Goal: Task Accomplishment & Management: Manage account settings

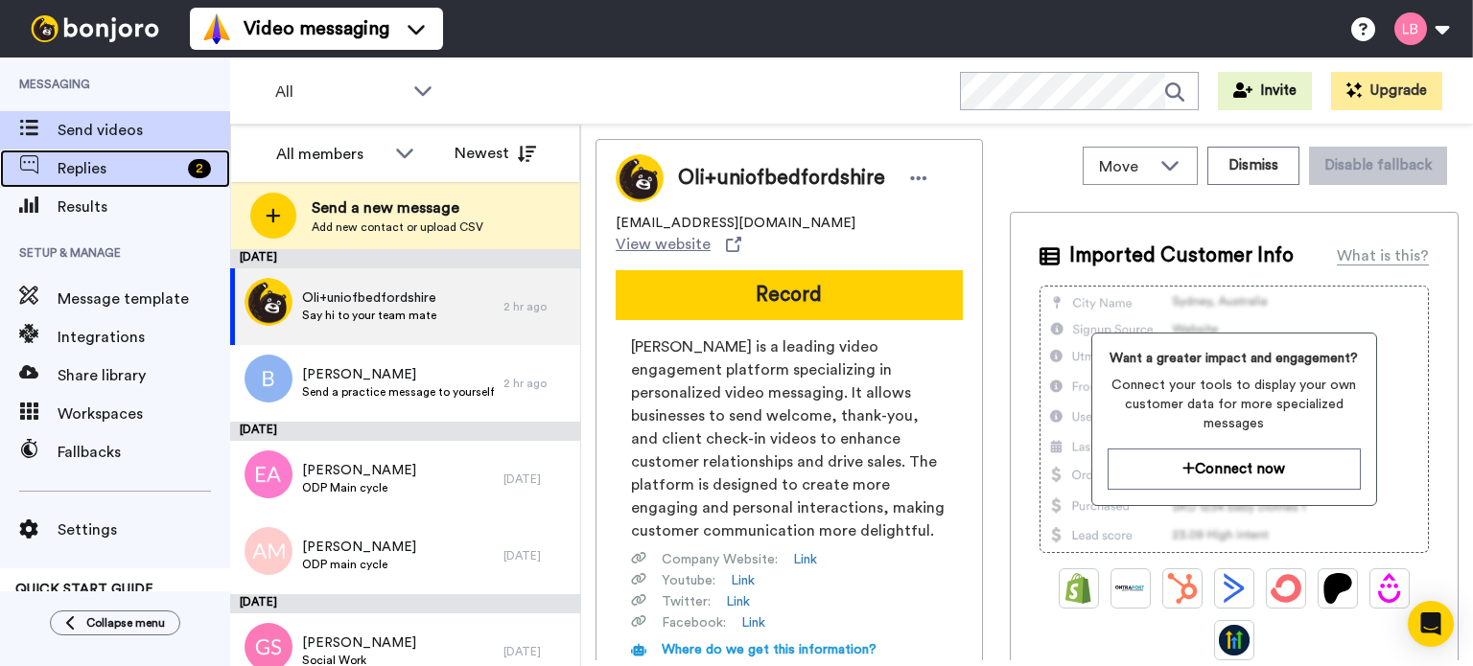
click at [97, 160] on span "Replies" at bounding box center [119, 168] width 123 height 23
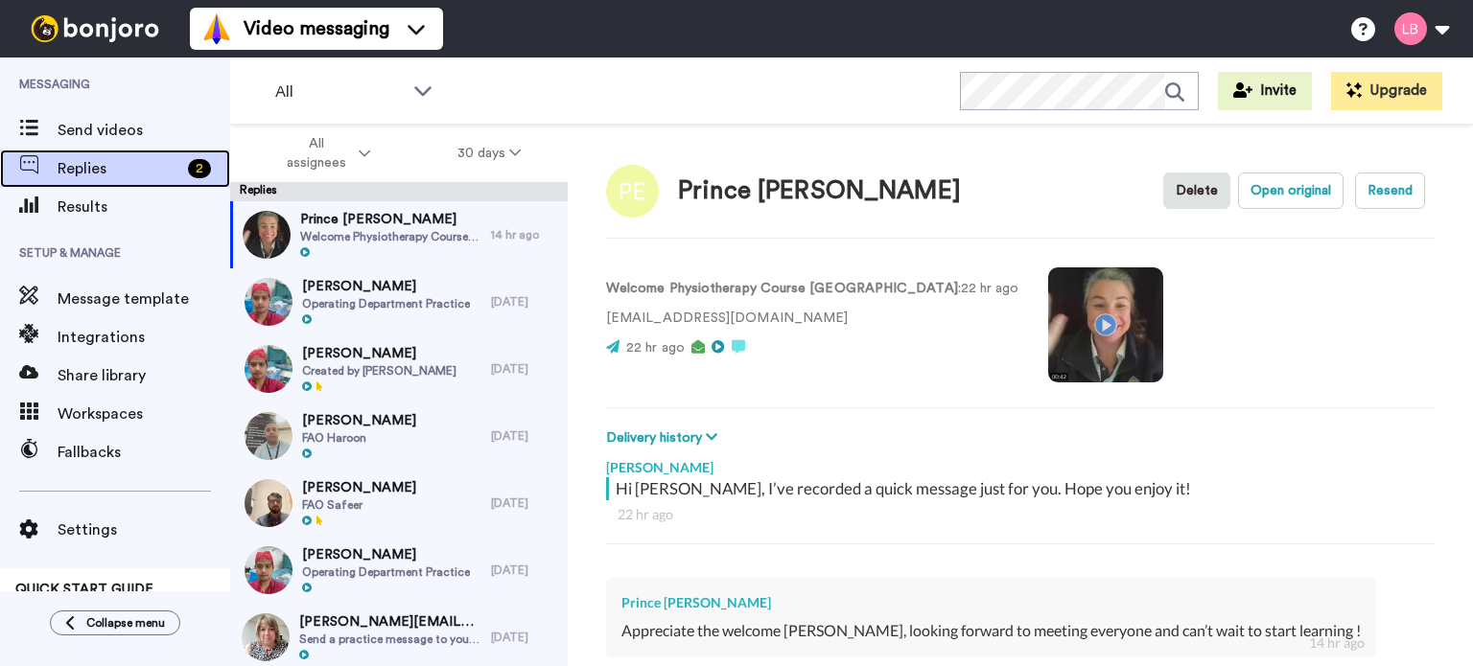
click at [99, 160] on span "Replies" at bounding box center [119, 168] width 123 height 23
click at [92, 218] on span "Results" at bounding box center [144, 207] width 173 height 23
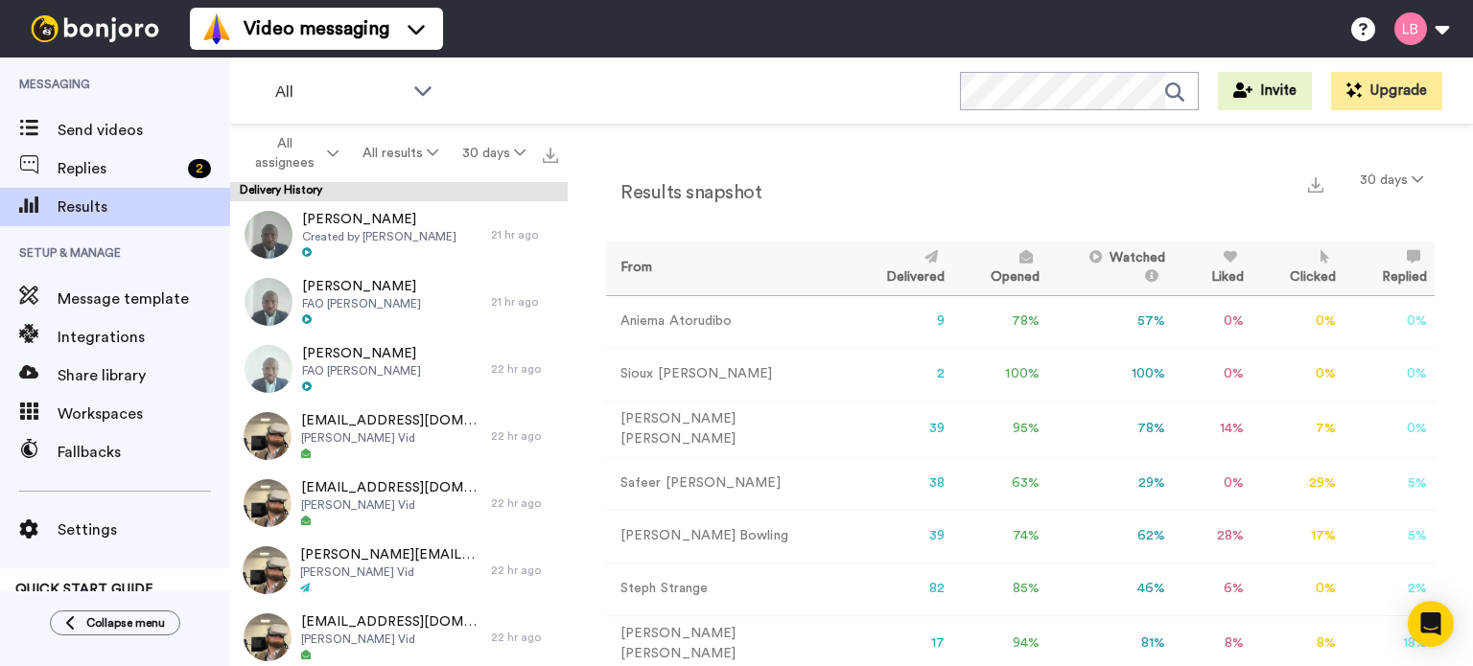
scroll to position [41, 0]
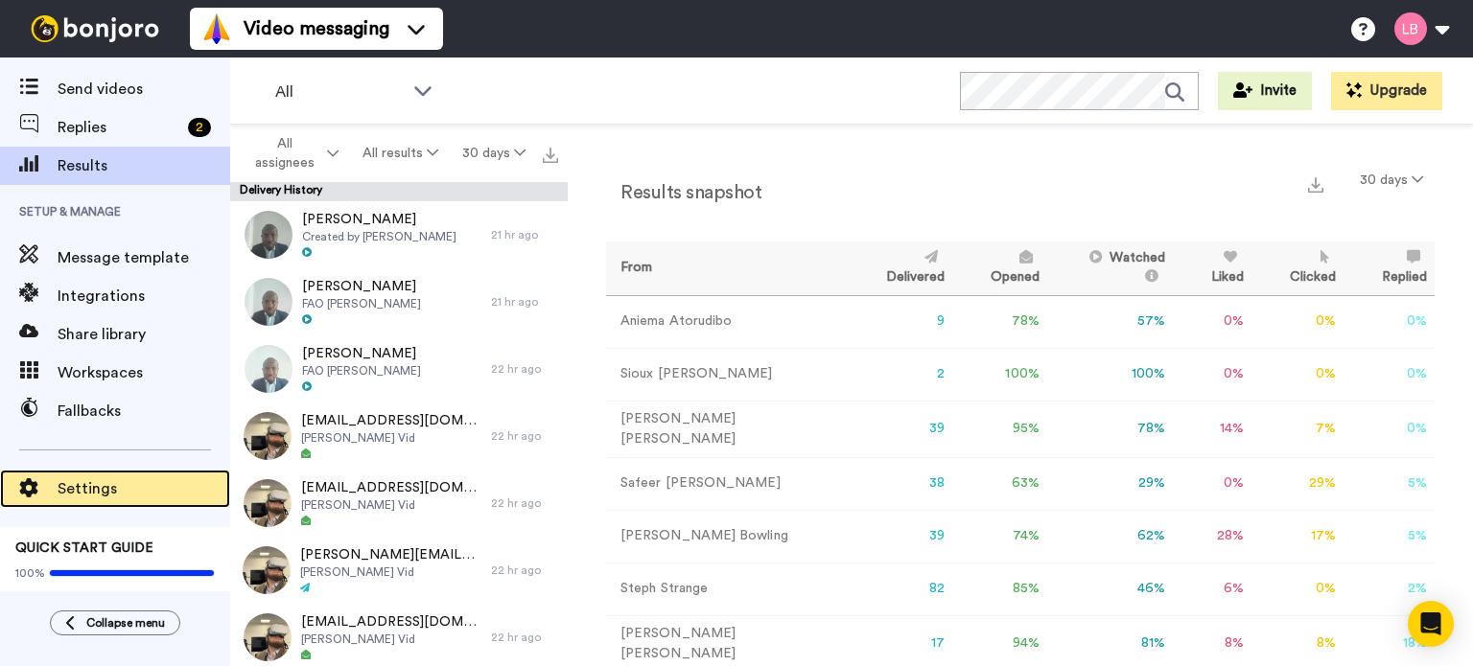
click at [77, 474] on div "Settings" at bounding box center [115, 489] width 230 height 38
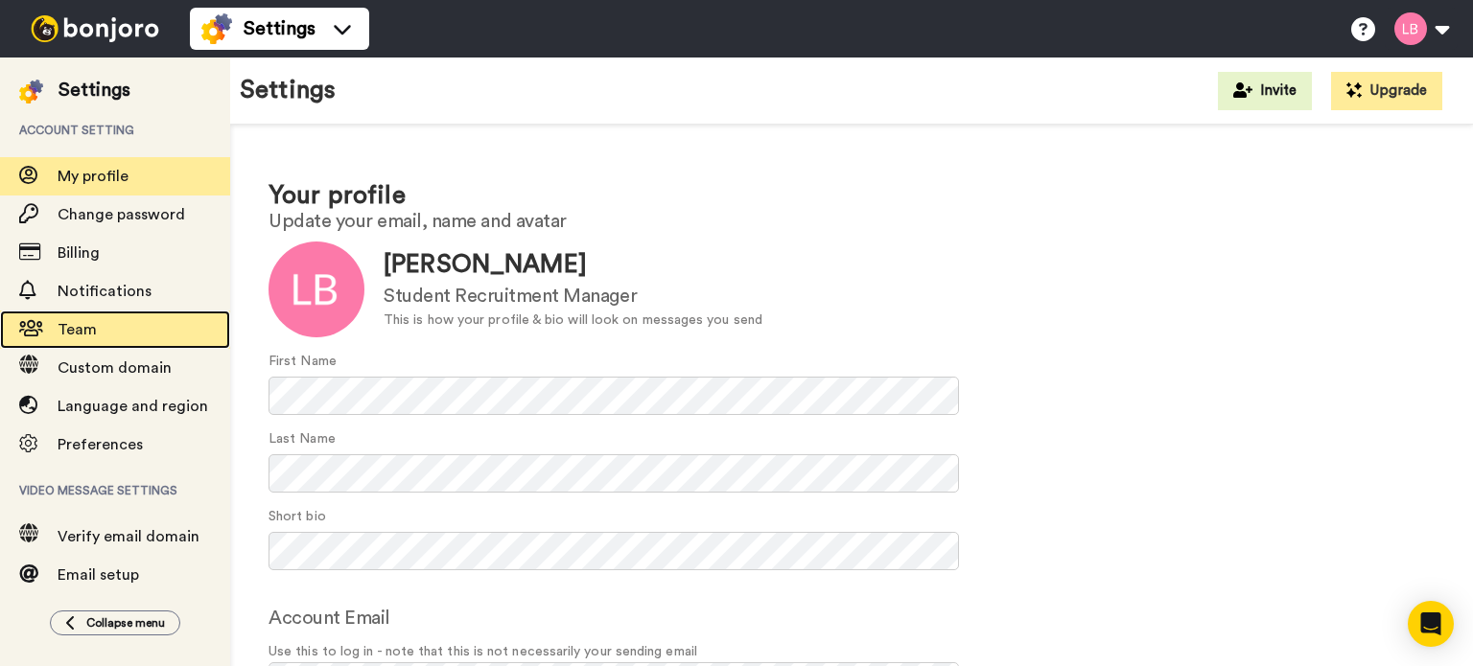
click at [81, 329] on span "Team" at bounding box center [77, 329] width 39 height 15
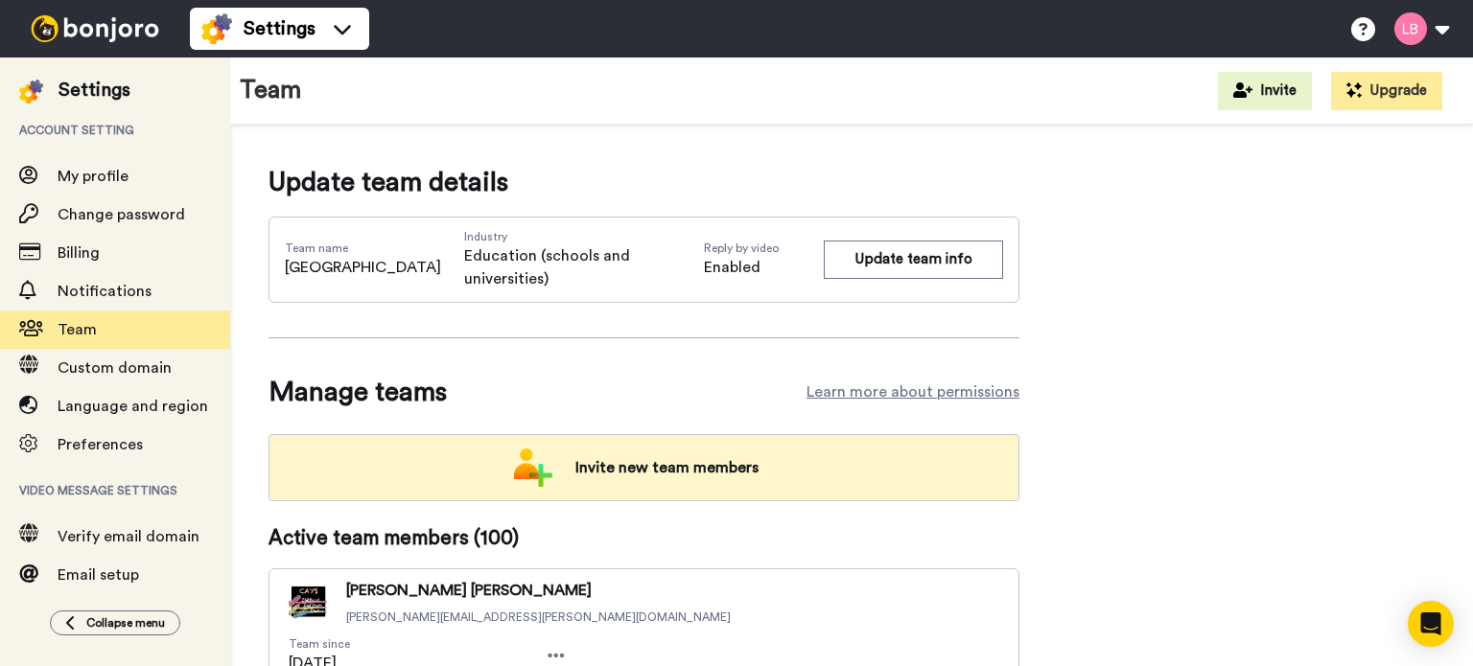
click at [663, 462] on span "Invite new team members" at bounding box center [667, 468] width 214 height 38
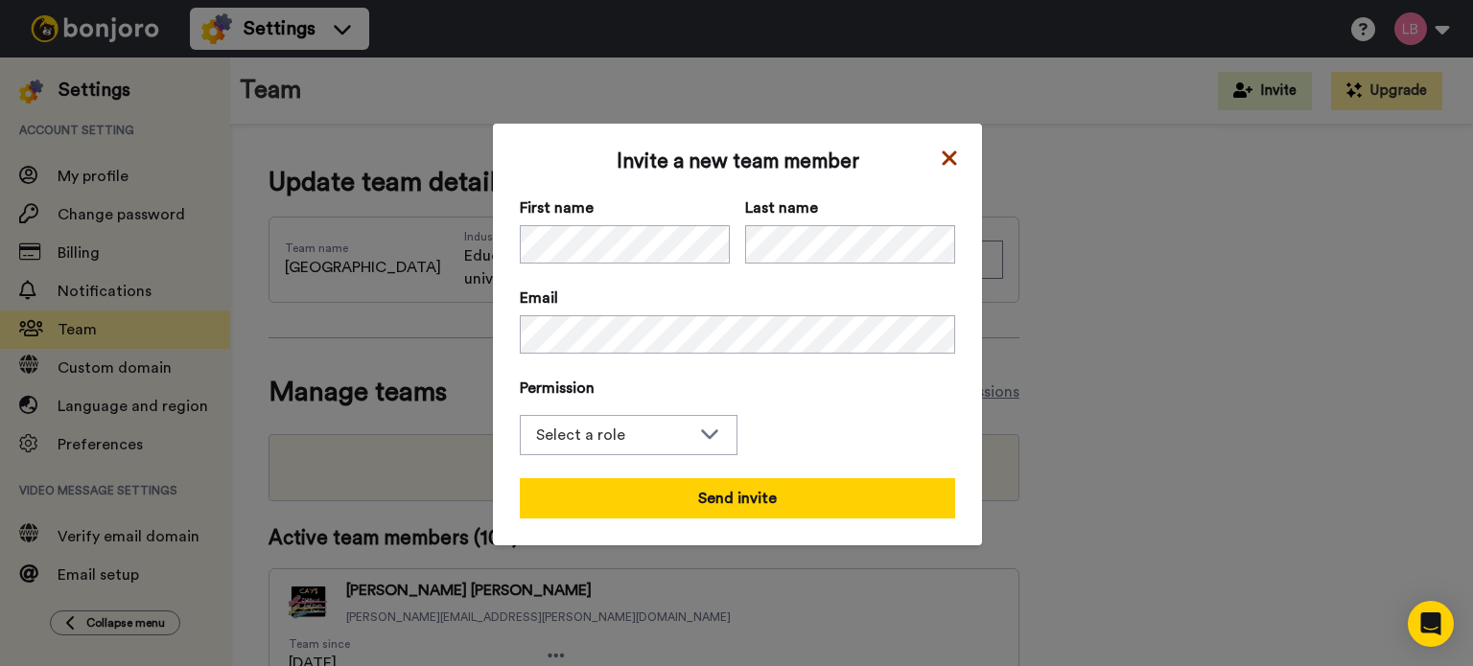
click at [950, 159] on icon at bounding box center [949, 158] width 19 height 23
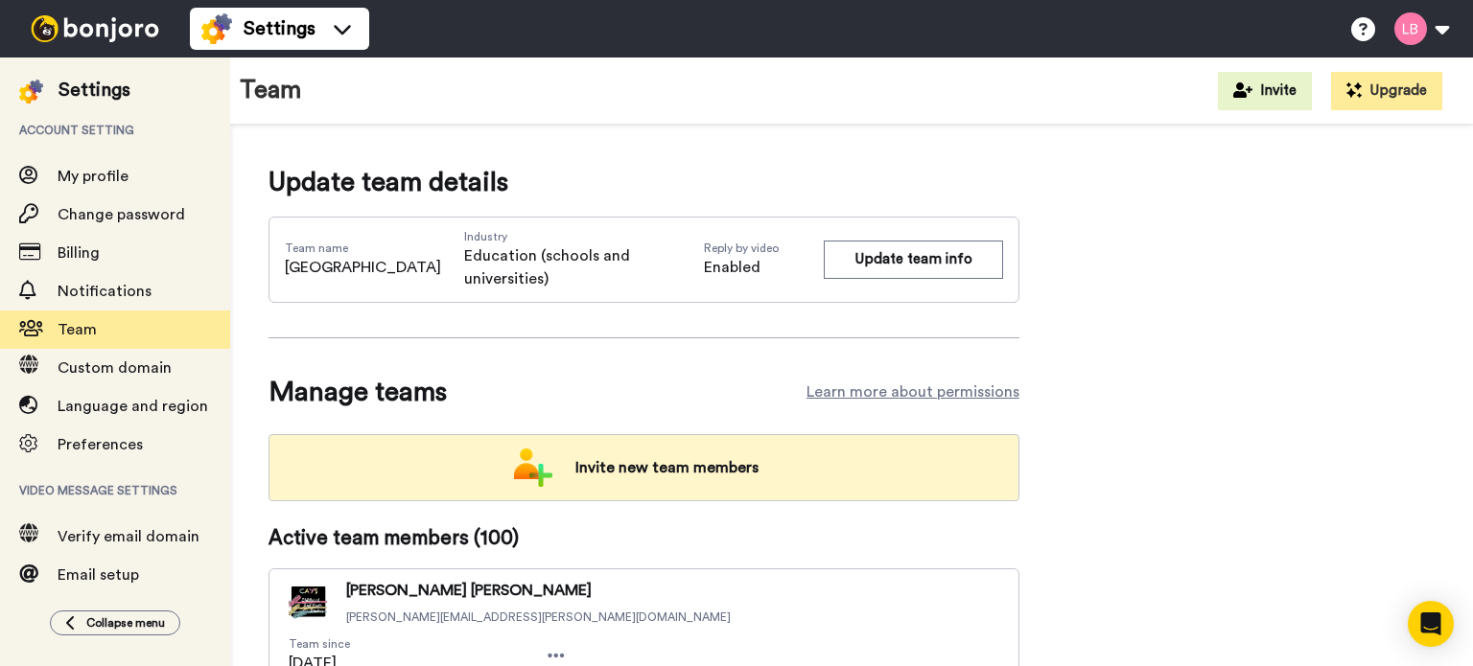
click at [623, 471] on span "Invite new team members" at bounding box center [667, 468] width 214 height 38
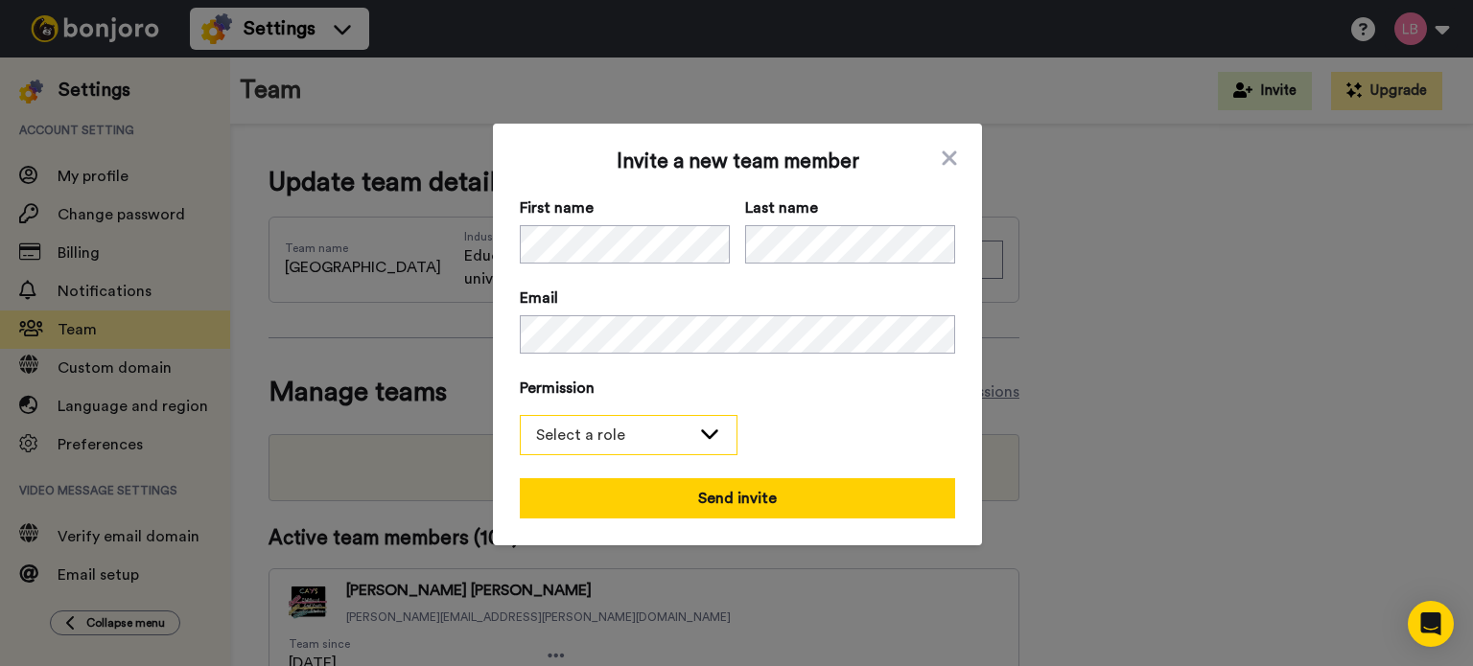
click at [637, 429] on div "Select a role" at bounding box center [613, 435] width 154 height 23
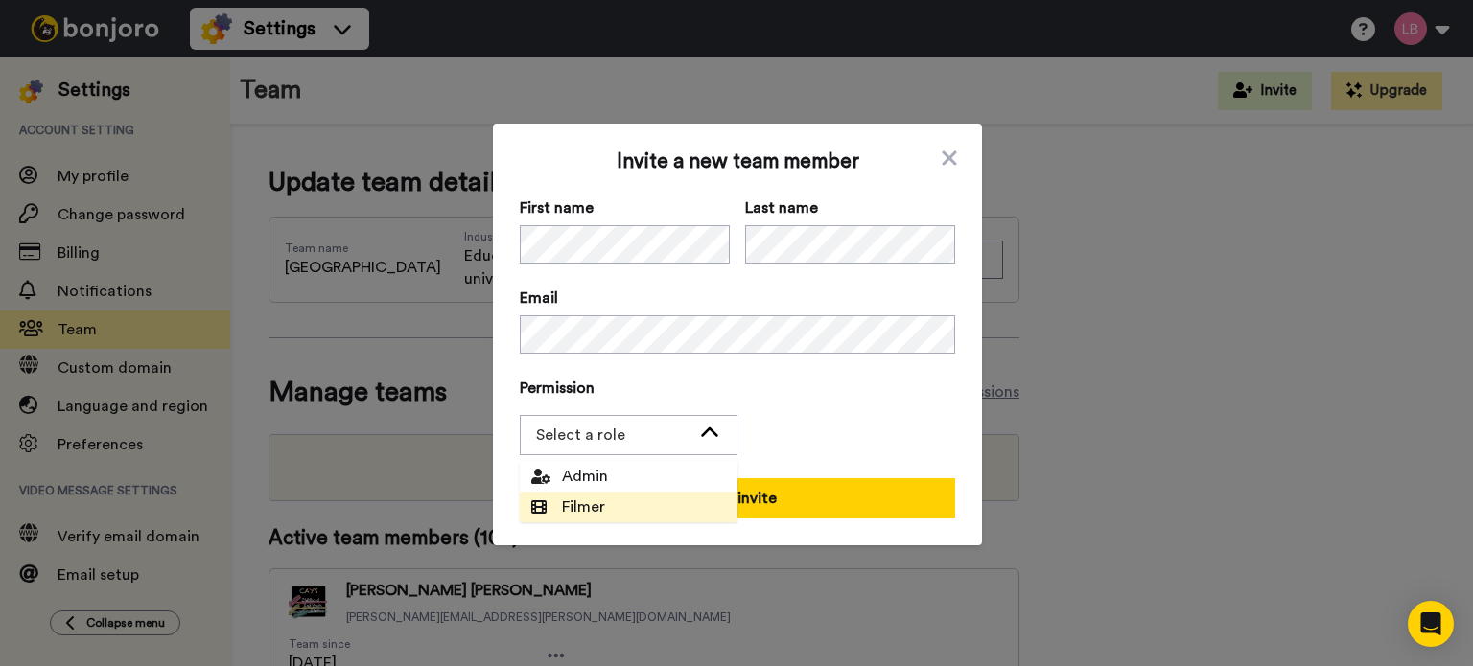
click at [606, 492] on li "Filmer" at bounding box center [629, 507] width 218 height 31
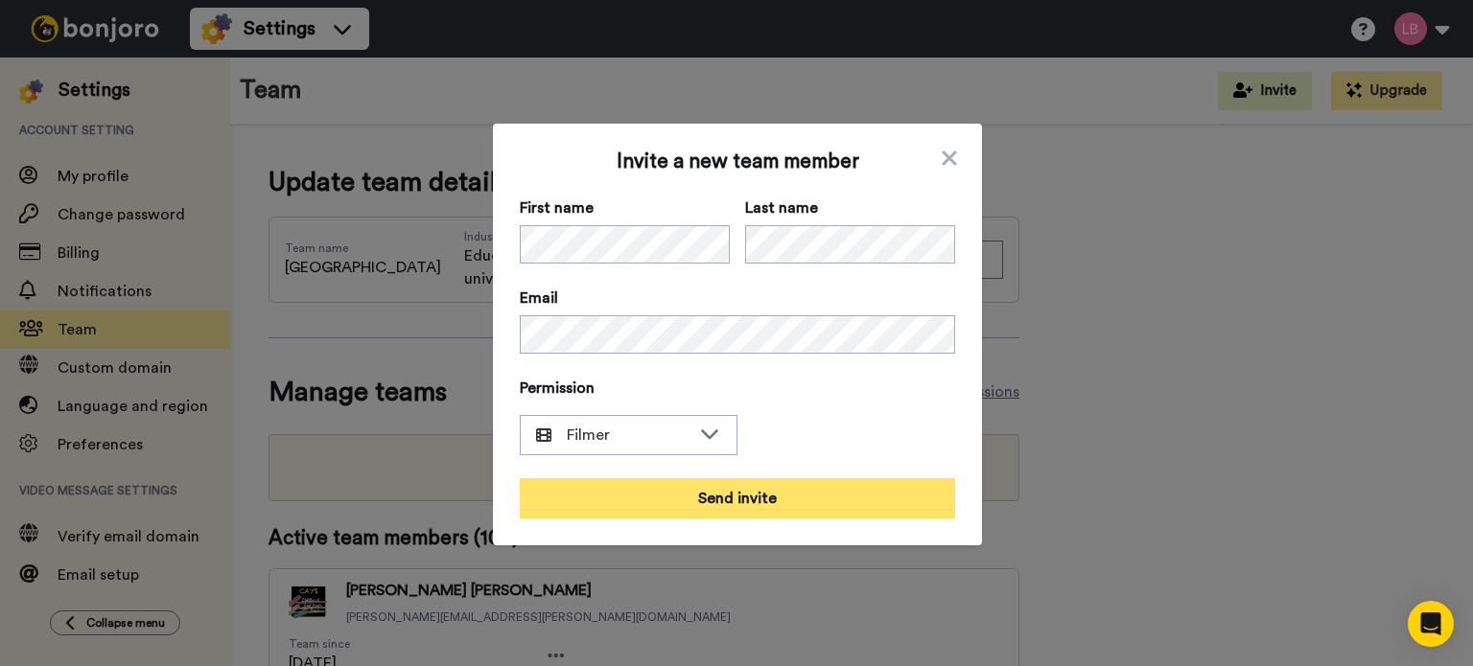
click at [684, 499] on button "Send invite" at bounding box center [737, 498] width 435 height 40
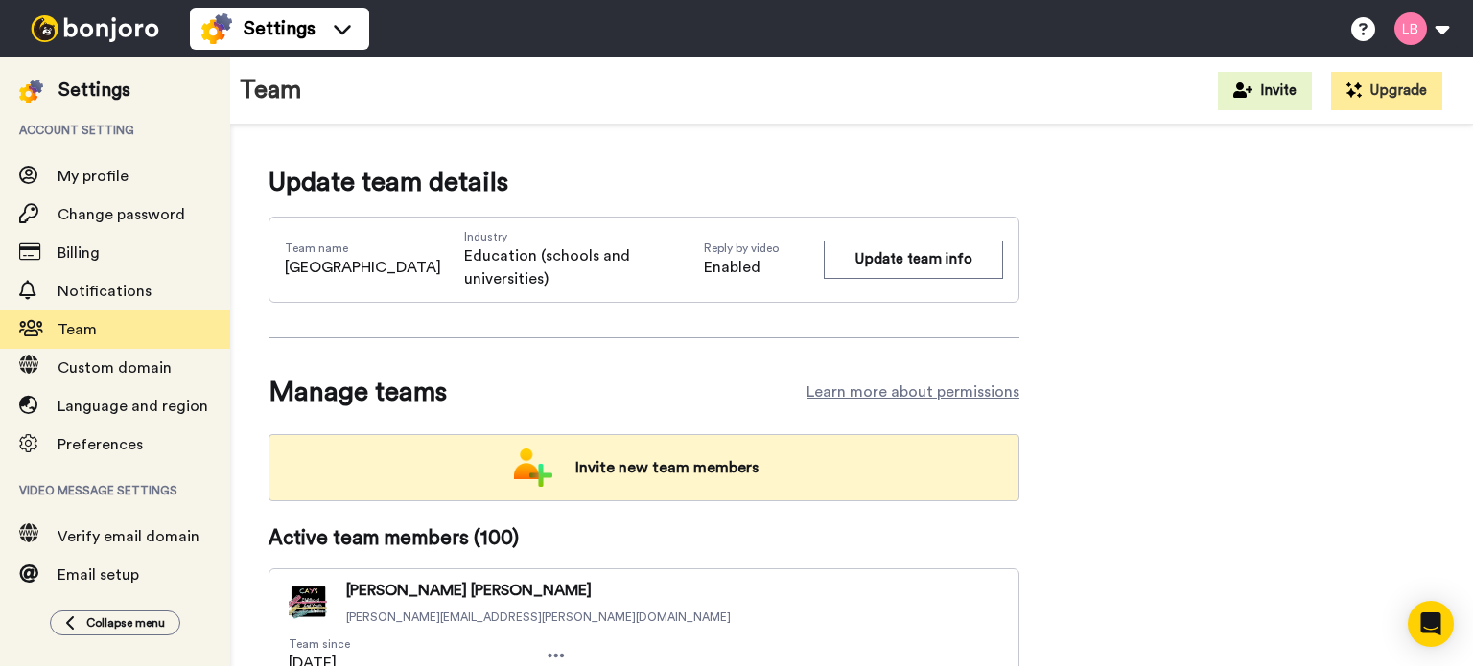
click at [616, 467] on span "Invite new team members" at bounding box center [667, 468] width 214 height 38
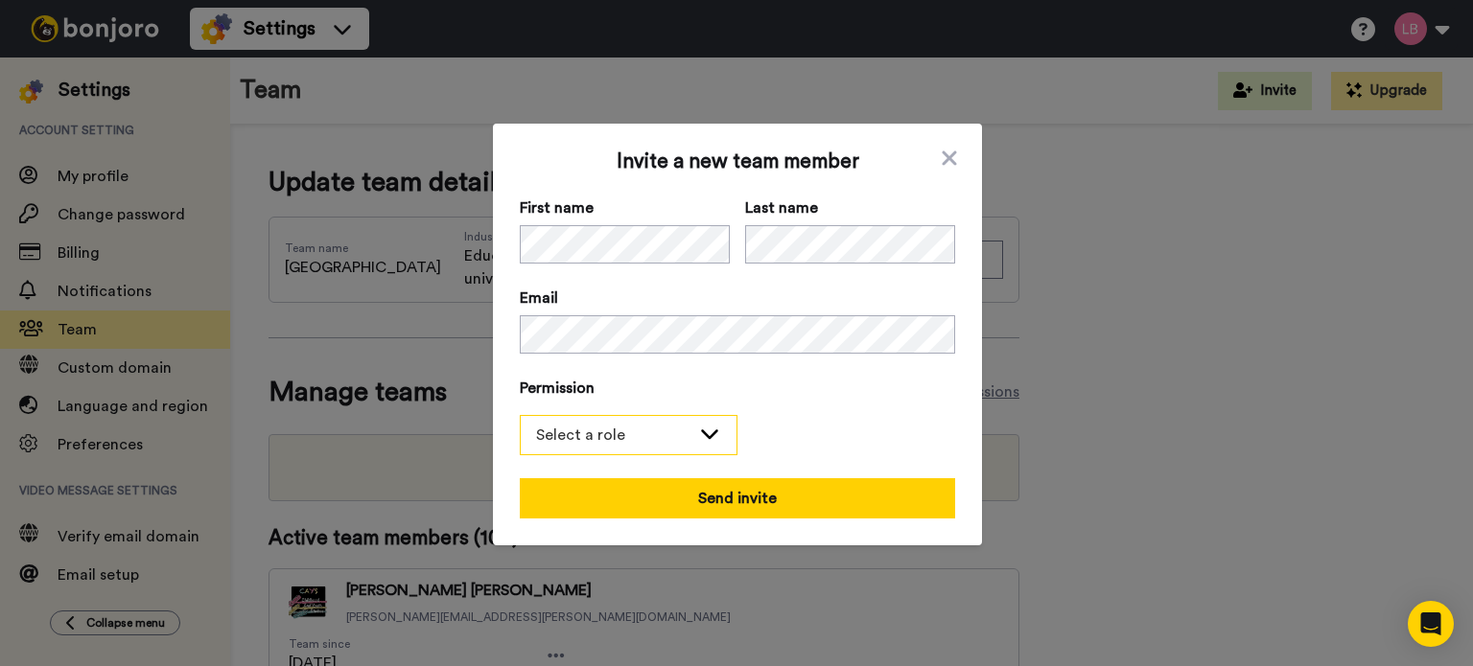
click at [661, 437] on div "Select a role" at bounding box center [613, 435] width 154 height 23
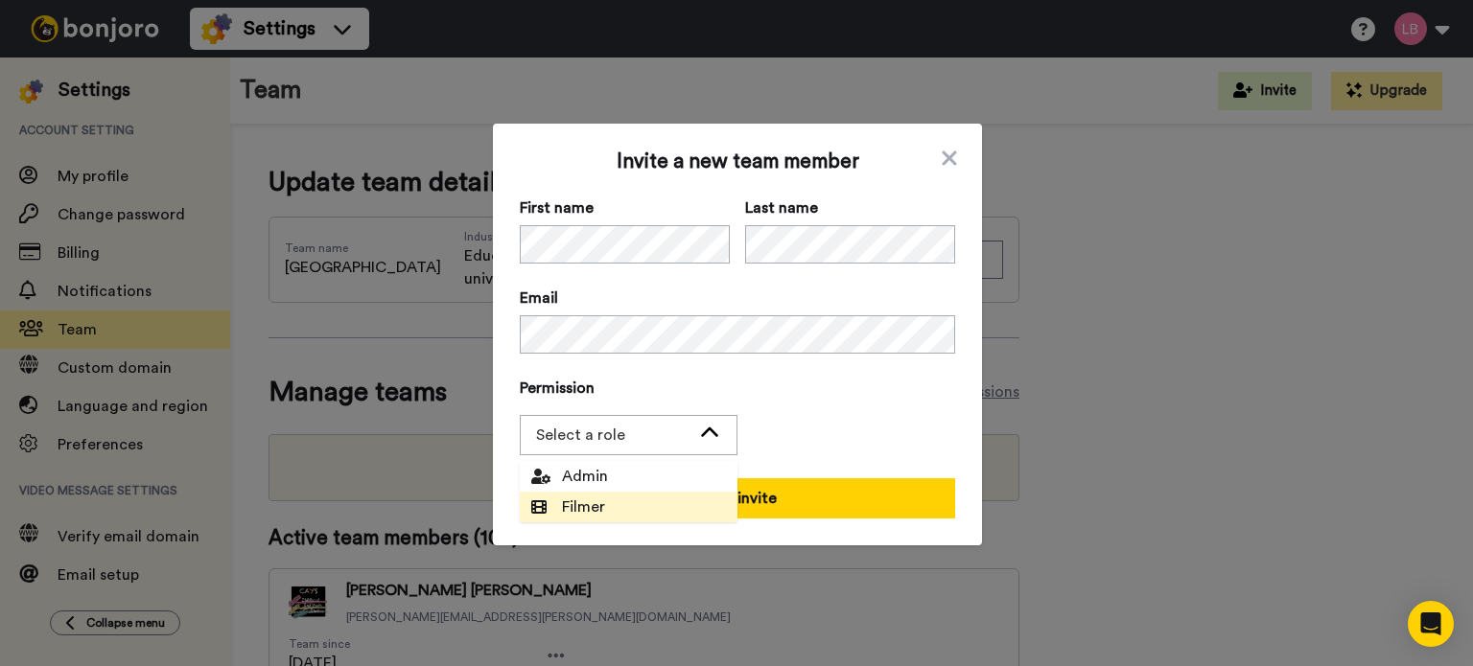
click at [591, 501] on span "Filmer" at bounding box center [568, 507] width 74 height 23
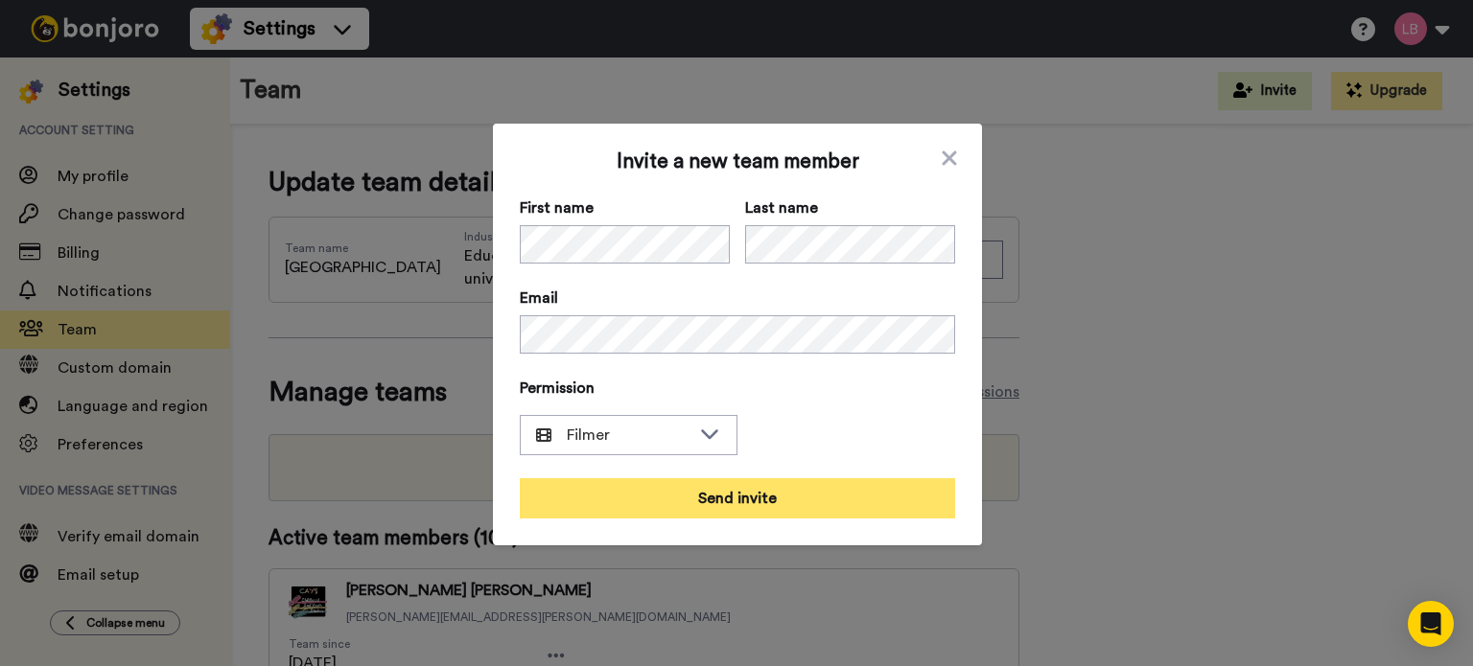
drag, startPoint x: 698, startPoint y: 501, endPoint x: 756, endPoint y: 501, distance: 57.5
click at [698, 501] on button "Send invite" at bounding box center [737, 498] width 435 height 40
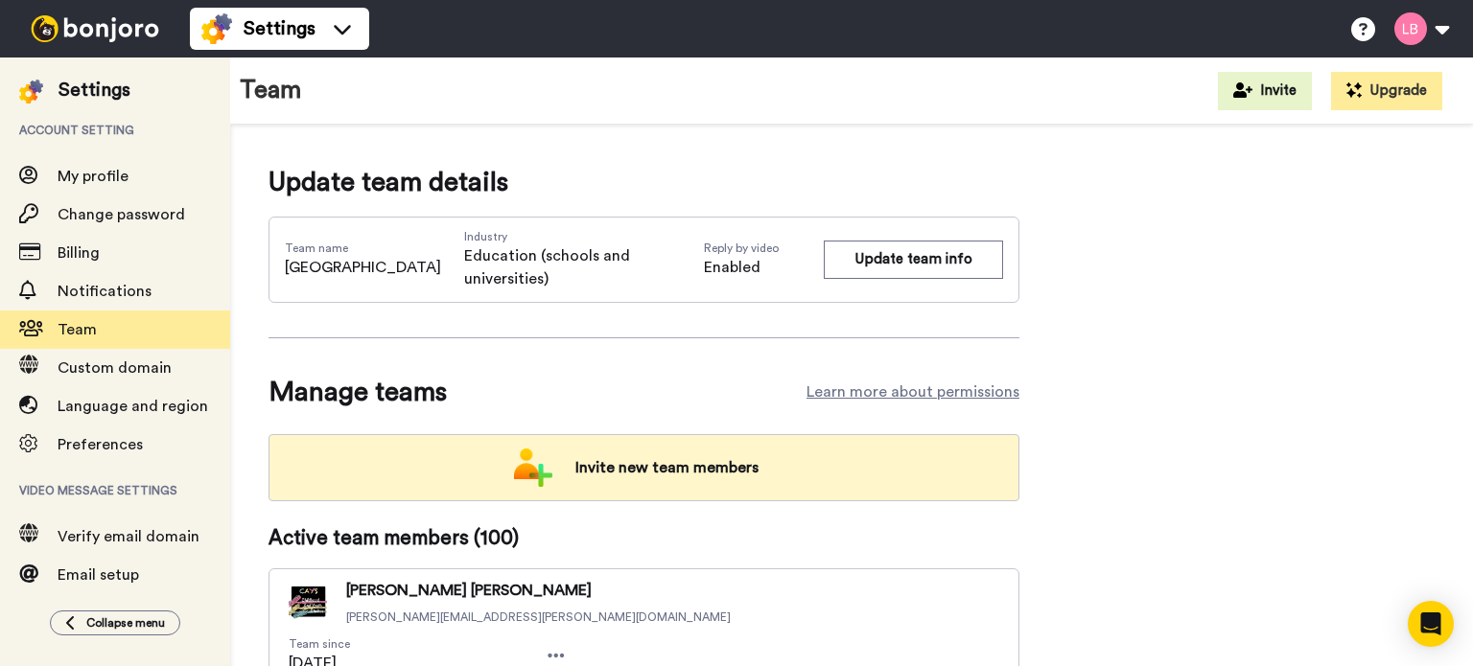
click at [629, 449] on span "Invite new team members" at bounding box center [667, 468] width 214 height 38
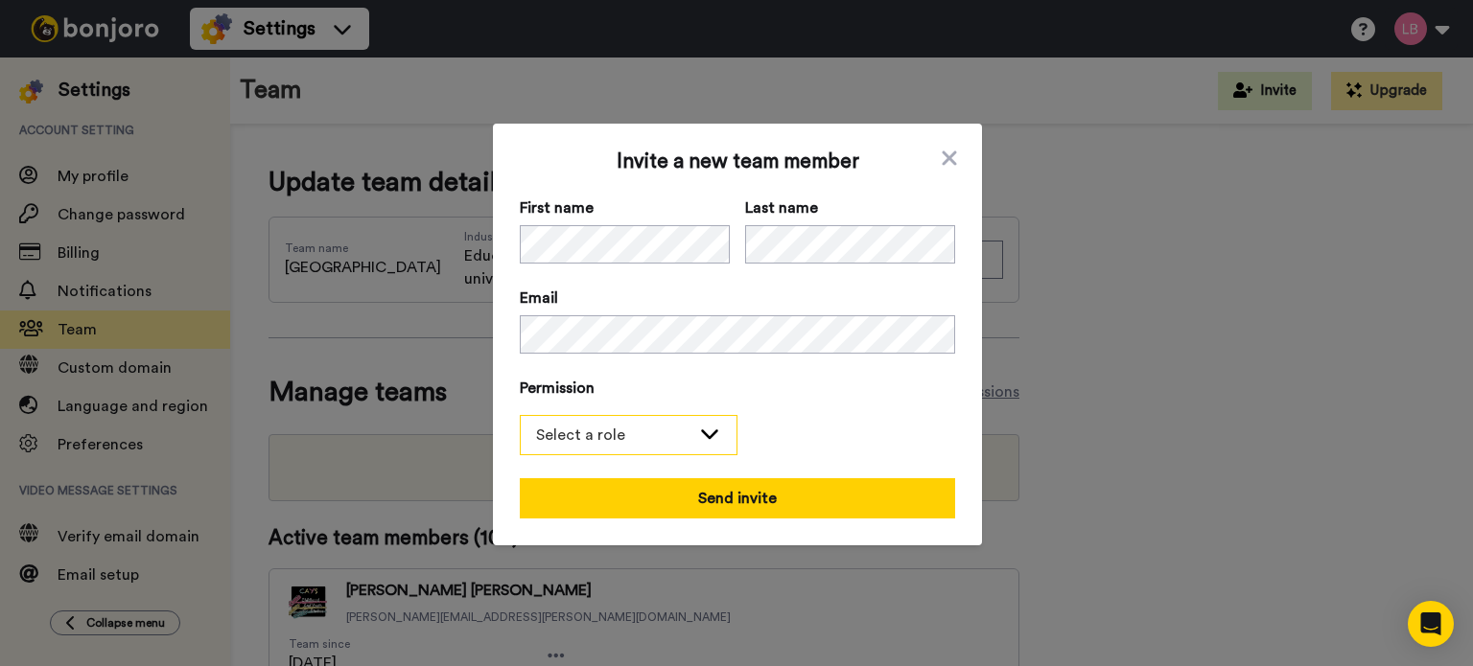
click at [610, 420] on div "Select a role" at bounding box center [629, 435] width 216 height 38
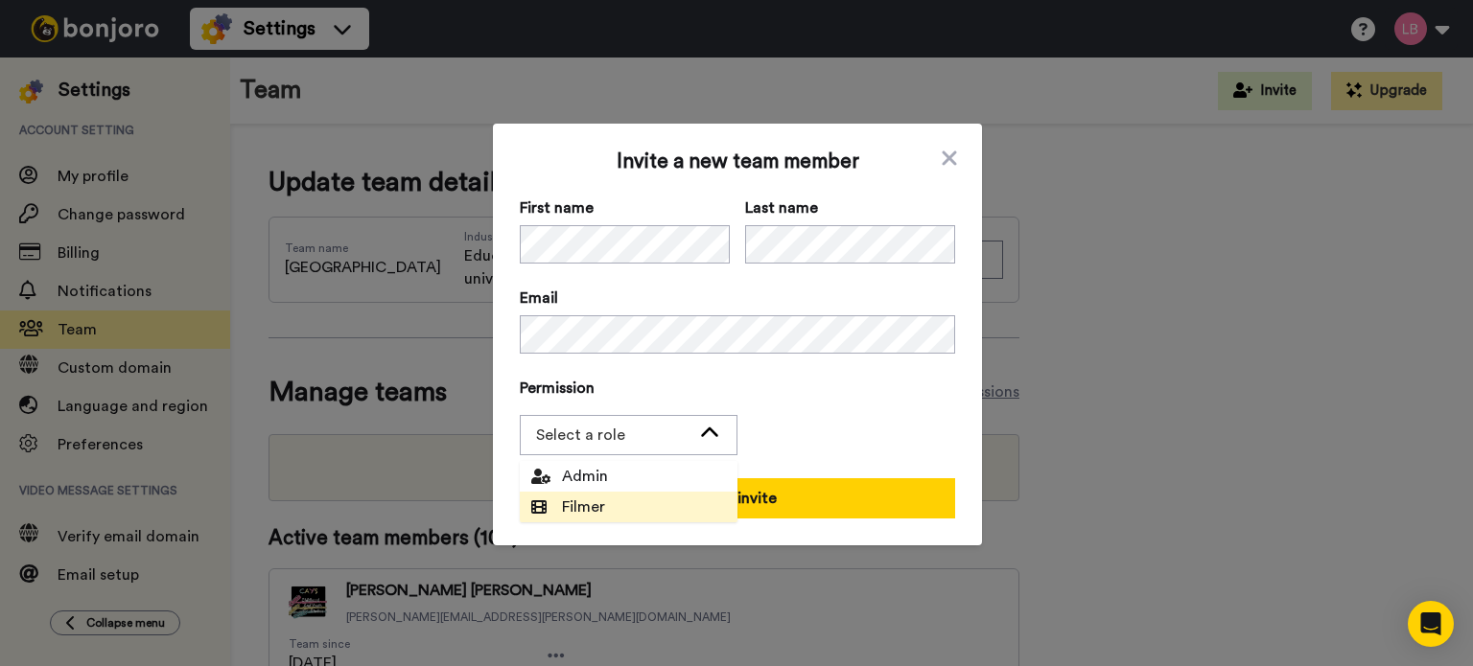
click at [596, 509] on span "Filmer" at bounding box center [568, 507] width 74 height 23
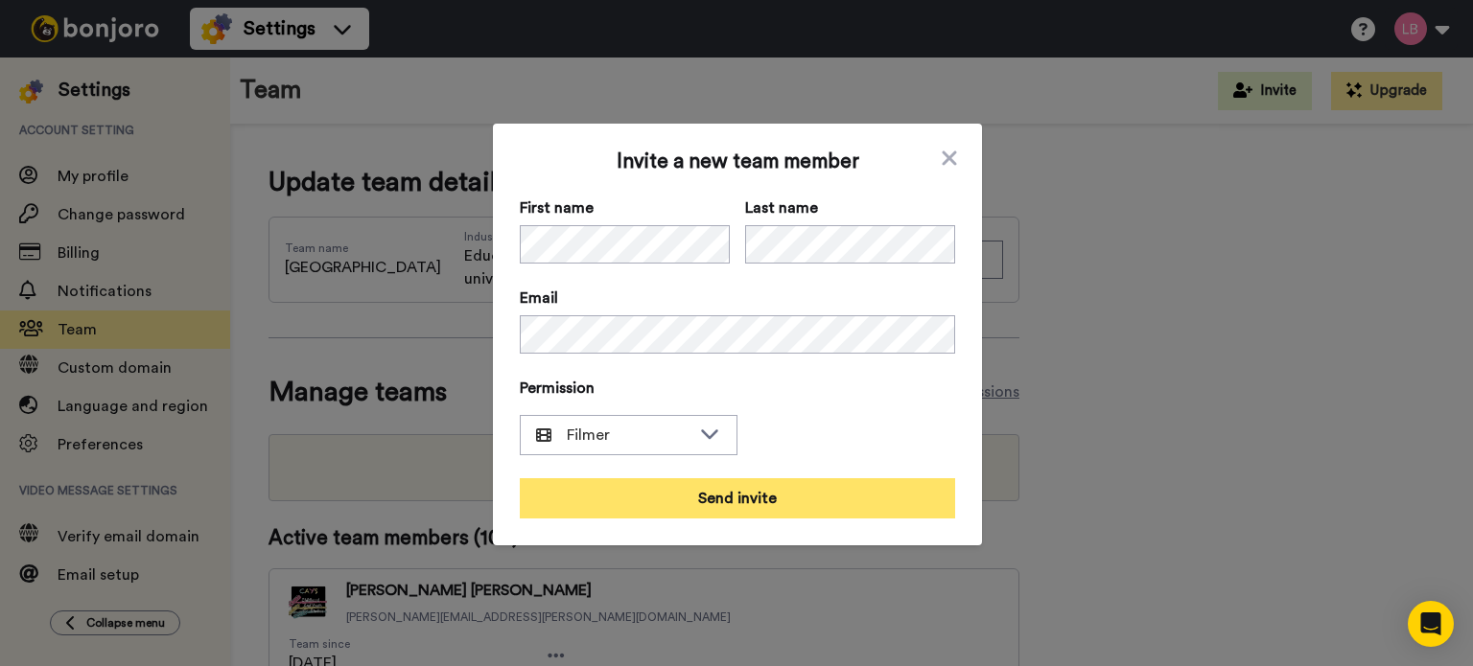
click at [736, 501] on button "Send invite" at bounding box center [737, 498] width 435 height 40
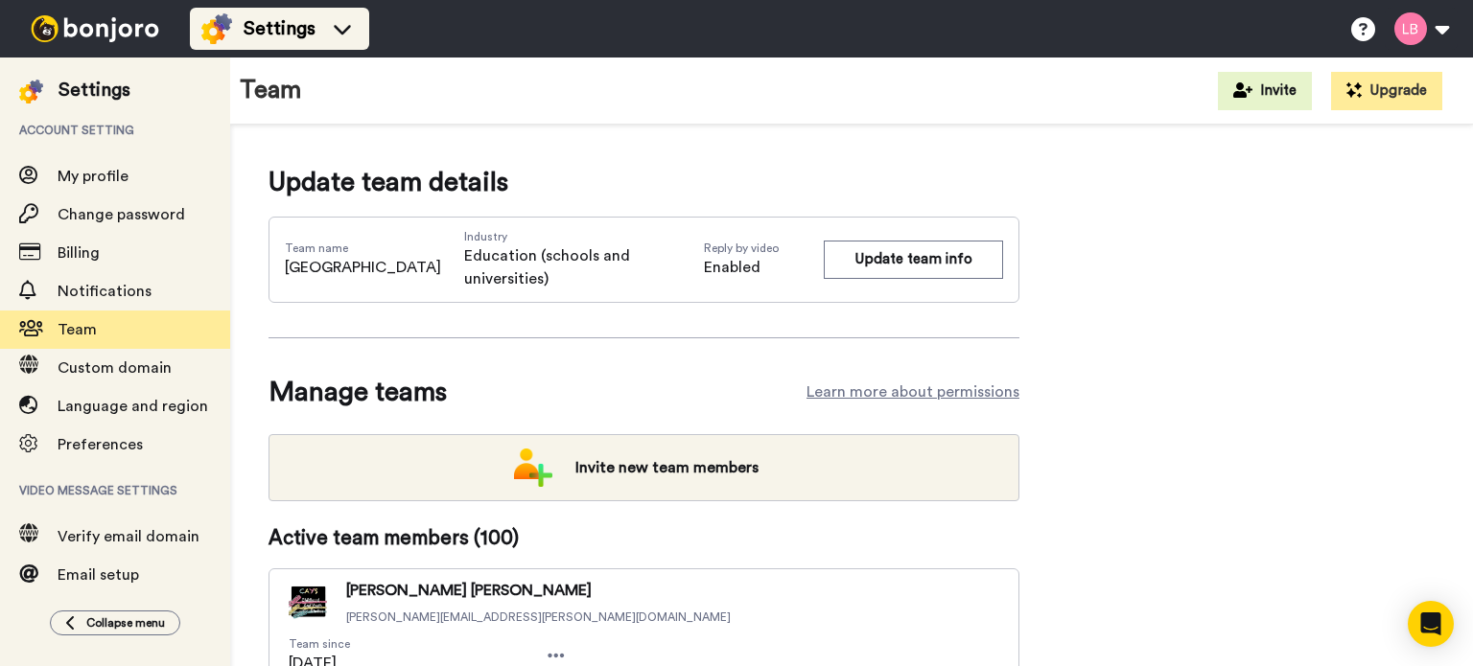
click at [307, 32] on span "Settings" at bounding box center [280, 28] width 72 height 27
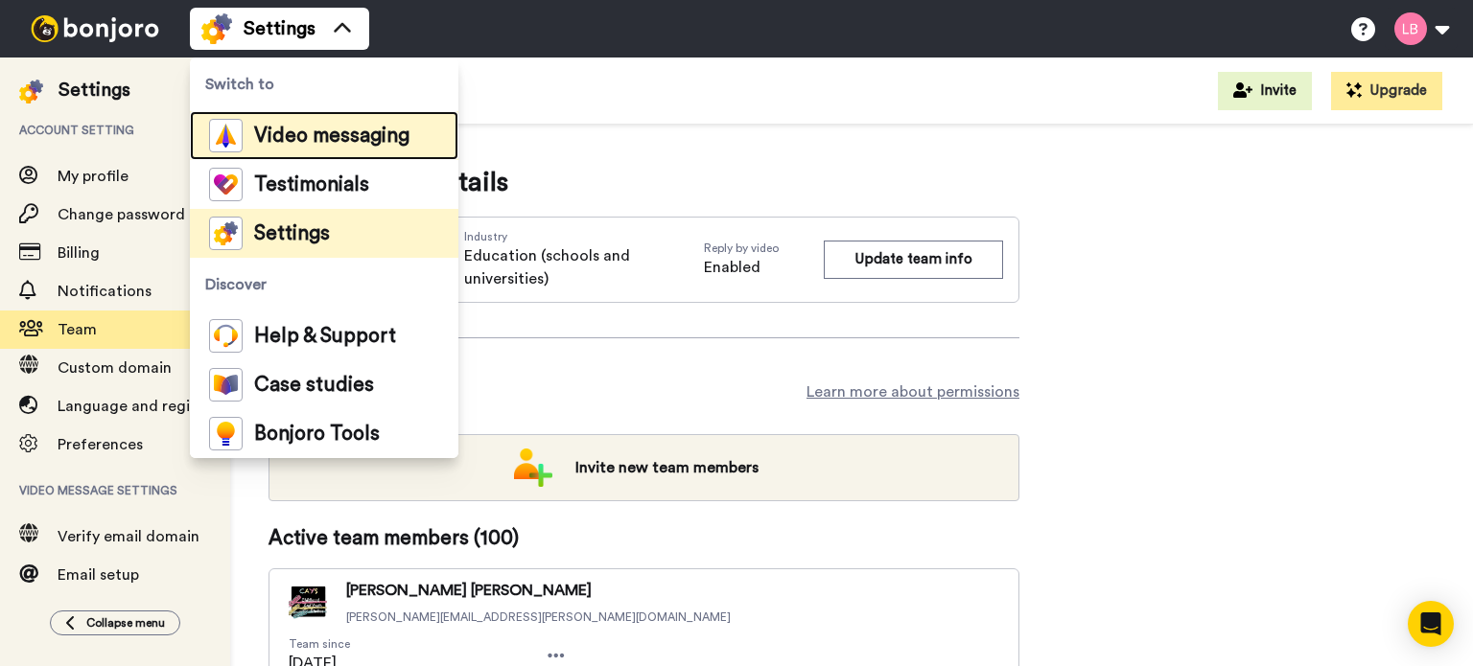
click at [282, 132] on span "Video messaging" at bounding box center [331, 136] width 155 height 19
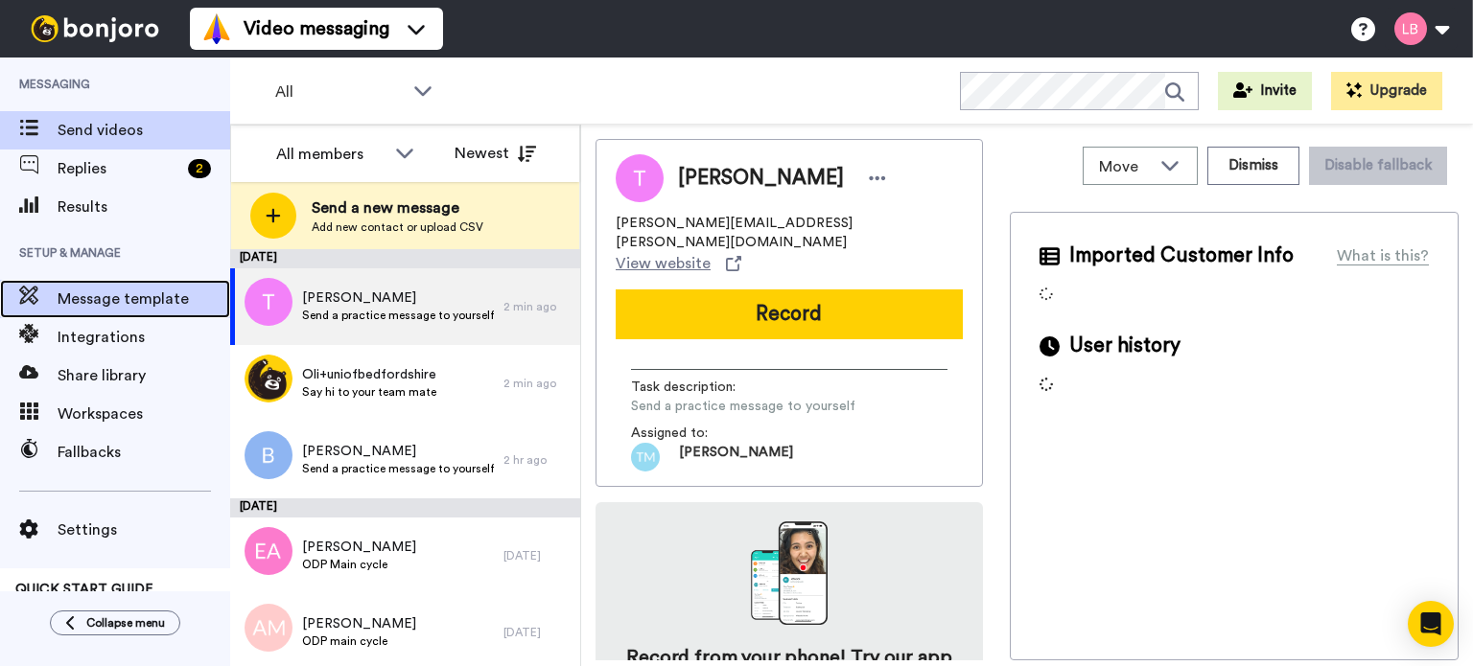
click at [118, 294] on span "Message template" at bounding box center [144, 299] width 173 height 23
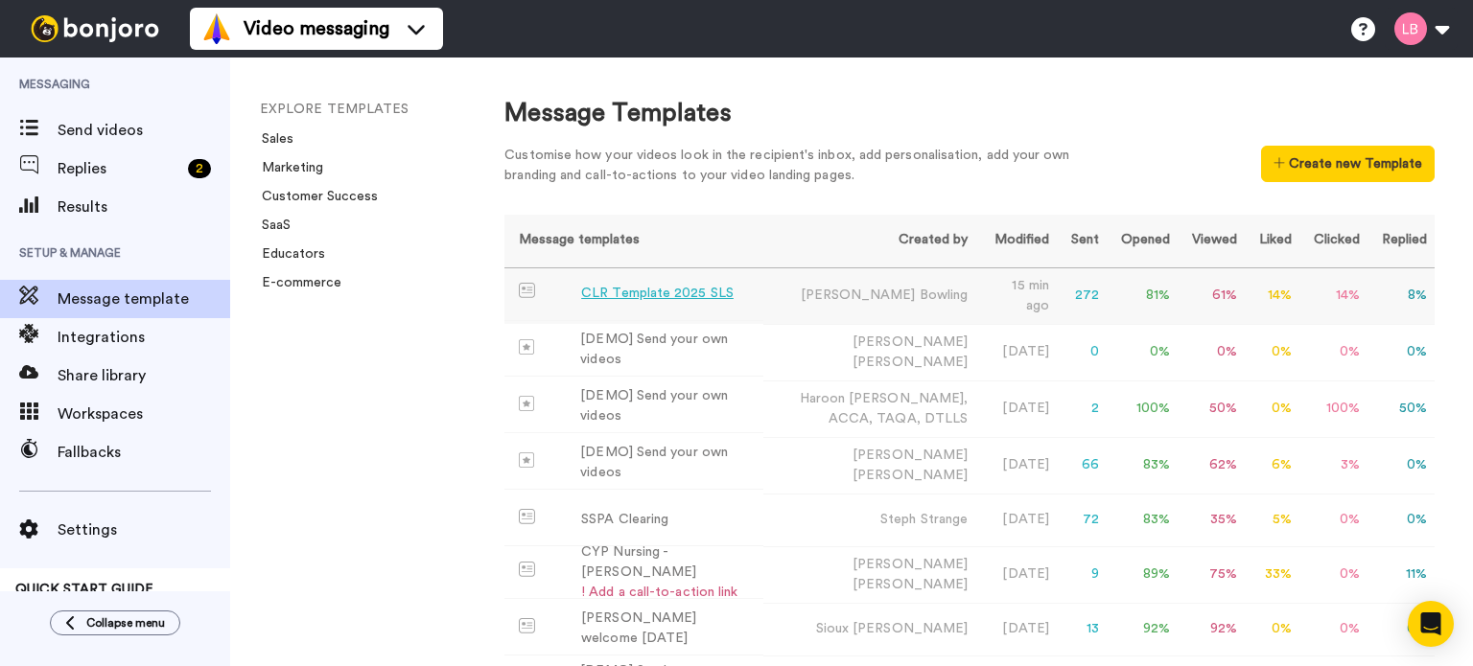
click at [640, 287] on div "CLR Template 2025 SLS" at bounding box center [657, 294] width 152 height 20
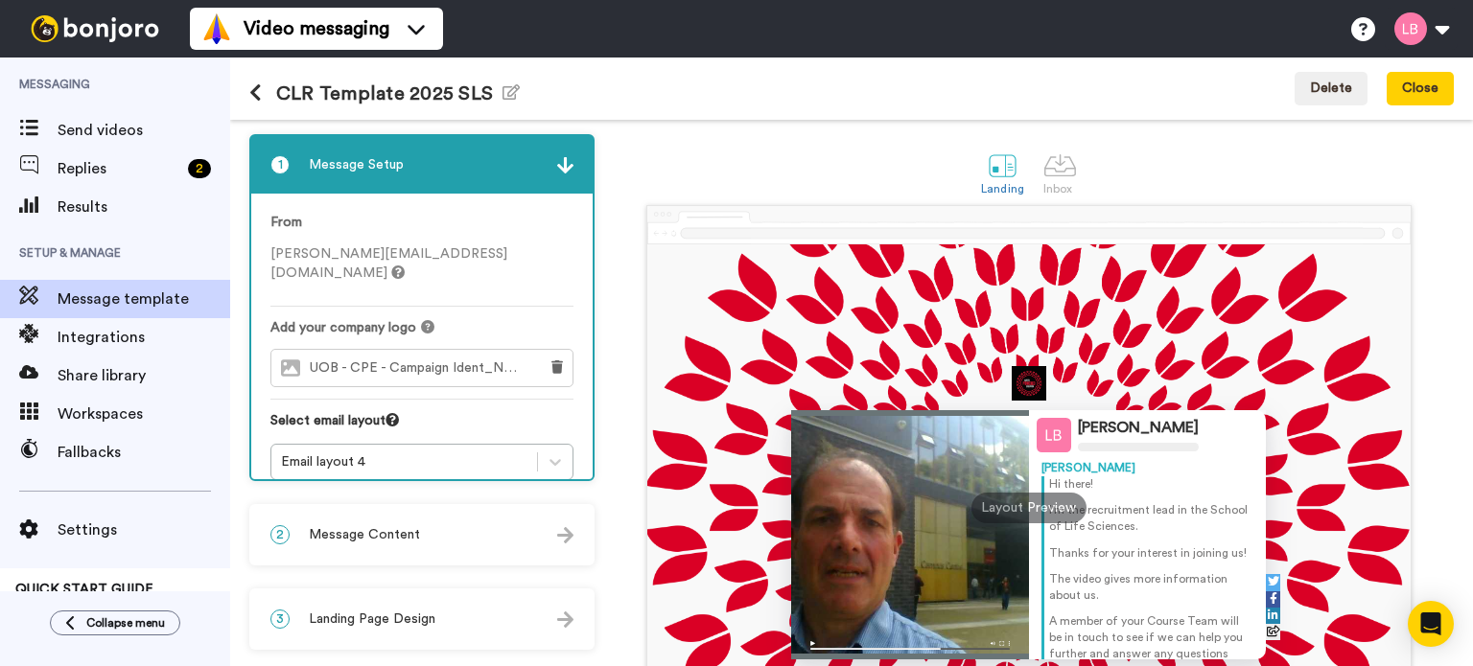
click at [257, 94] on icon at bounding box center [255, 92] width 12 height 19
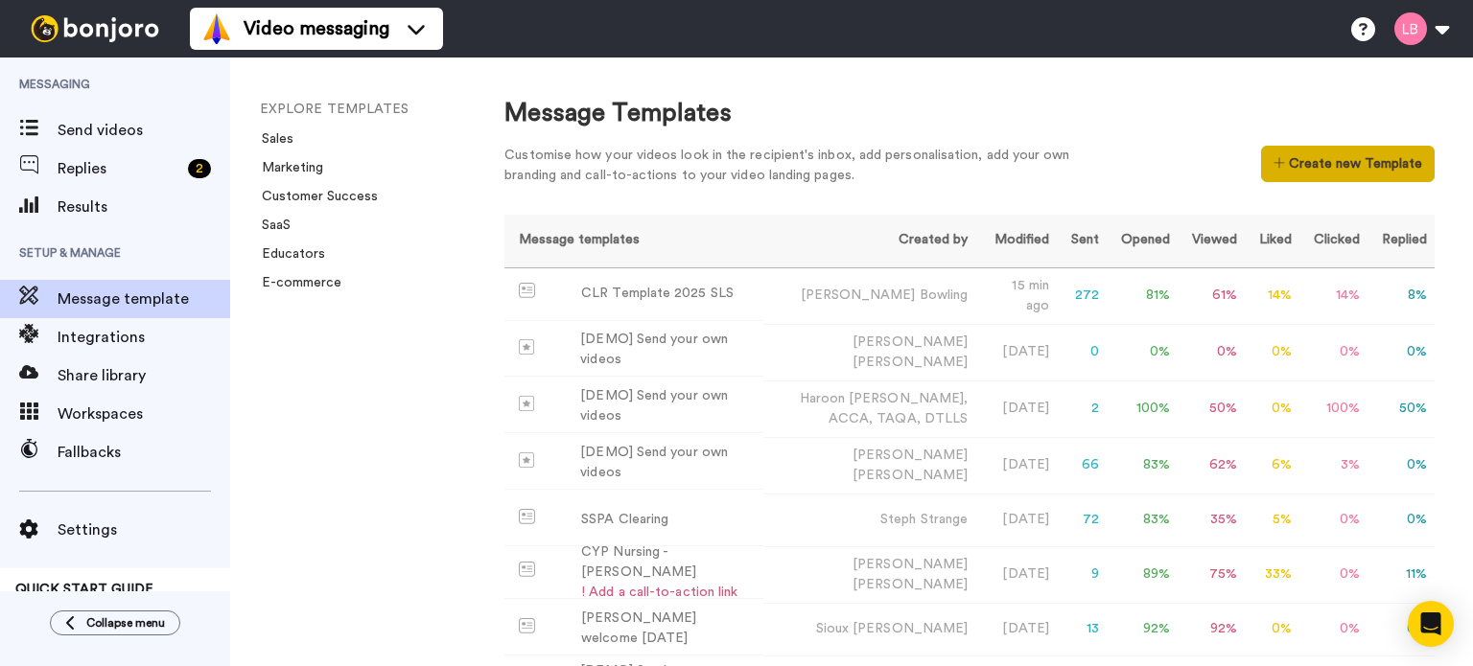
click at [1315, 154] on button "Create new Template" at bounding box center [1348, 164] width 174 height 36
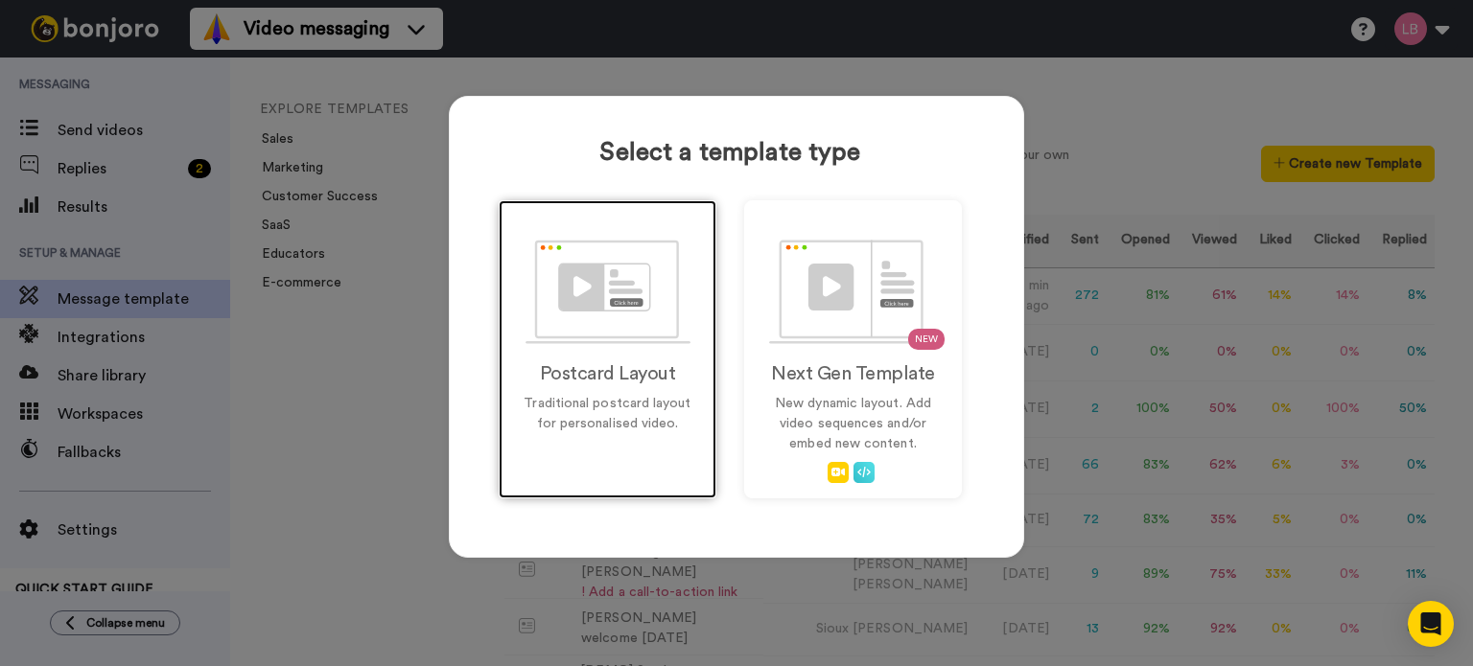
click at [599, 328] on img at bounding box center [607, 292] width 165 height 105
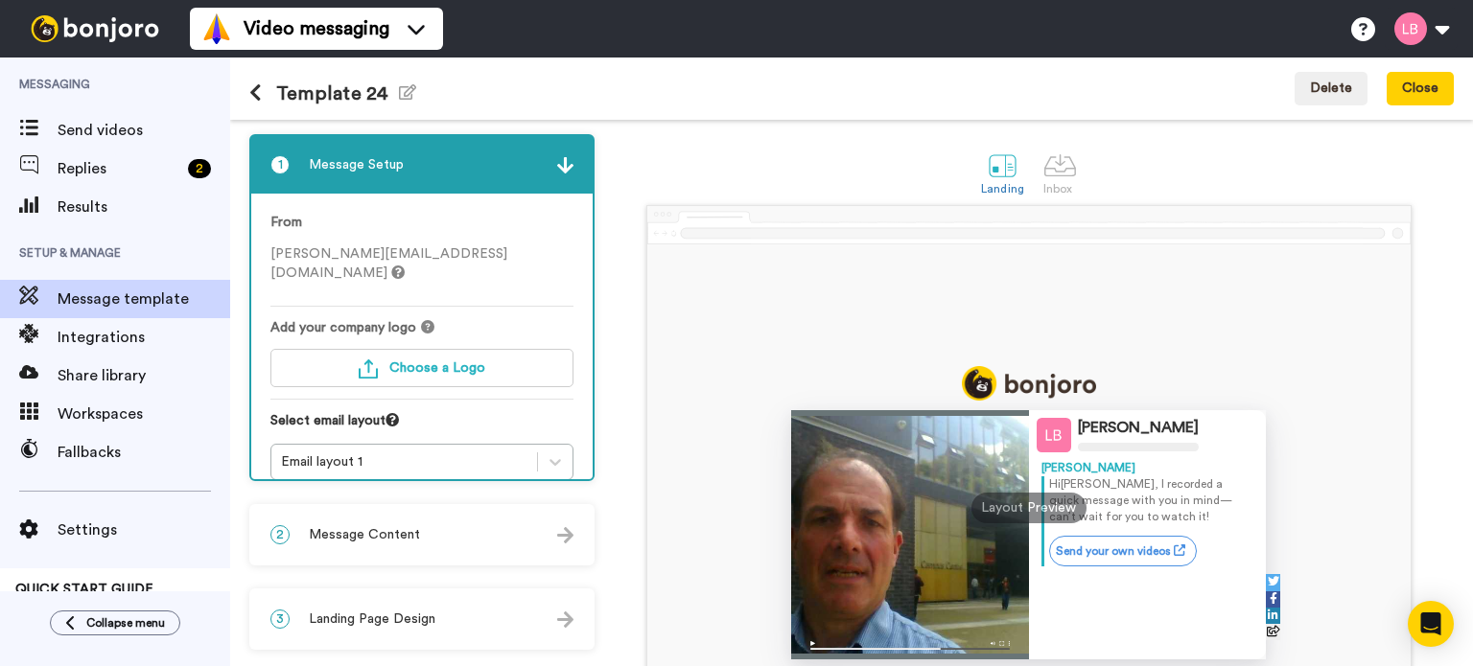
click at [372, 88] on h1 "Template 24 Edit name" at bounding box center [332, 93] width 167 height 22
click at [409, 99] on icon "button" at bounding box center [407, 91] width 17 height 15
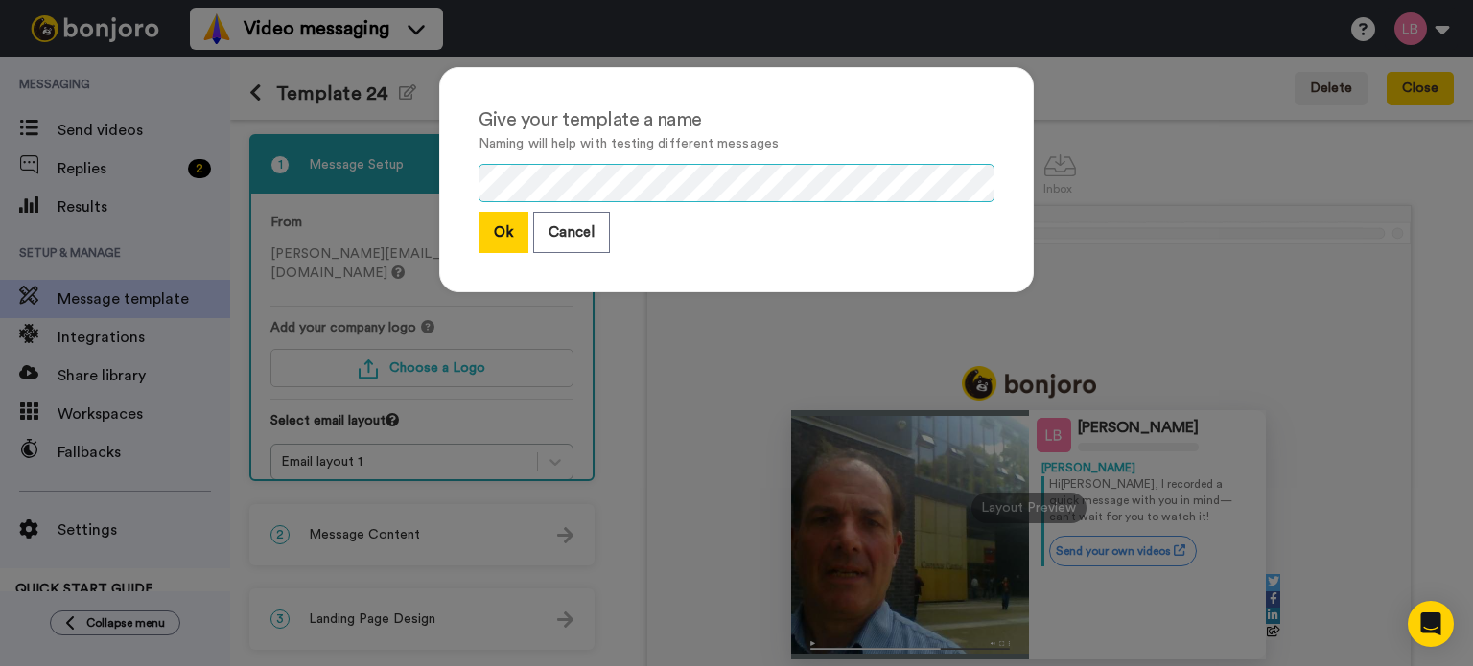
click at [439, 176] on div "Give your template a name Naming will help with testing different messages Ok C…" at bounding box center [736, 179] width 594 height 225
click at [501, 229] on button "Ok" at bounding box center [503, 232] width 50 height 41
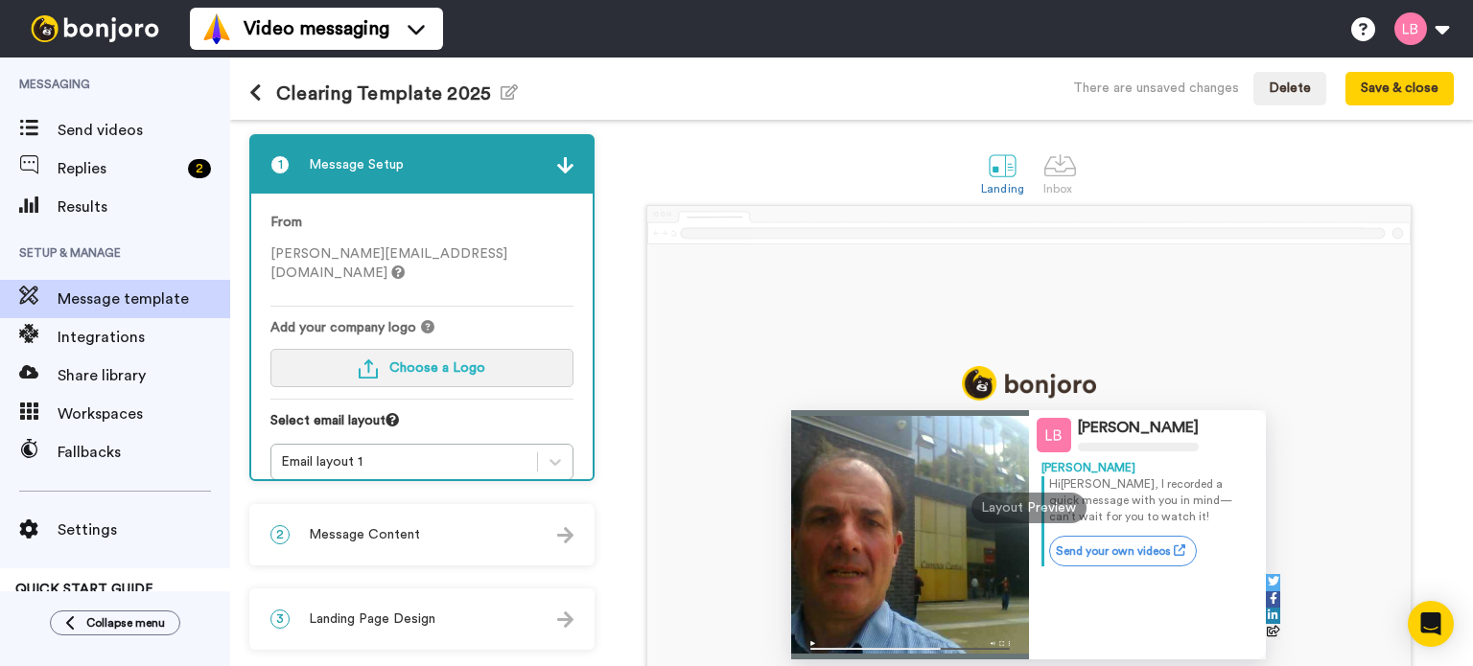
click at [478, 349] on button "Choose a Logo" at bounding box center [421, 368] width 303 height 38
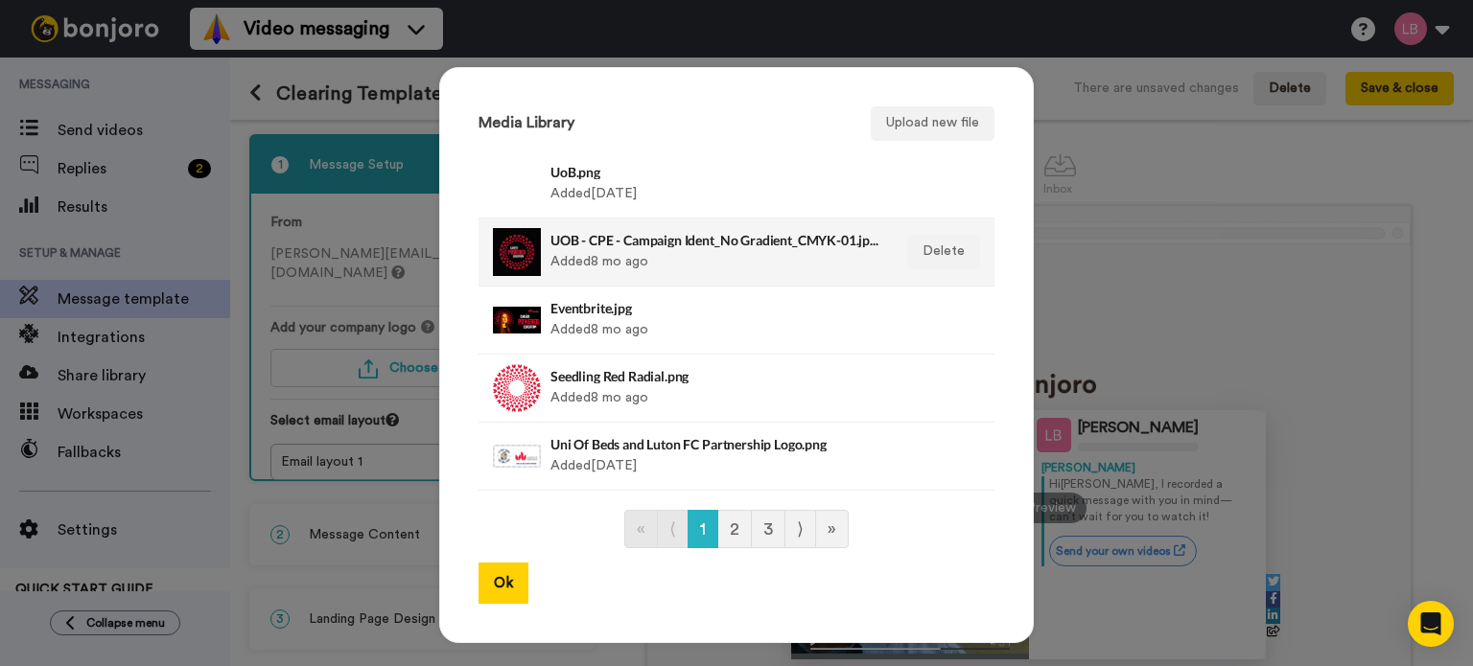
click at [507, 260] on div at bounding box center [517, 252] width 48 height 48
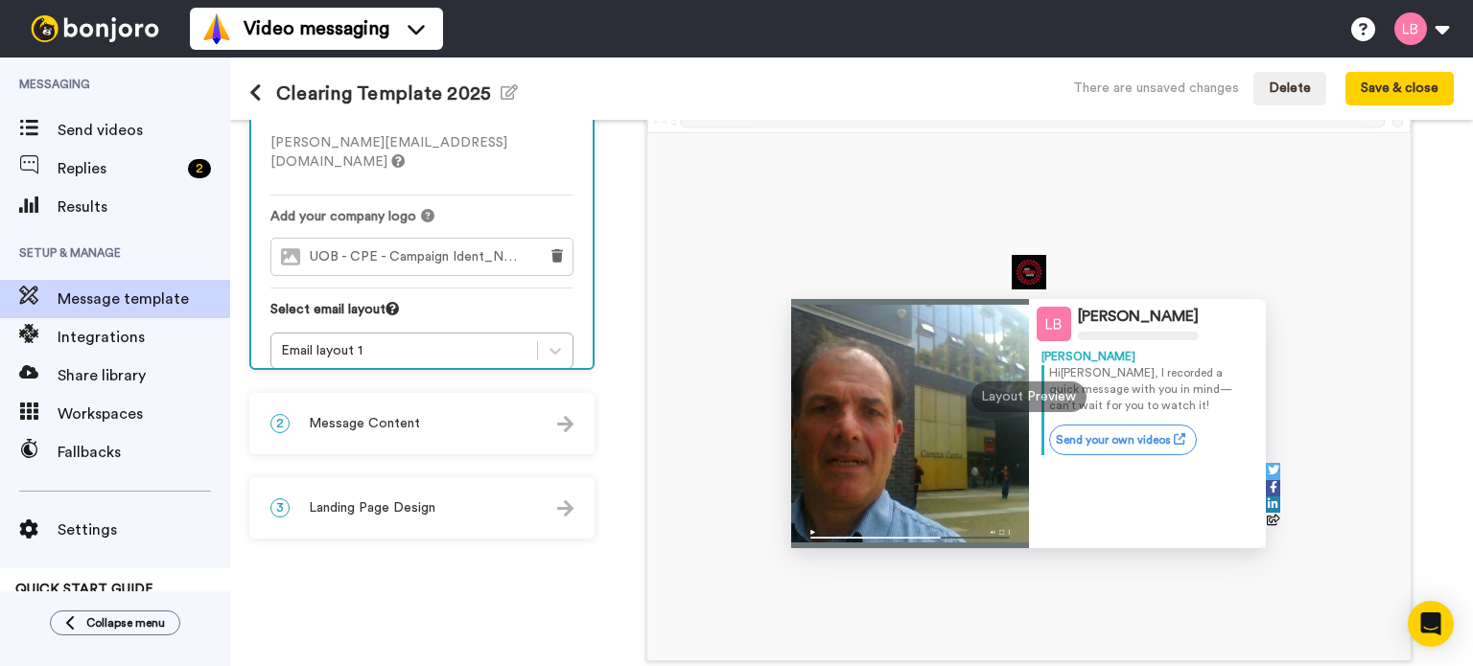
scroll to position [192, 0]
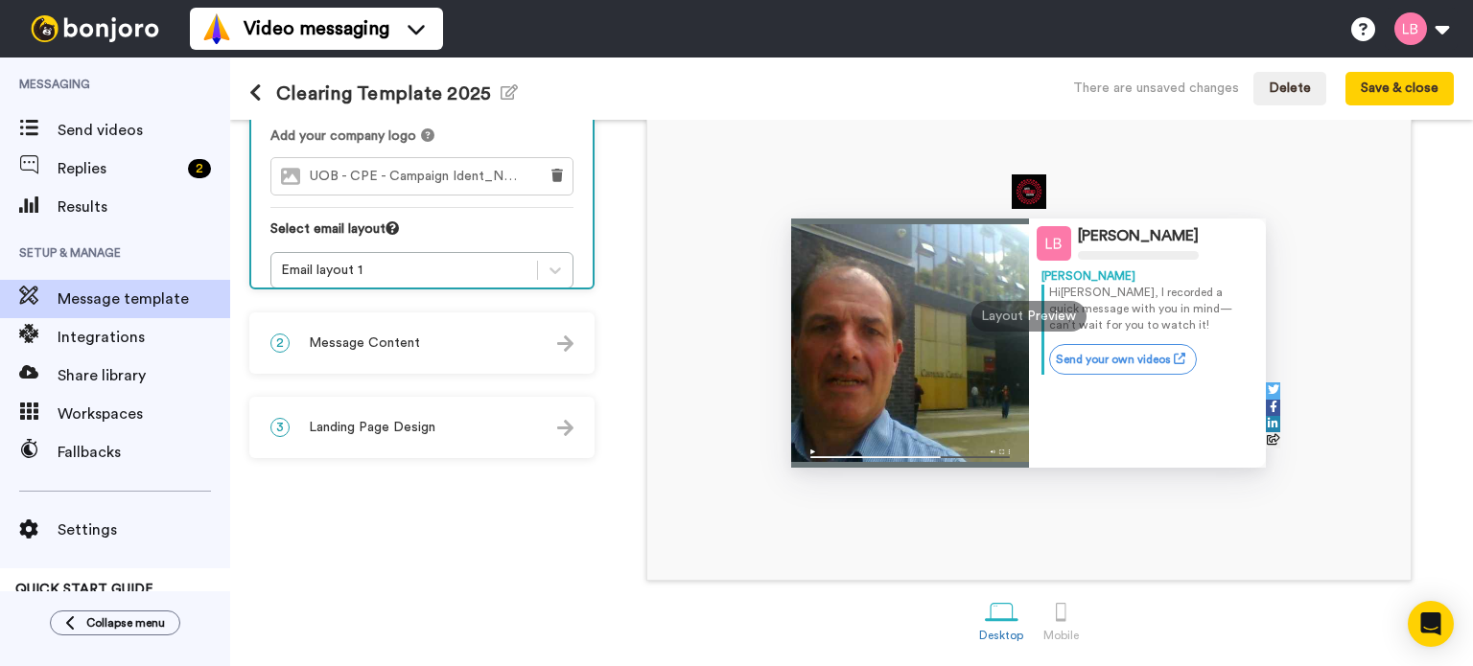
click at [384, 420] on span "Landing Page Design" at bounding box center [372, 427] width 127 height 19
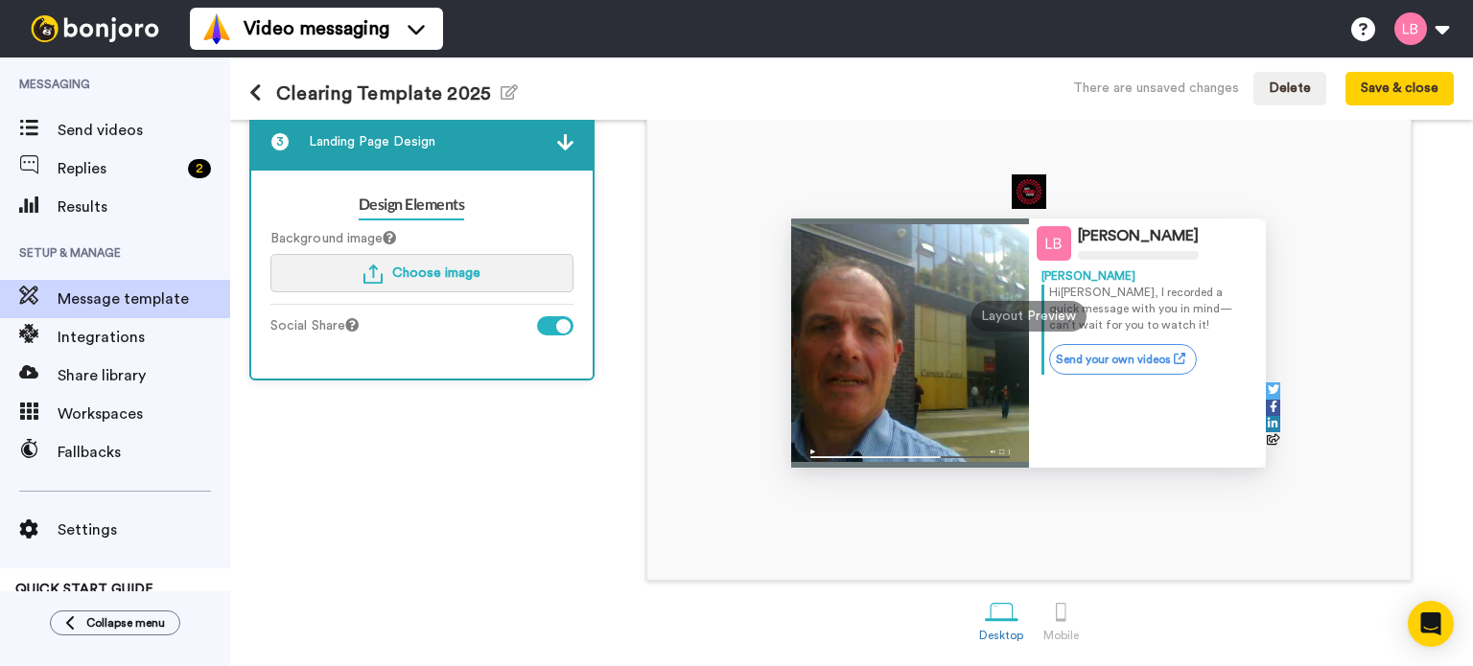
click at [429, 258] on button "Choose image" at bounding box center [421, 273] width 303 height 38
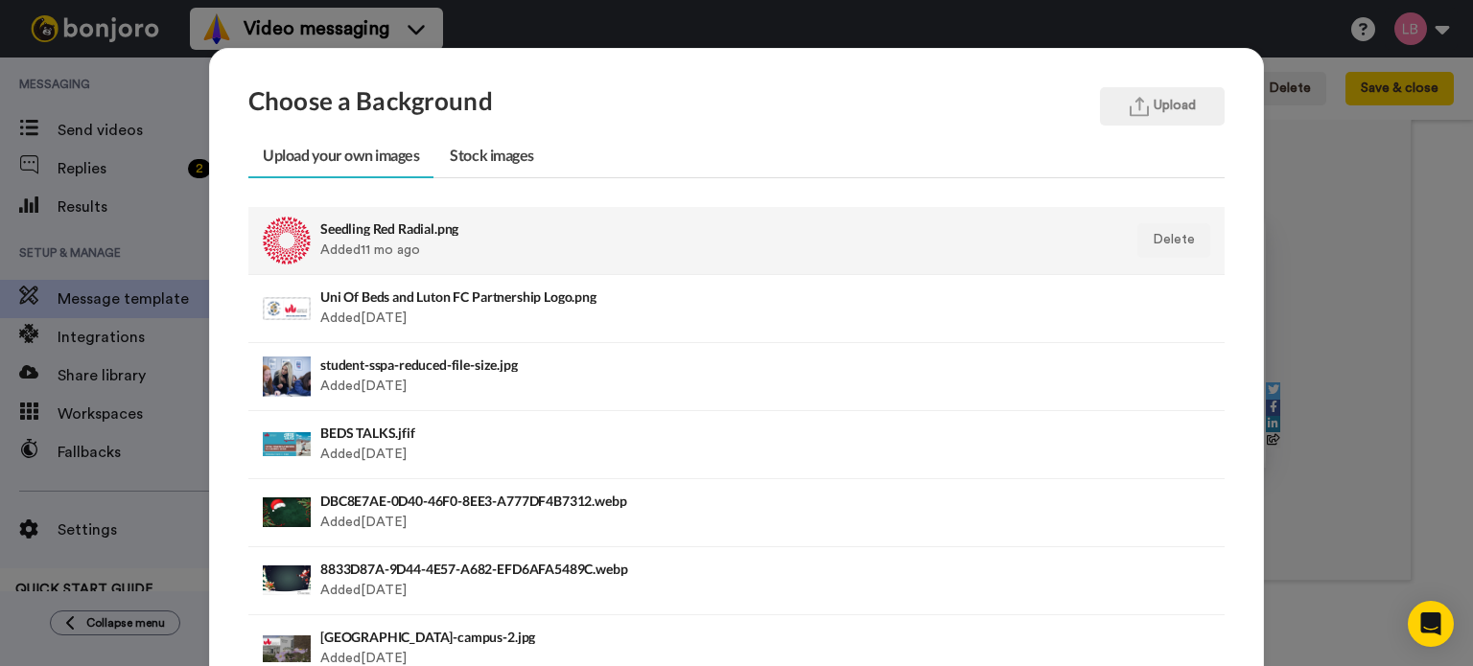
click at [426, 244] on div "Seedling Red Radial.png Added 11 mo ago" at bounding box center [642, 241] width 644 height 48
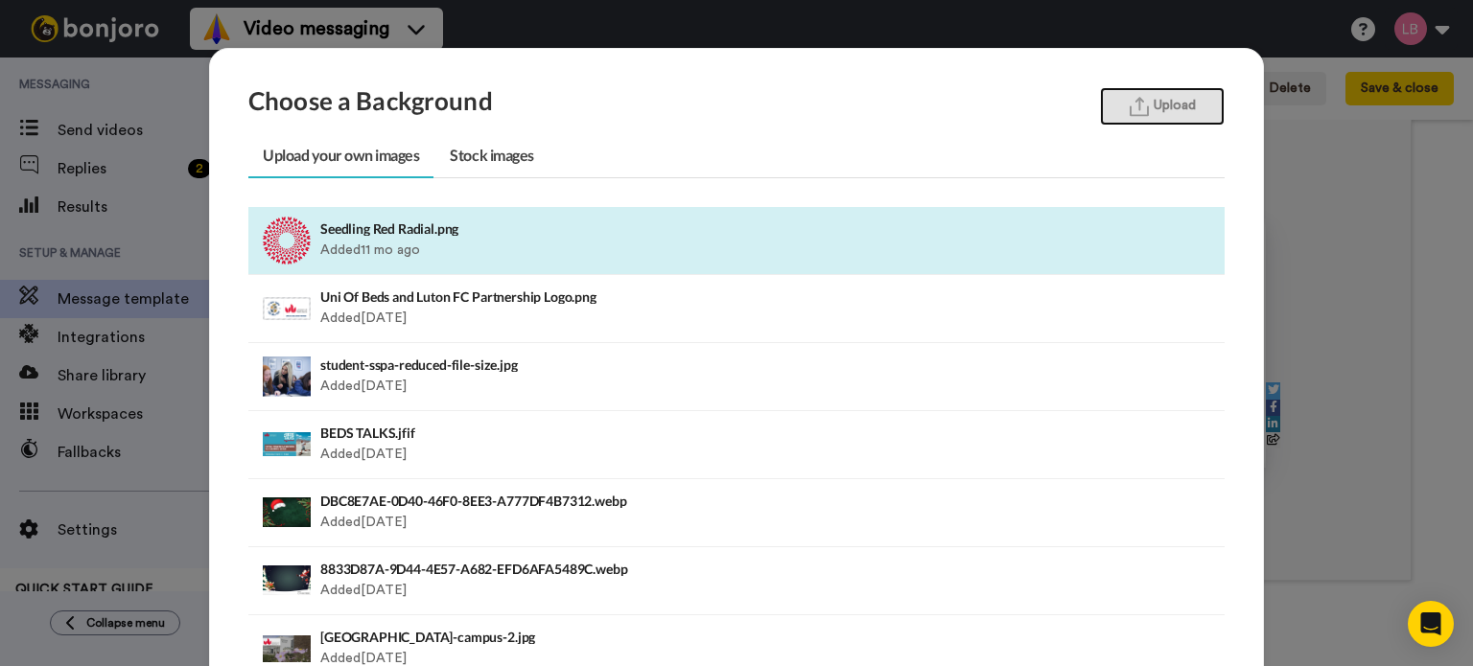
click at [1140, 106] on img "button" at bounding box center [1138, 107] width 19 height 20
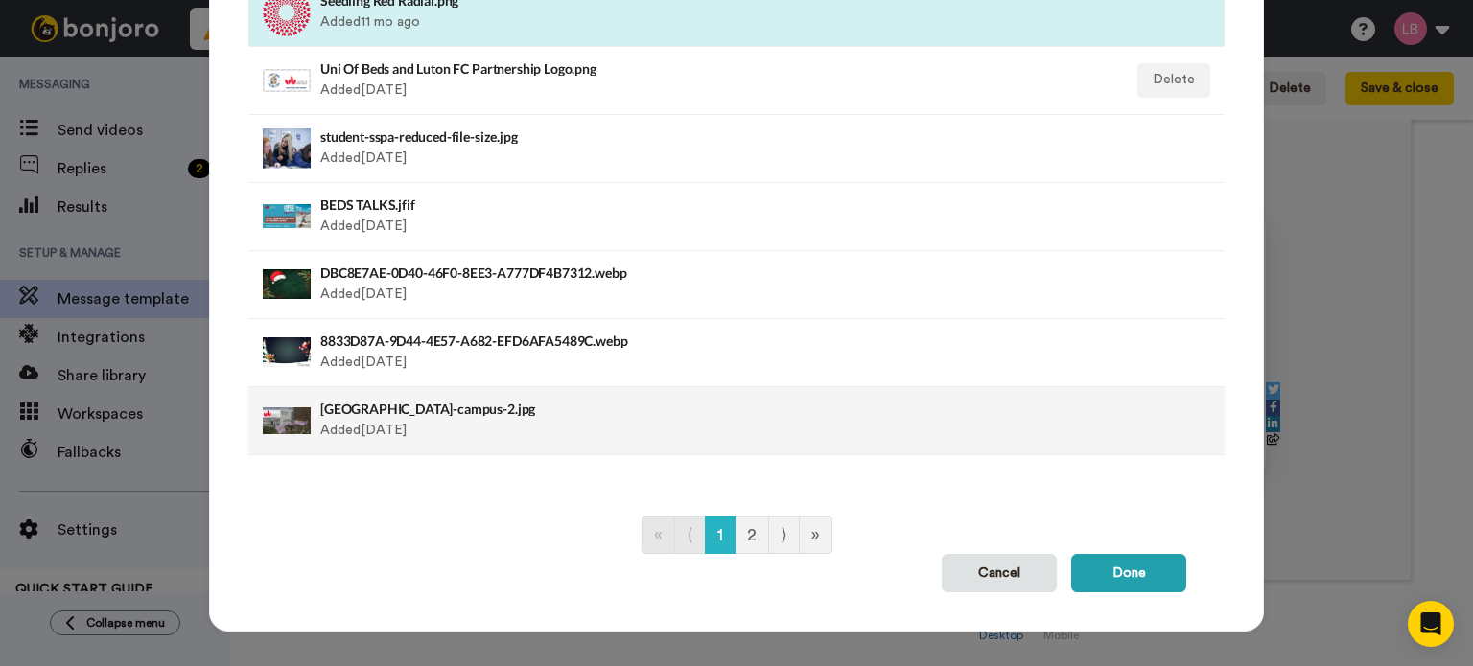
scroll to position [240, 0]
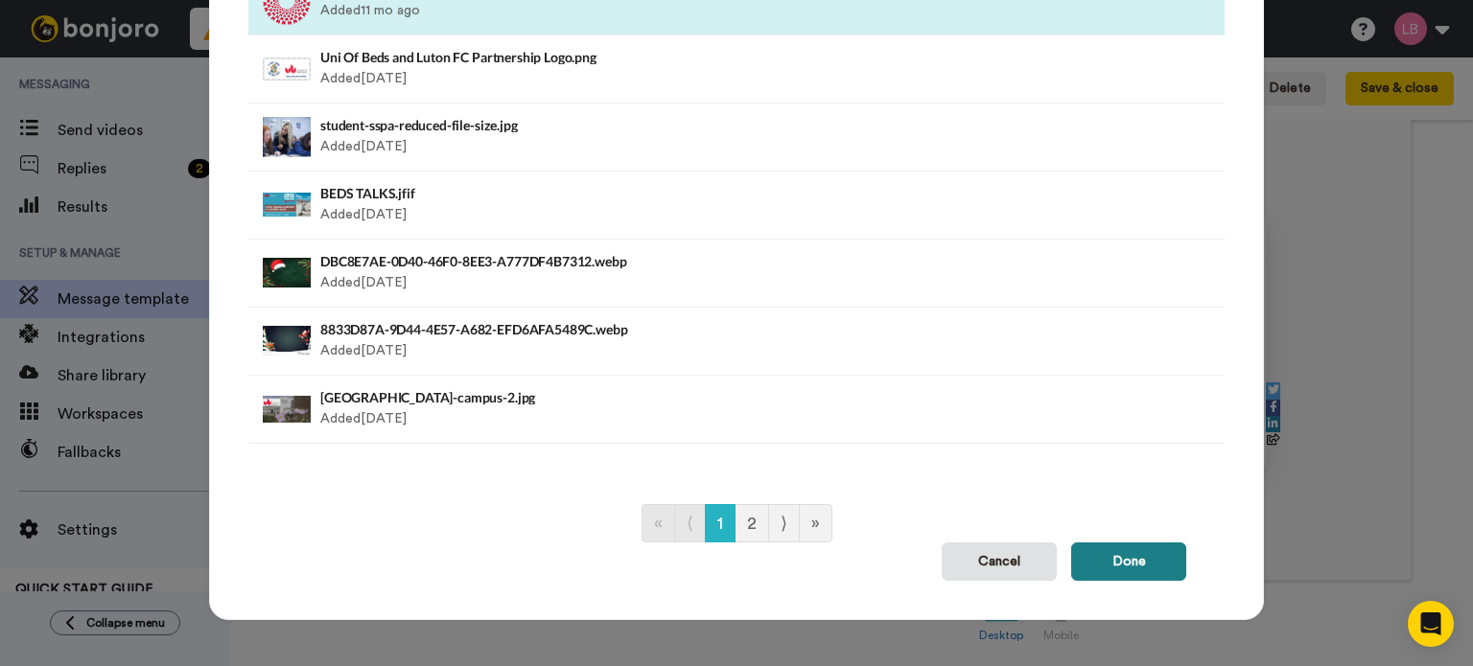
click at [1140, 556] on button "Done" at bounding box center [1128, 562] width 115 height 38
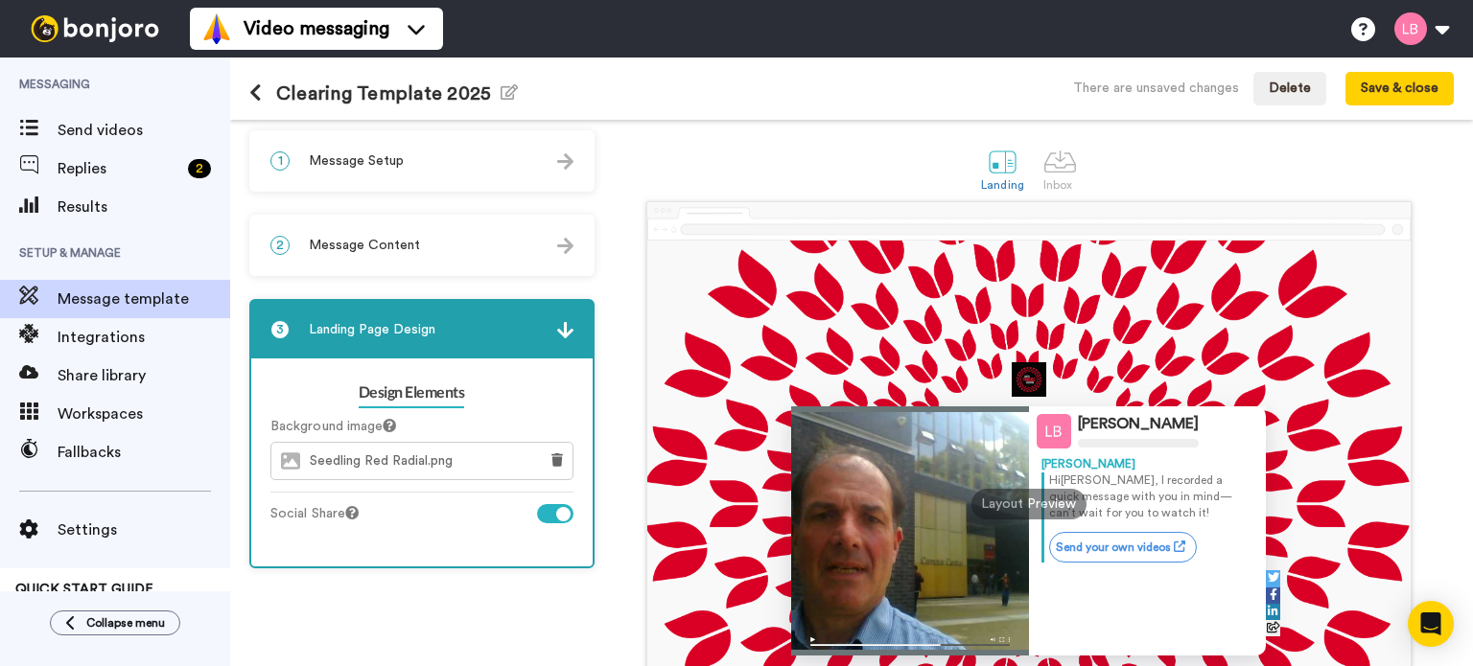
scroll to position [0, 0]
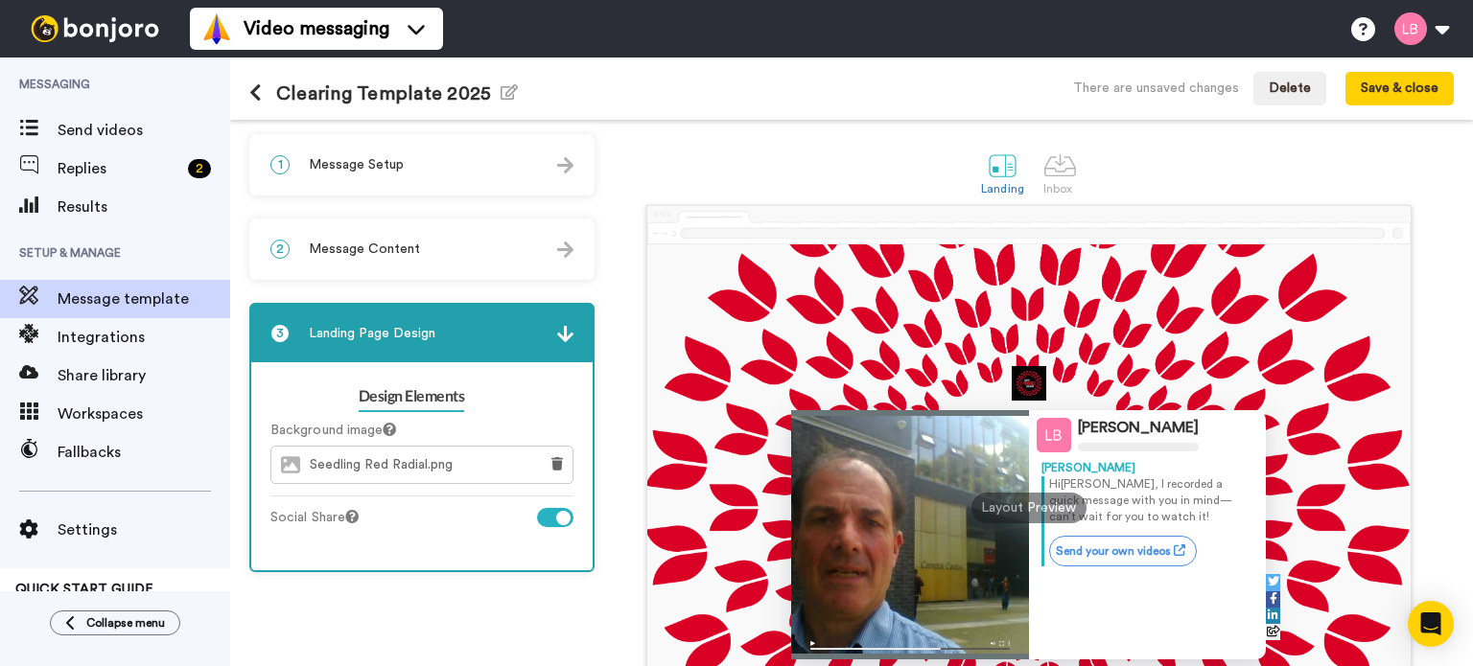
click at [391, 264] on div "2 Message Content" at bounding box center [421, 250] width 341 height 58
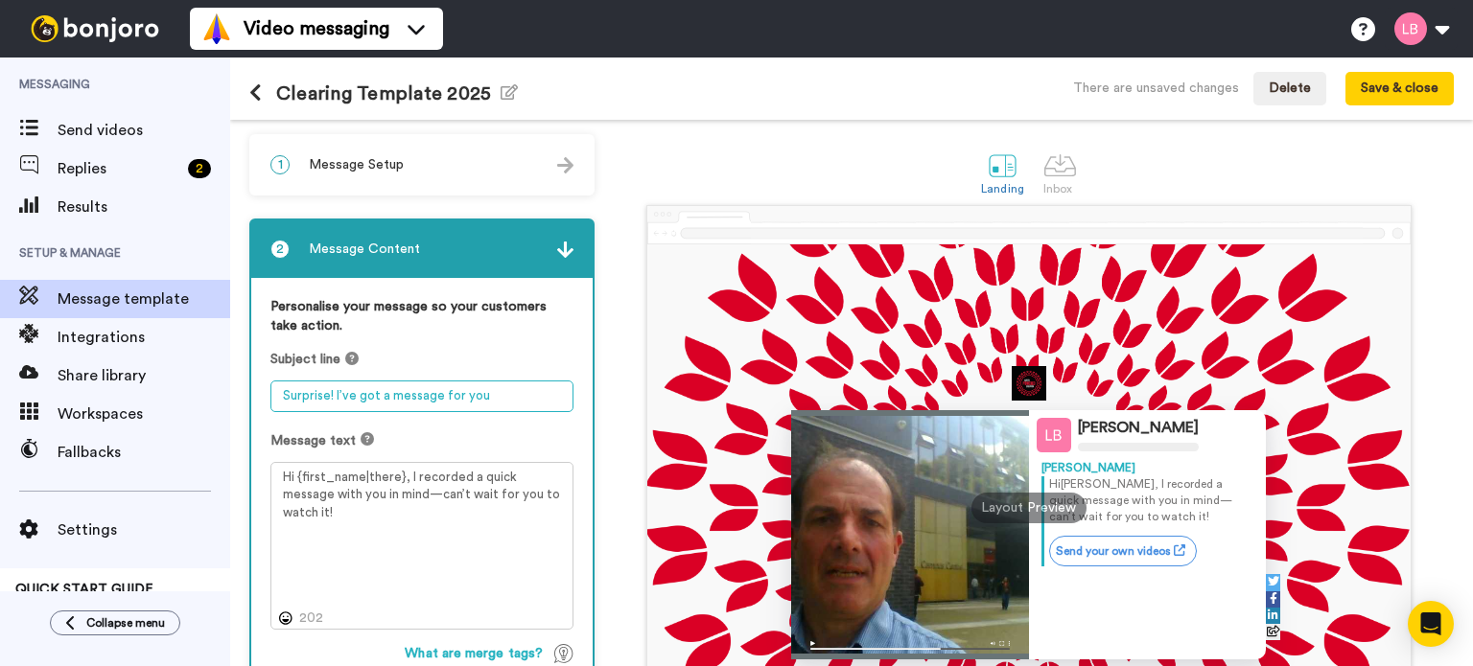
click at [499, 398] on textarea "Surprise! I’ve got a message for you" at bounding box center [421, 397] width 303 height 32
drag, startPoint x: 499, startPoint y: 398, endPoint x: 220, endPoint y: 397, distance: 279.0
click at [220, 397] on div "Messaging Send videos Replies 2 Results Setup & Manage Message template Integra…" at bounding box center [736, 362] width 1473 height 609
type textarea "T"
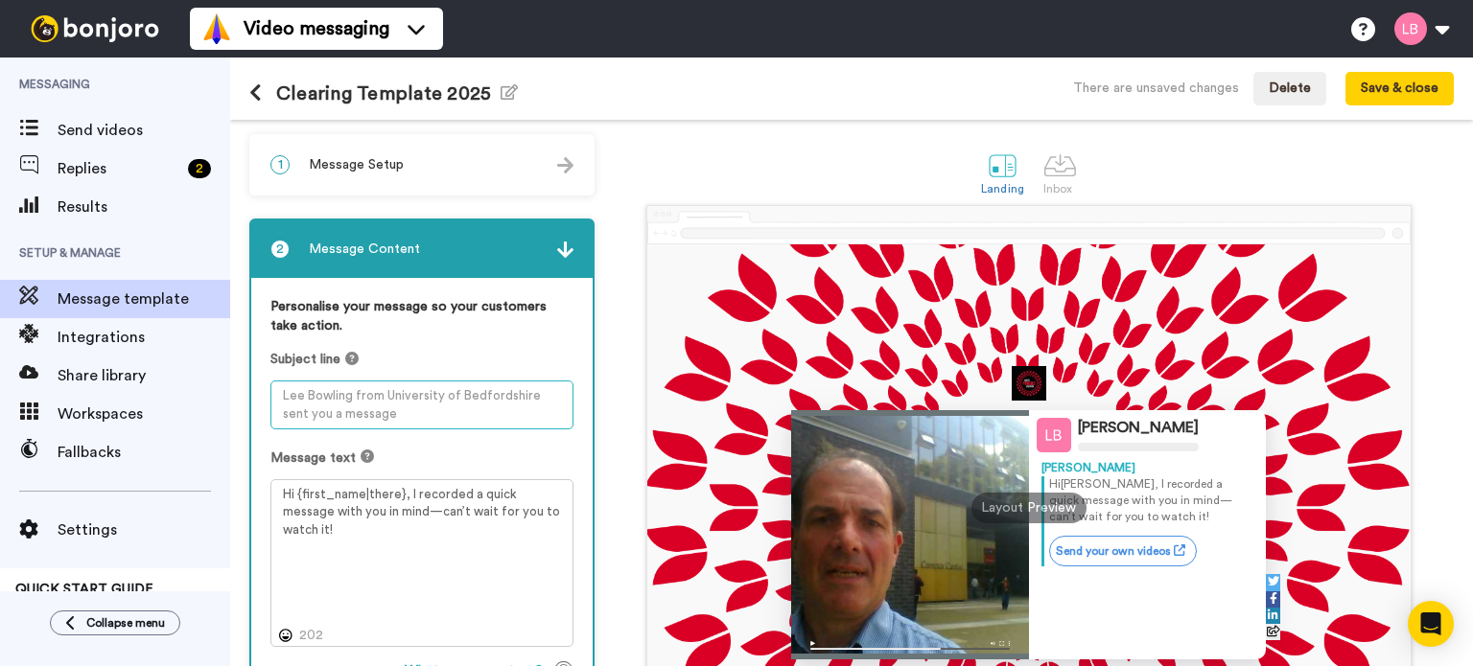
type textarea "V"
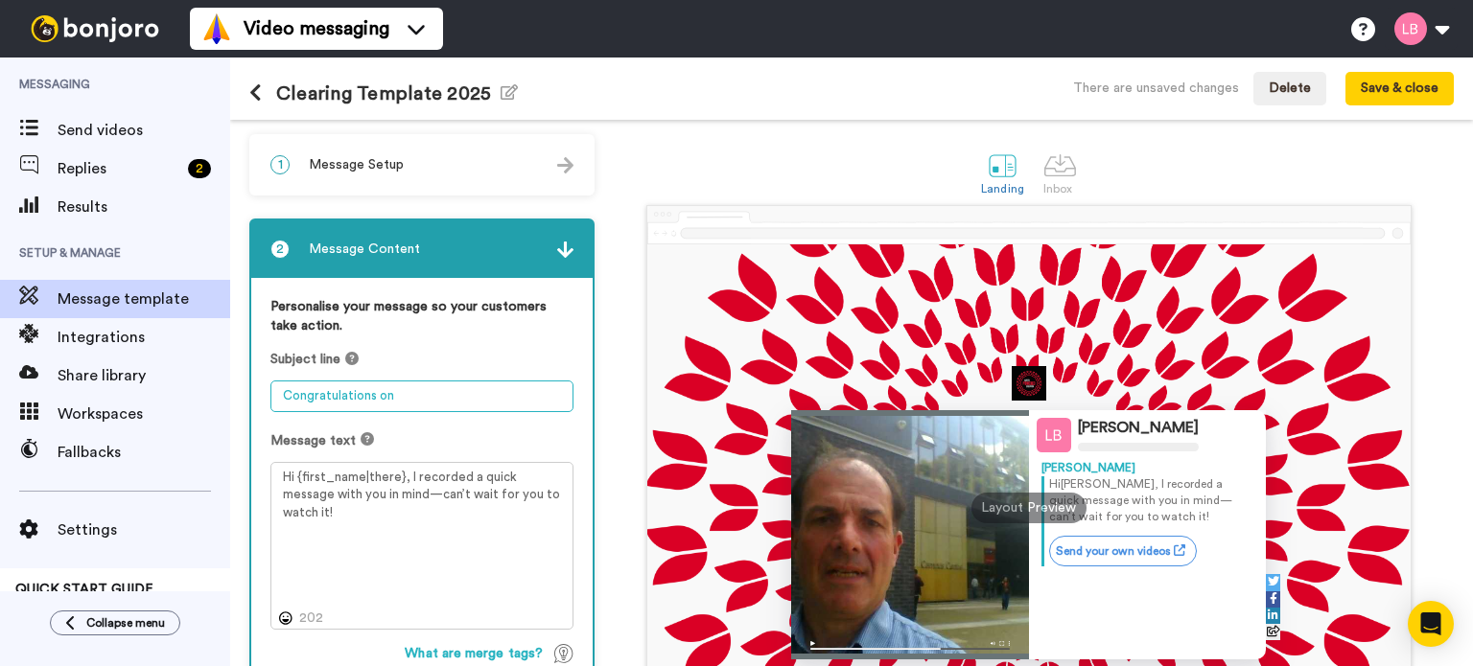
type textarea "Congratulations on"
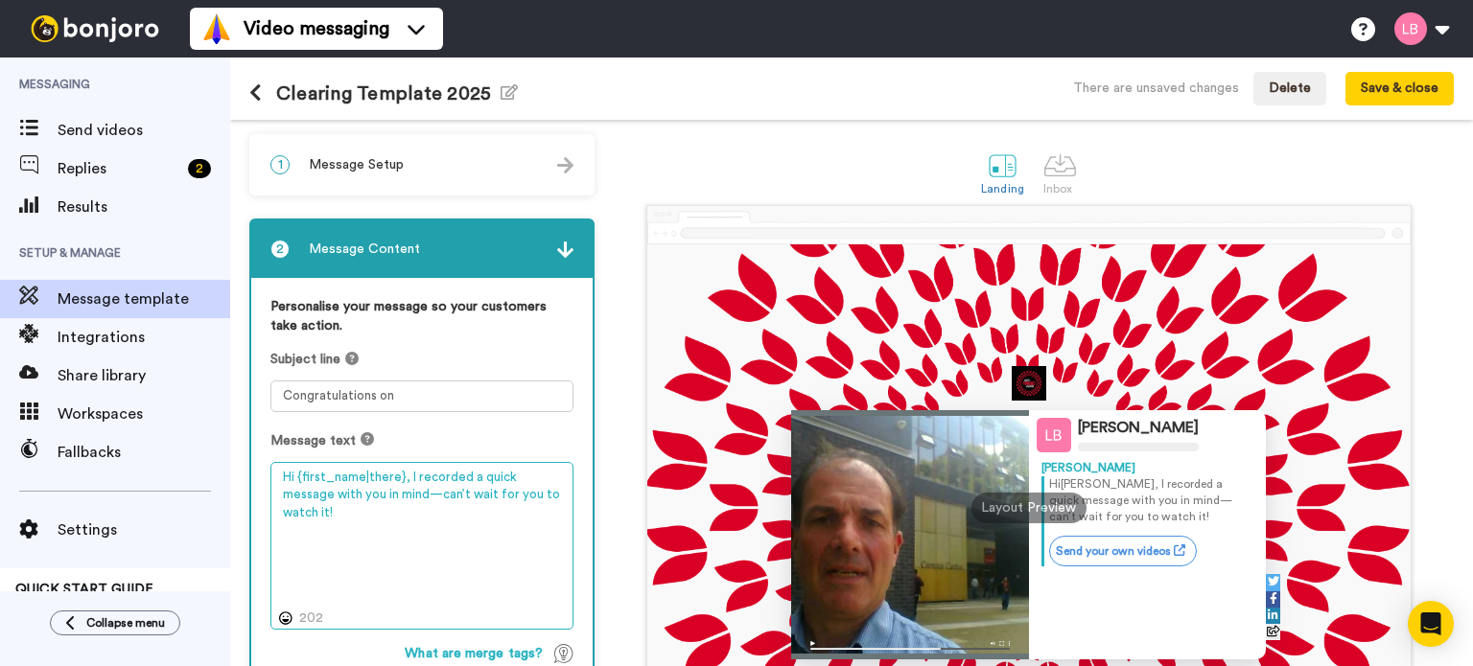
drag, startPoint x: 405, startPoint y: 475, endPoint x: 551, endPoint y: 517, distance: 152.6
click at [551, 517] on textarea "Hi {first_name|there}, I recorded a quick message with you in mind—can’t wait f…" at bounding box center [421, 546] width 303 height 169
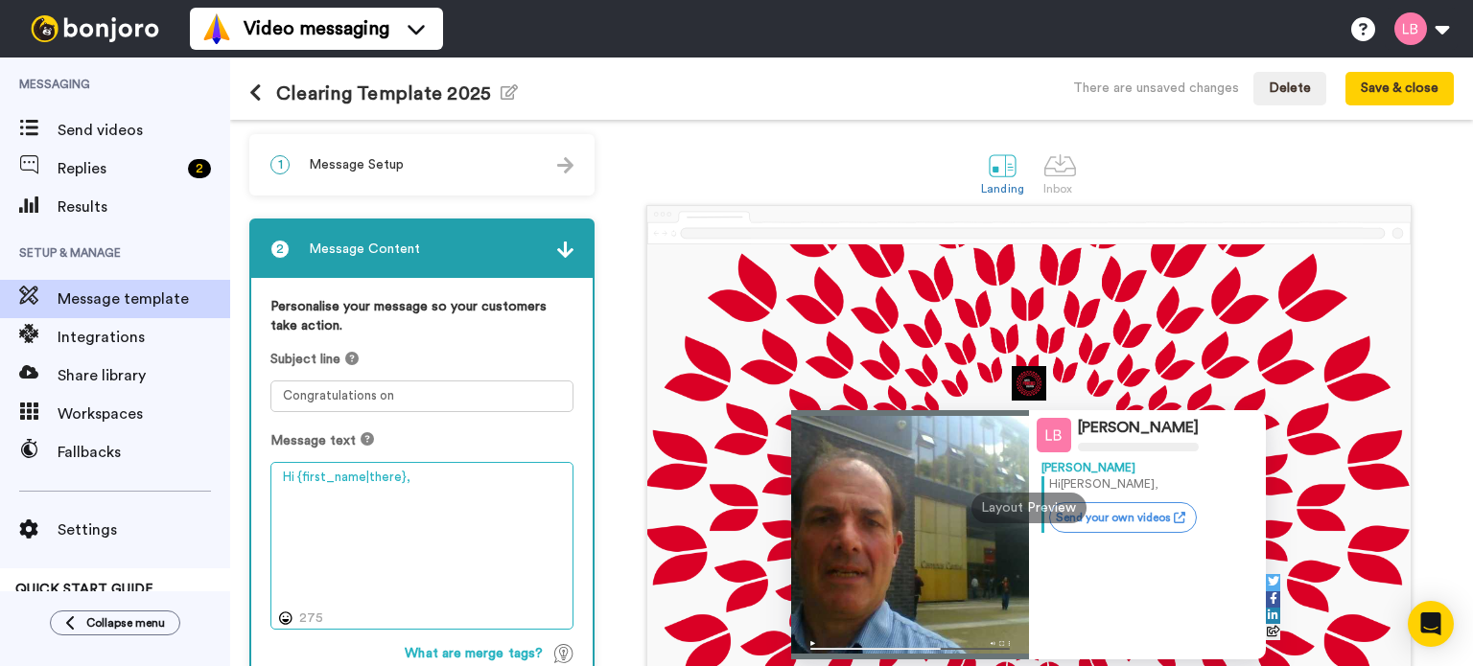
paste textarea "Hi there! Congratulations on your results - we look forward to you joining us i…"
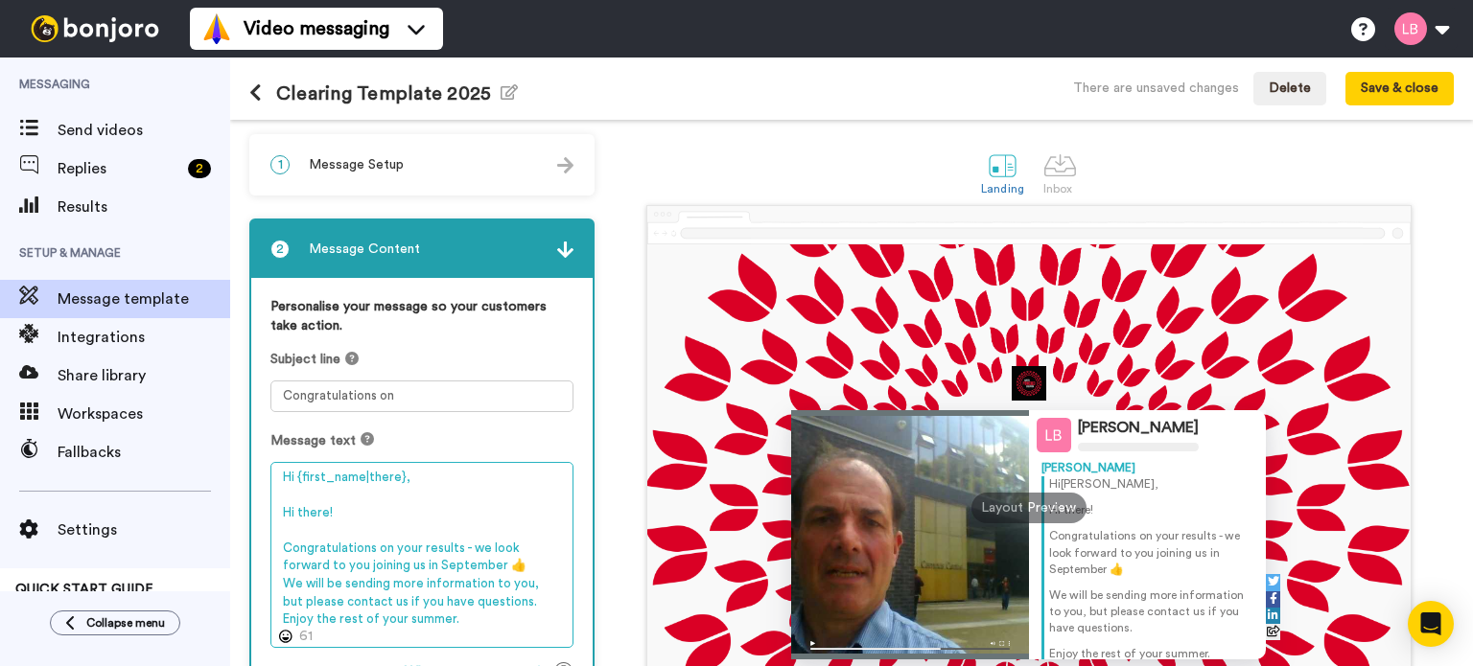
click at [354, 510] on textarea "Hi {first_name|there}, Hi there! Congratulations on your results - we look forw…" at bounding box center [421, 555] width 303 height 187
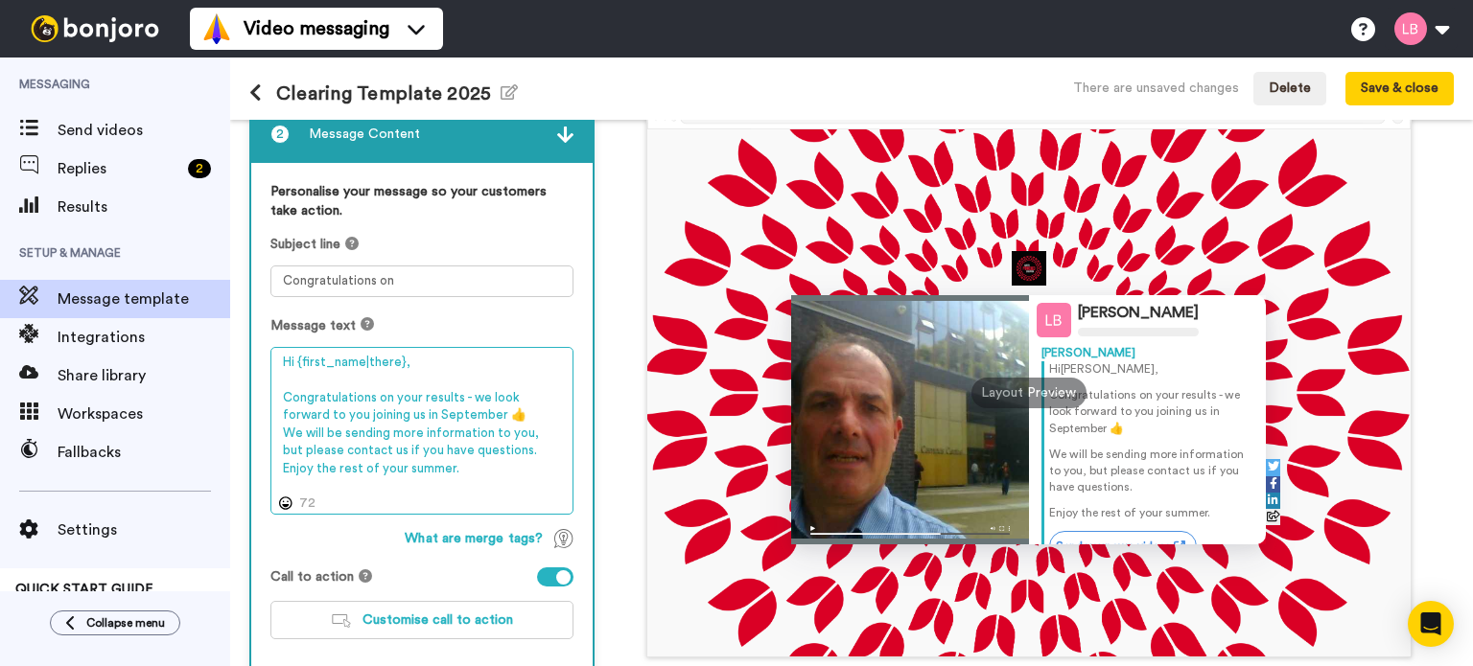
scroll to position [219, 0]
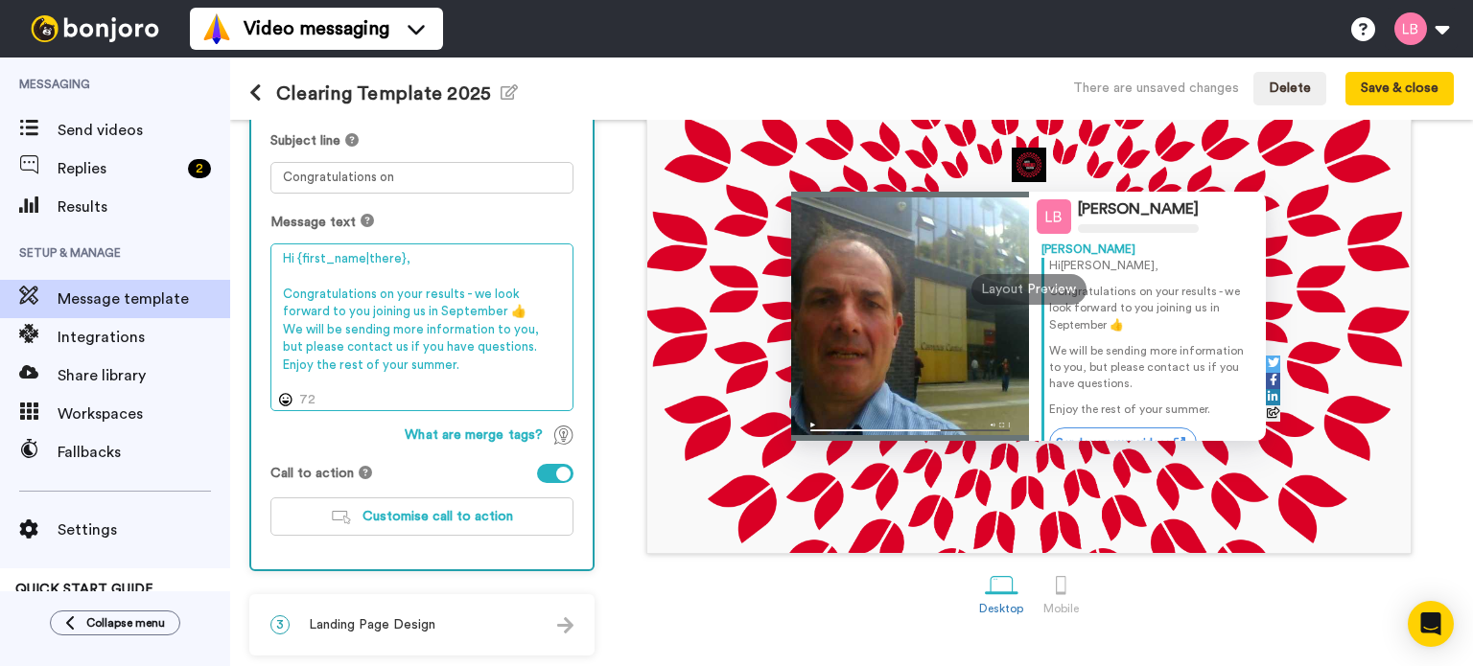
type textarea "Hi {first_name|there}, Congratulations on your results - we look forward to you…"
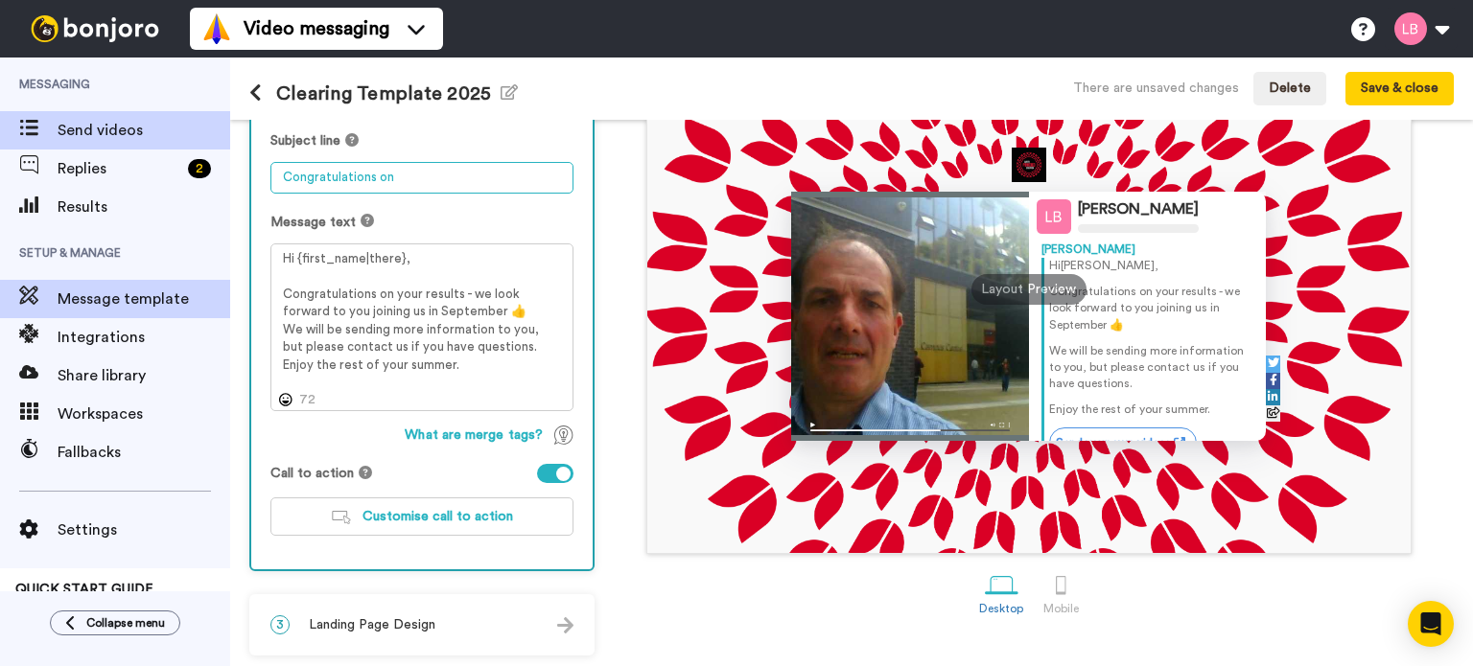
drag, startPoint x: 406, startPoint y: 178, endPoint x: 35, endPoint y: 124, distance: 375.1
click at [35, 124] on div "Messaging Send videos Replies 2 Results Setup & Manage Message template Integra…" at bounding box center [736, 362] width 1473 height 609
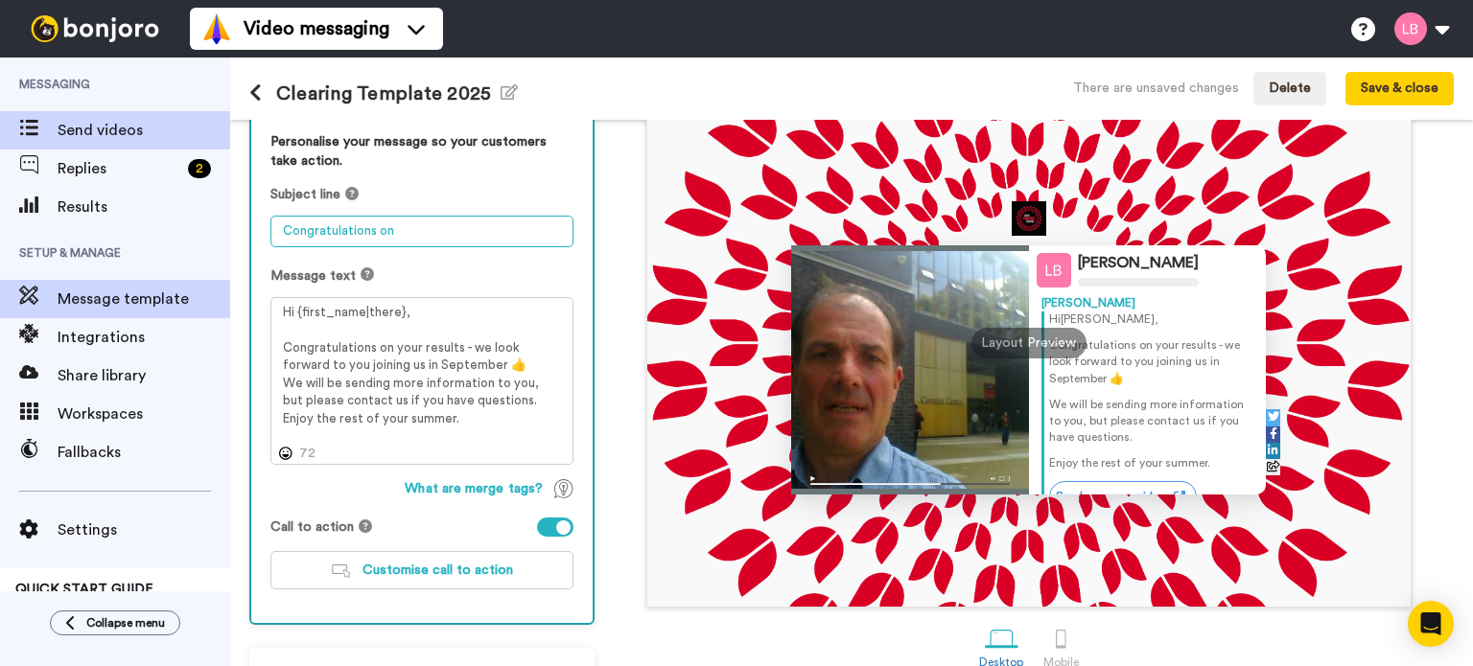
paste textarea "Welcome to the University of Bedfordshire"
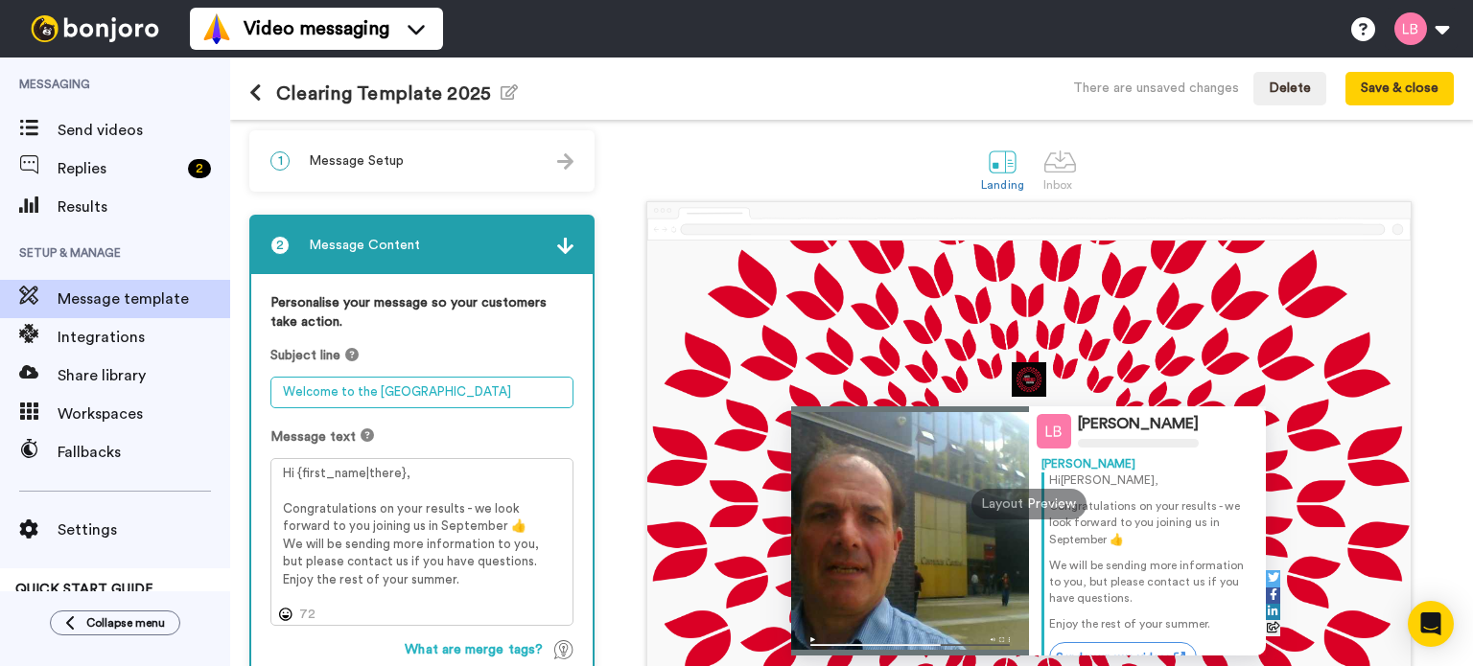
scroll to position [0, 0]
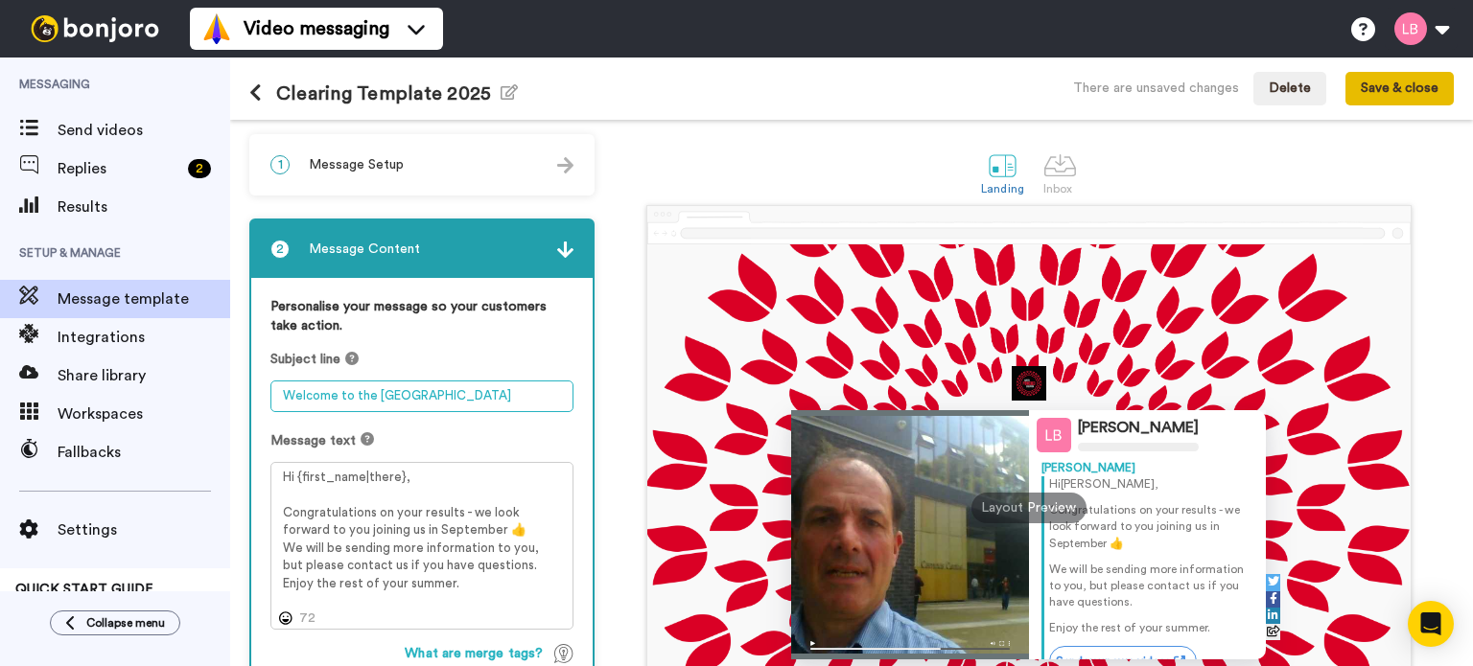
type textarea "Welcome to the University of Bedfordshire"
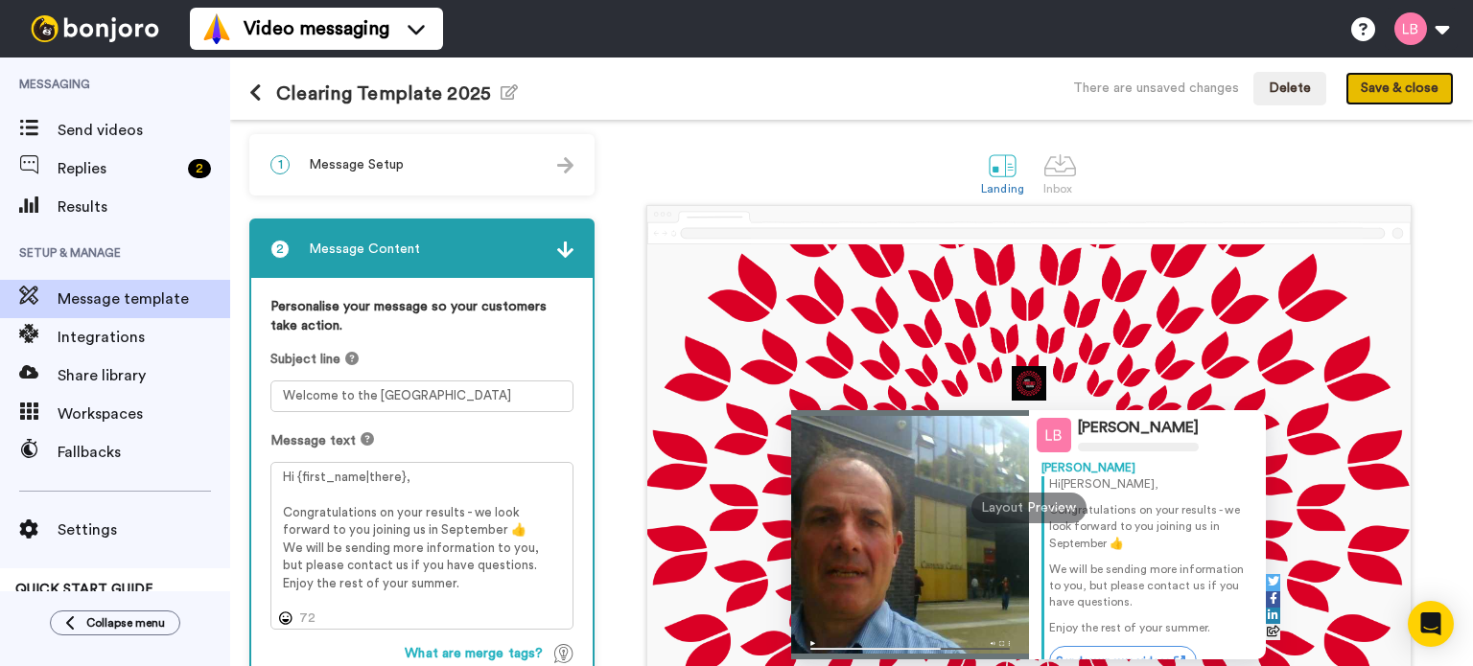
click at [1416, 97] on button "Save & close" at bounding box center [1399, 89] width 108 height 35
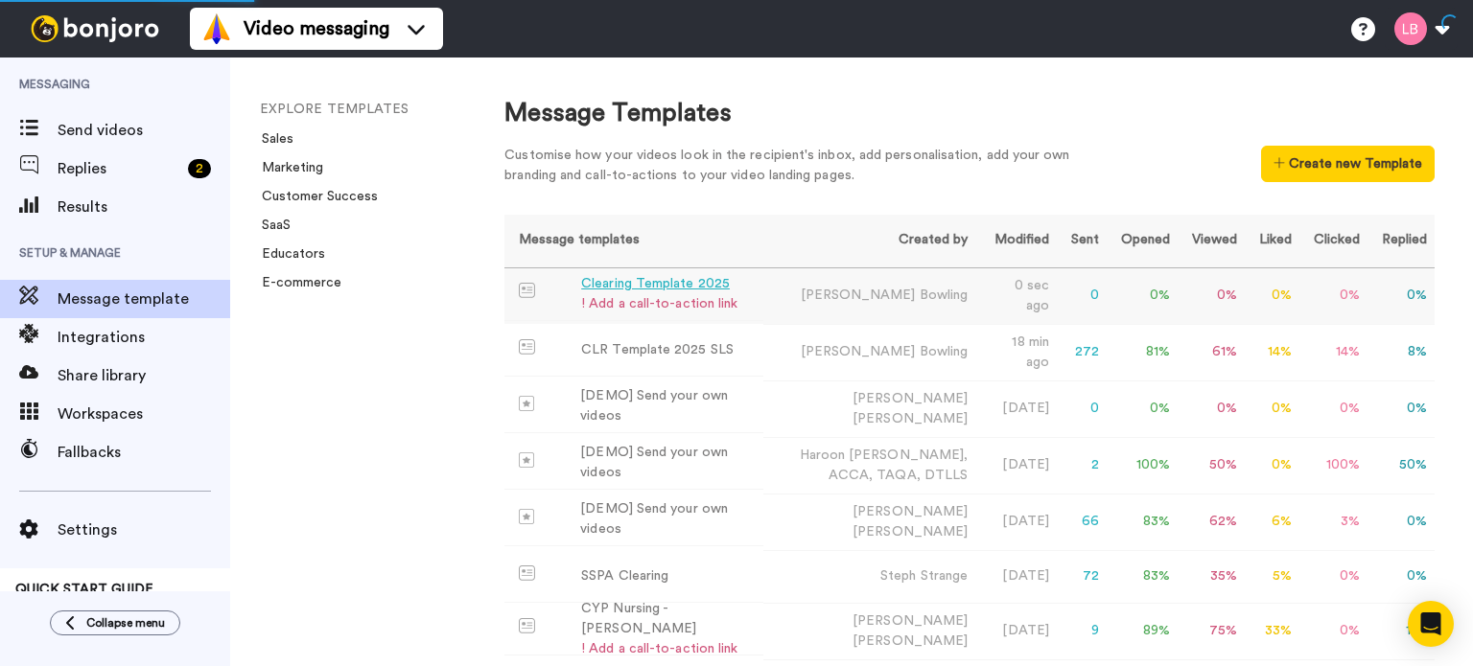
click at [644, 284] on div "Clearing Template 2025" at bounding box center [659, 284] width 156 height 20
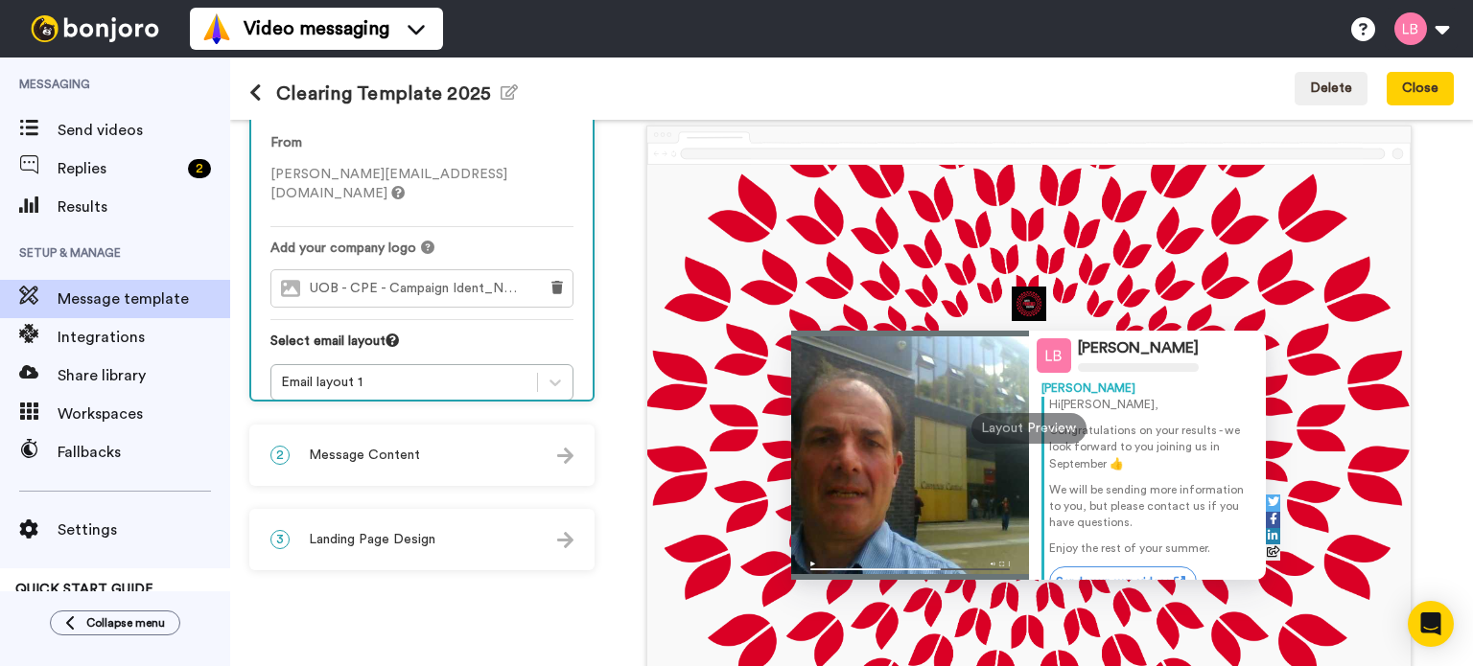
scroll to position [192, 0]
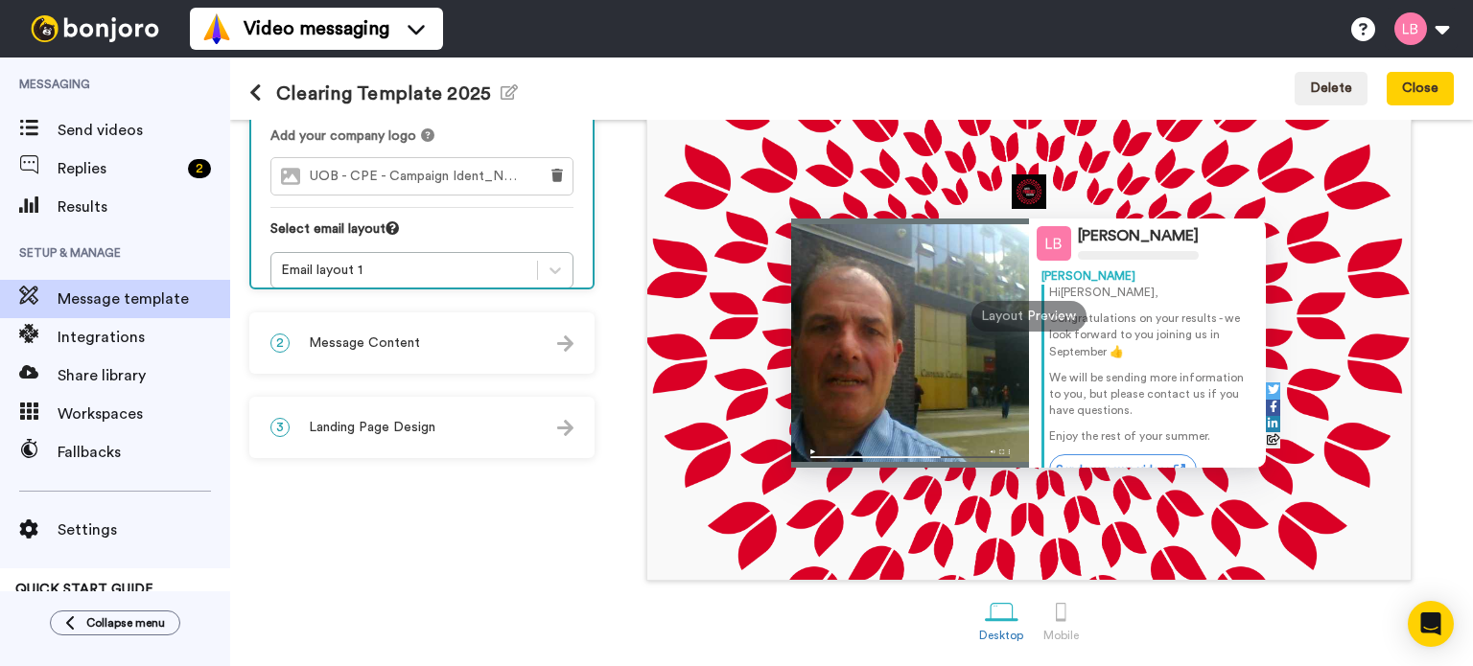
click at [407, 343] on span "Message Content" at bounding box center [364, 343] width 111 height 19
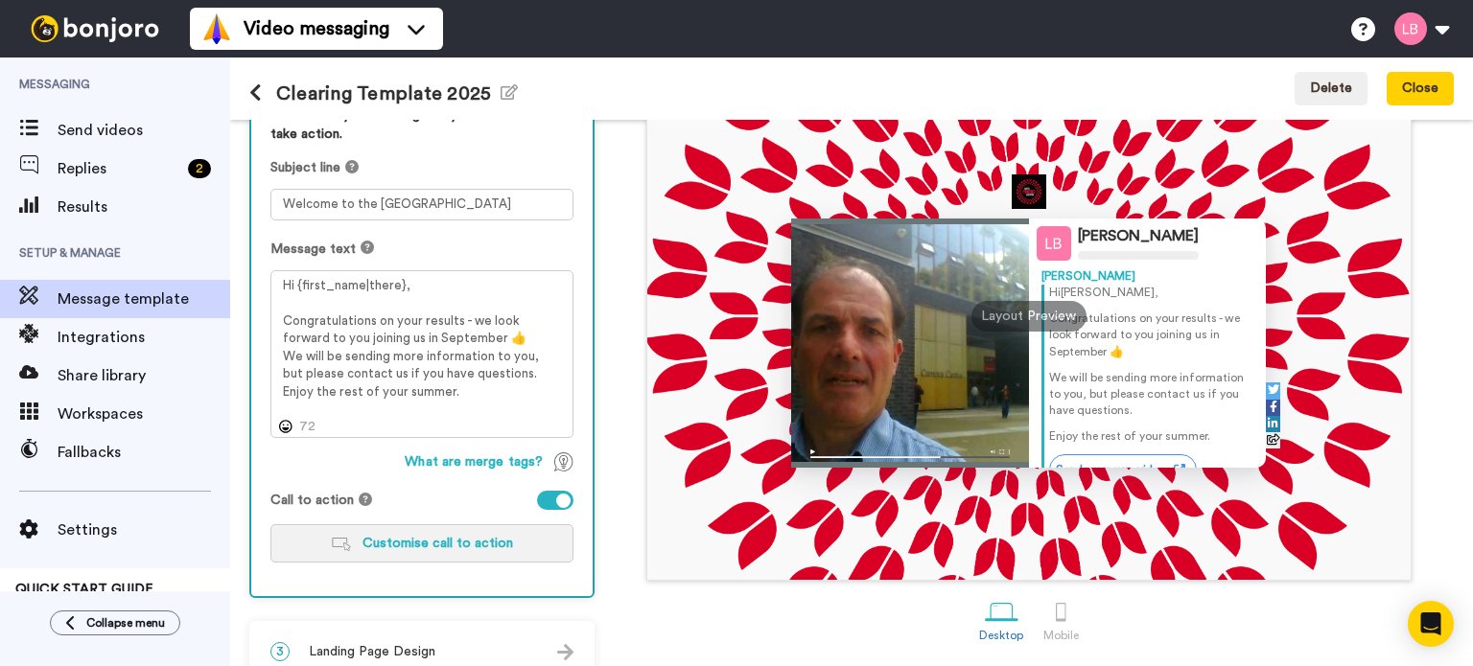
click at [407, 541] on span "Customise call to action" at bounding box center [437, 543] width 151 height 13
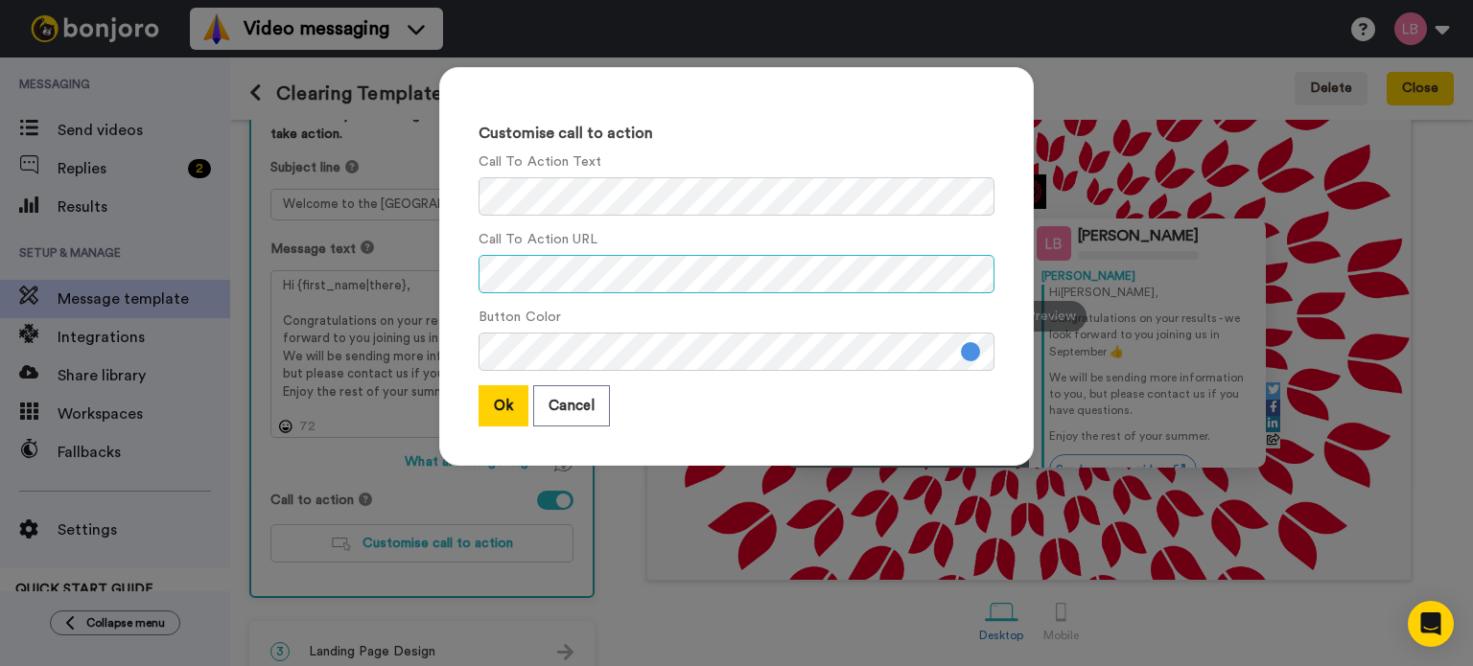
click at [368, 259] on div "Customise call to action Call To Action Text Call To Action URL Button Color Ok…" at bounding box center [736, 333] width 1473 height 666
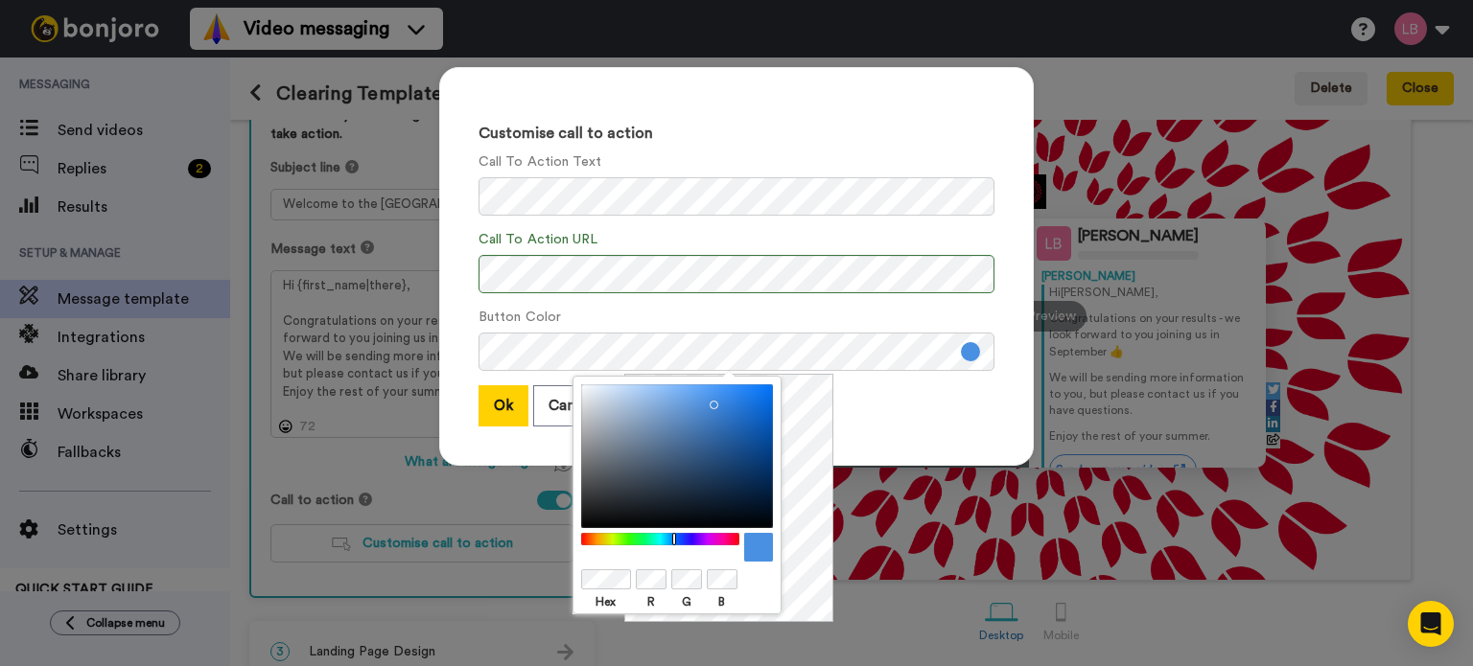
click at [583, 539] on div at bounding box center [660, 539] width 165 height 12
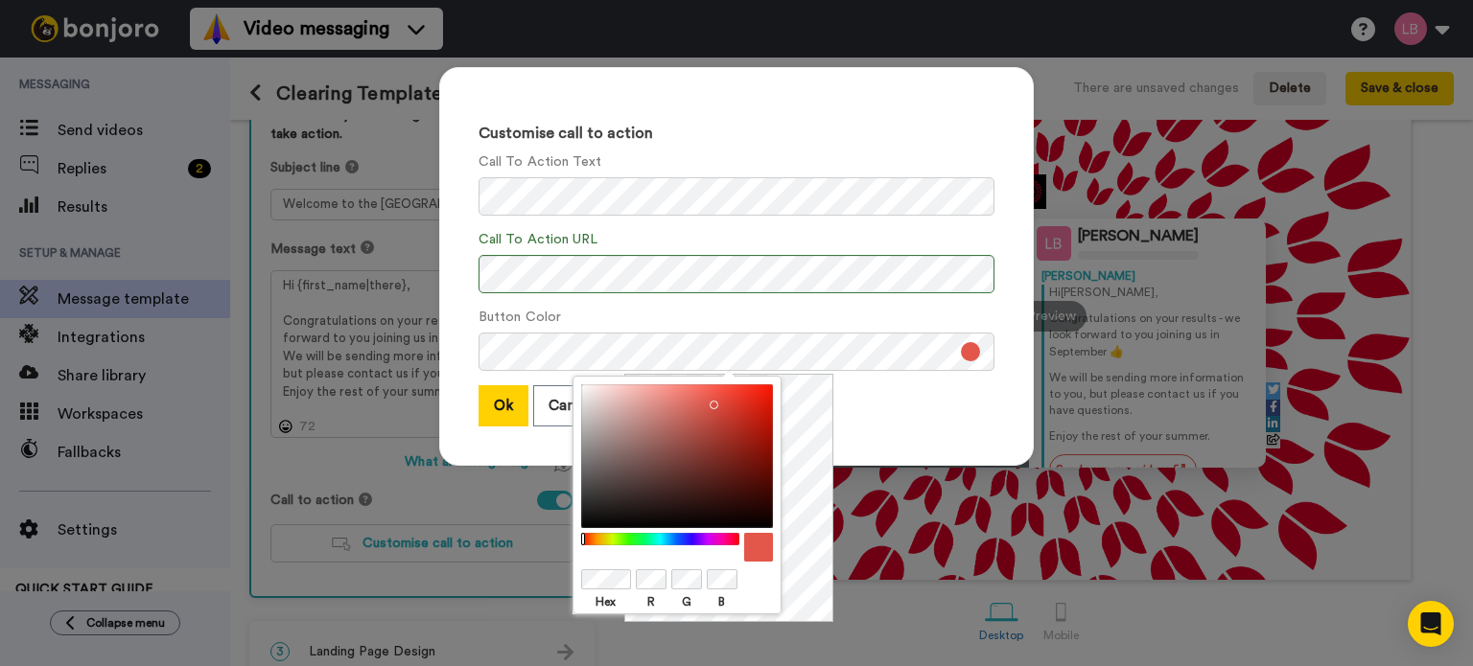
click at [762, 404] on div at bounding box center [677, 456] width 192 height 144
click at [494, 404] on button "Ok" at bounding box center [503, 405] width 50 height 41
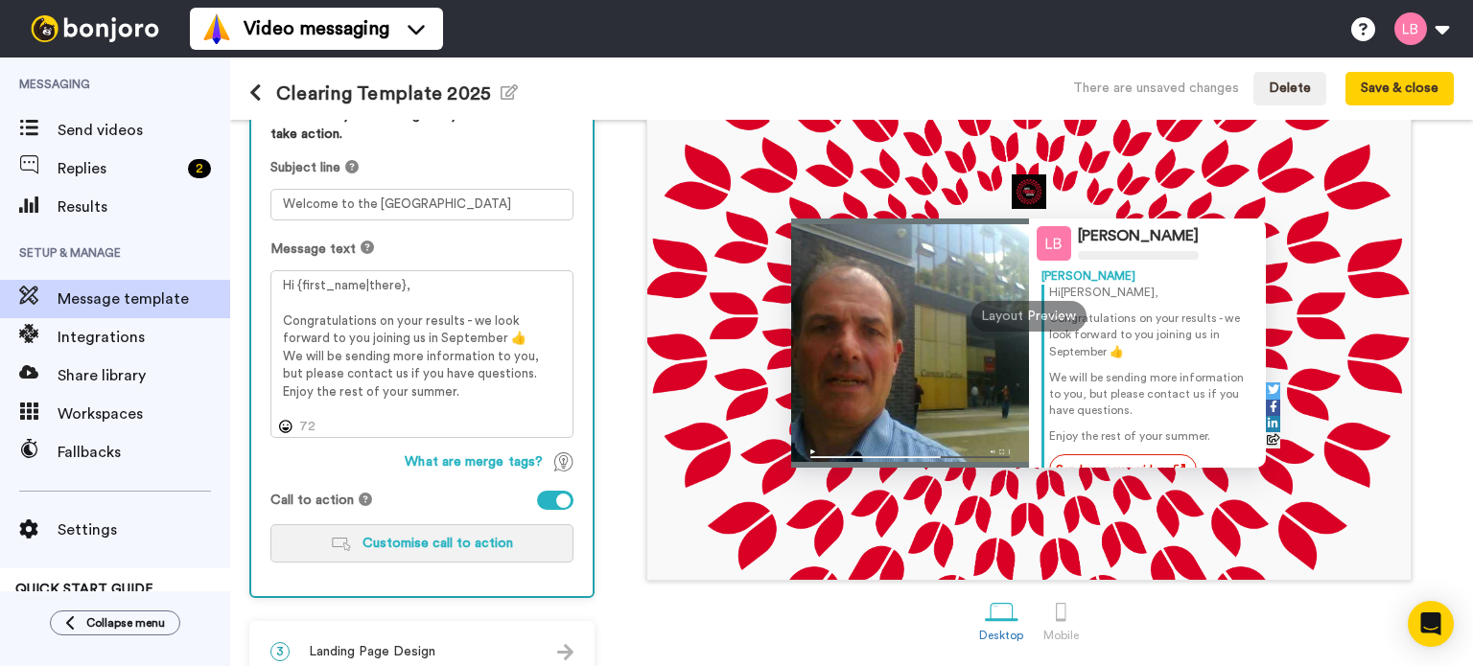
click at [430, 542] on span "Customise call to action" at bounding box center [437, 543] width 151 height 13
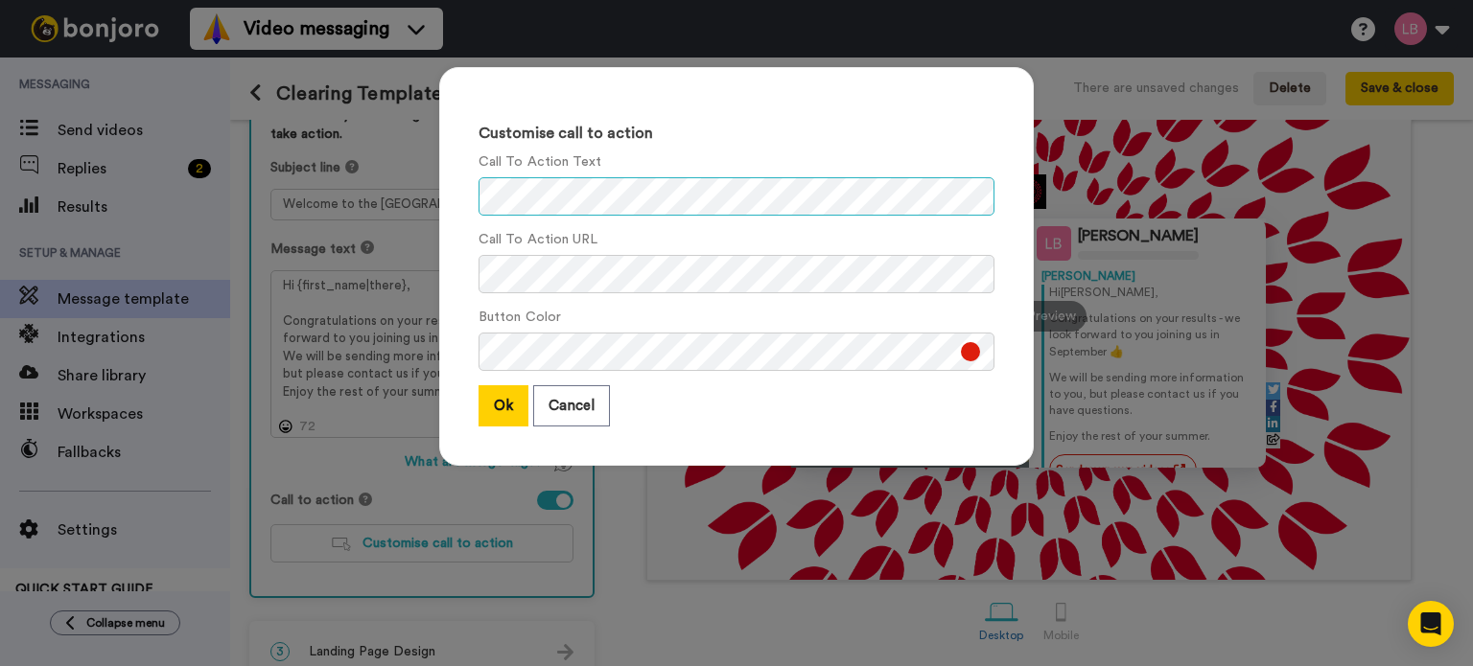
click at [465, 184] on div "Customise call to action Call To Action Text Call To Action URL Button Color Ok…" at bounding box center [736, 266] width 594 height 399
click at [498, 409] on button "Ok" at bounding box center [503, 405] width 50 height 41
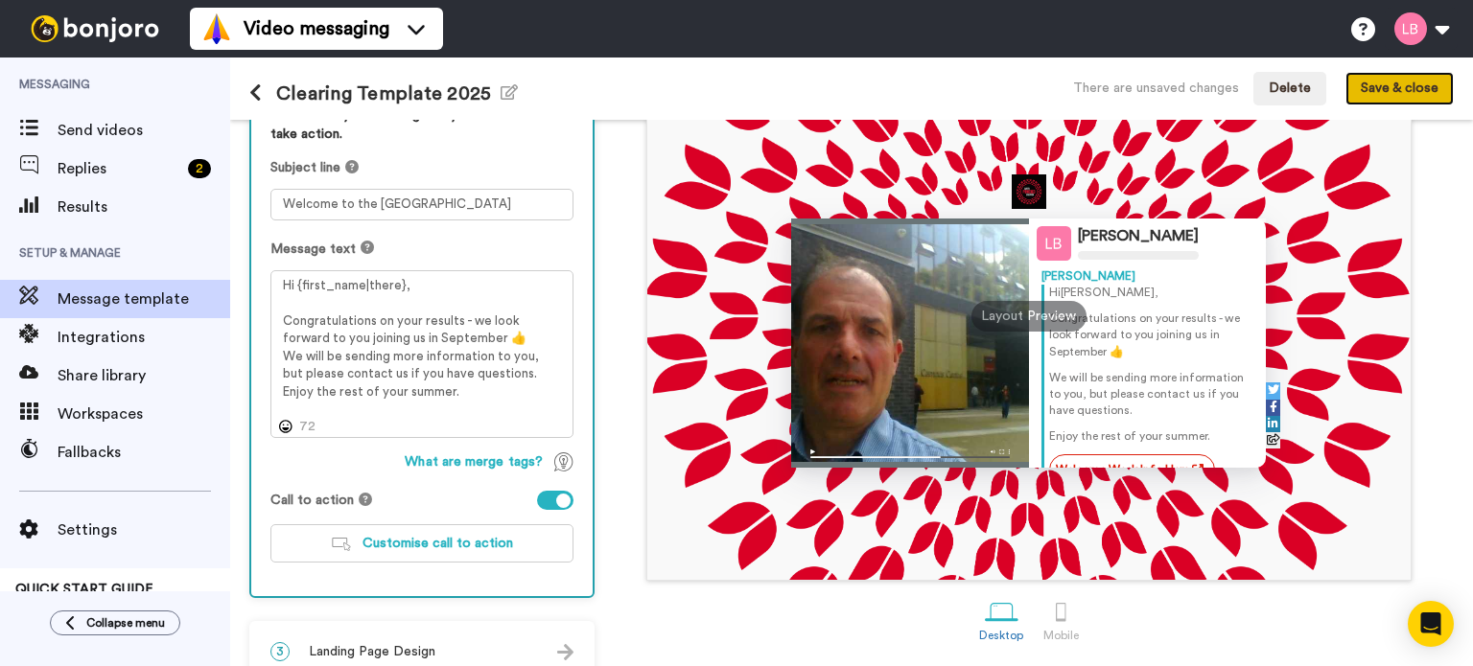
click at [1385, 84] on button "Save & close" at bounding box center [1399, 89] width 108 height 35
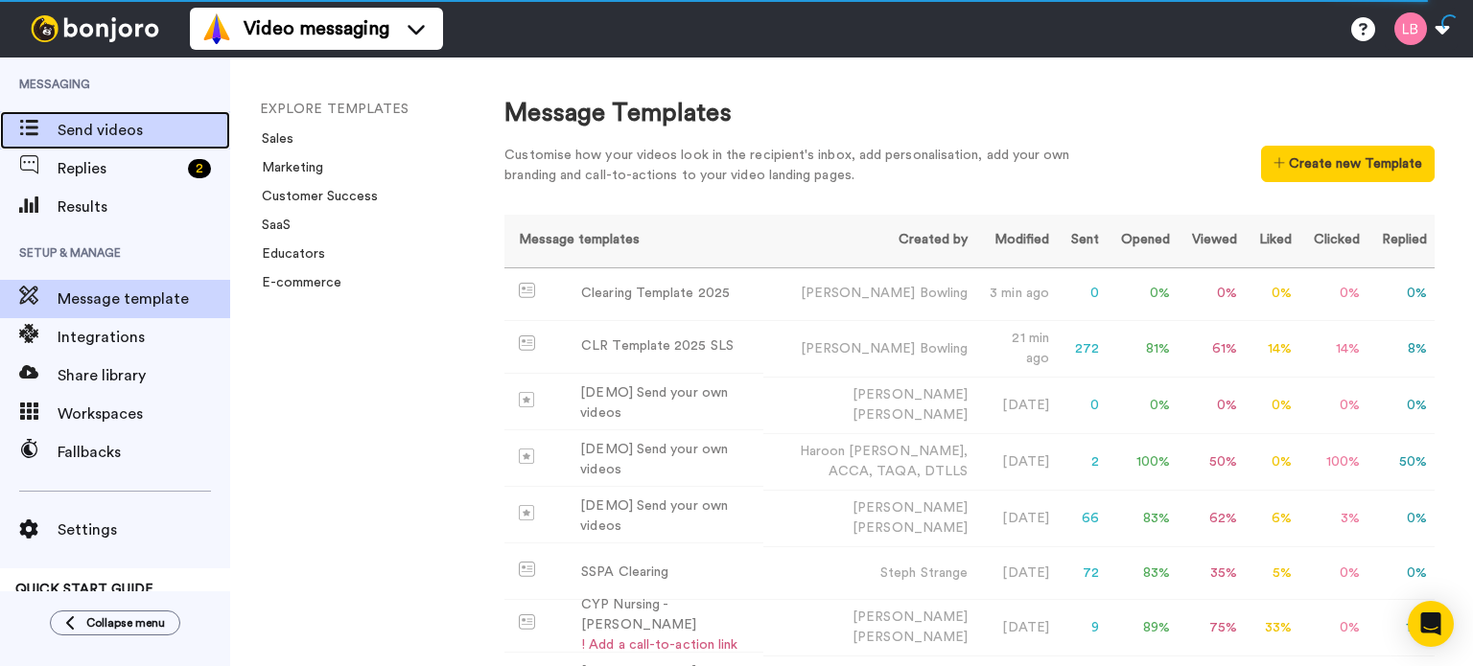
click at [83, 129] on span "Send videos" at bounding box center [144, 130] width 173 height 23
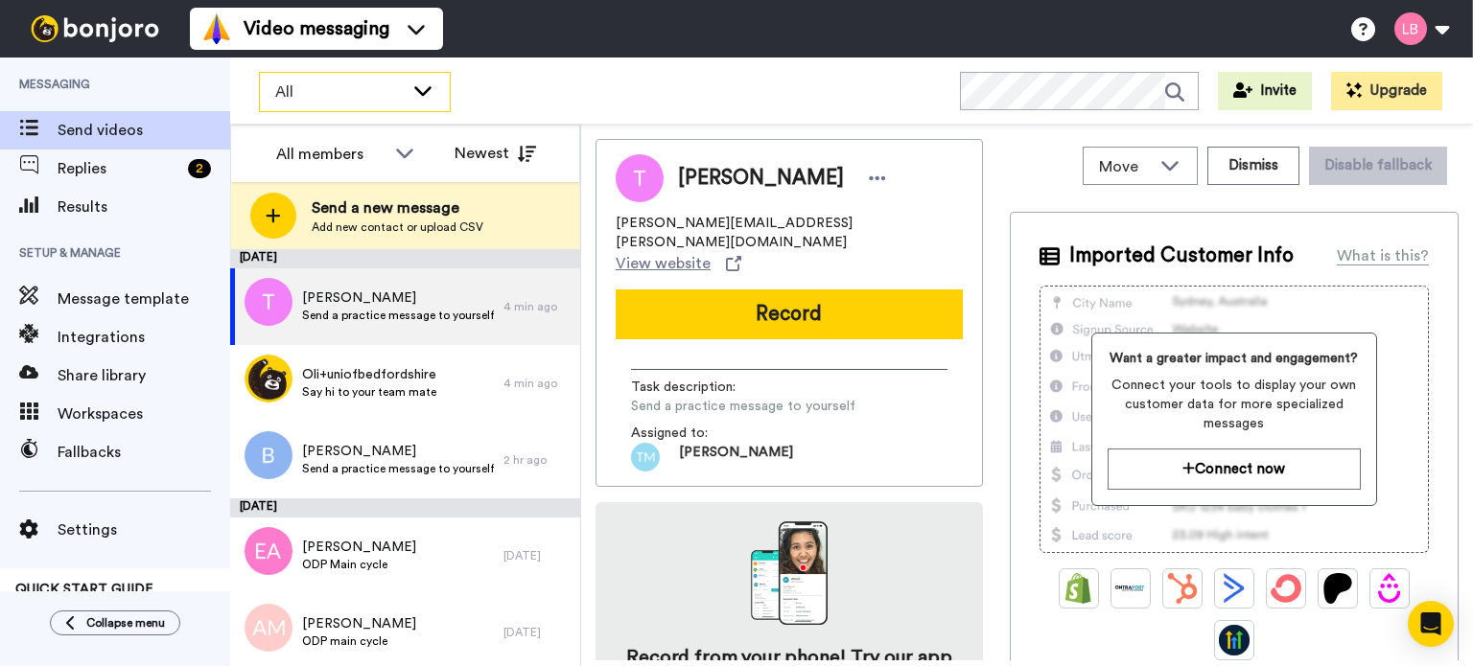
click at [384, 91] on span "All" at bounding box center [339, 92] width 128 height 23
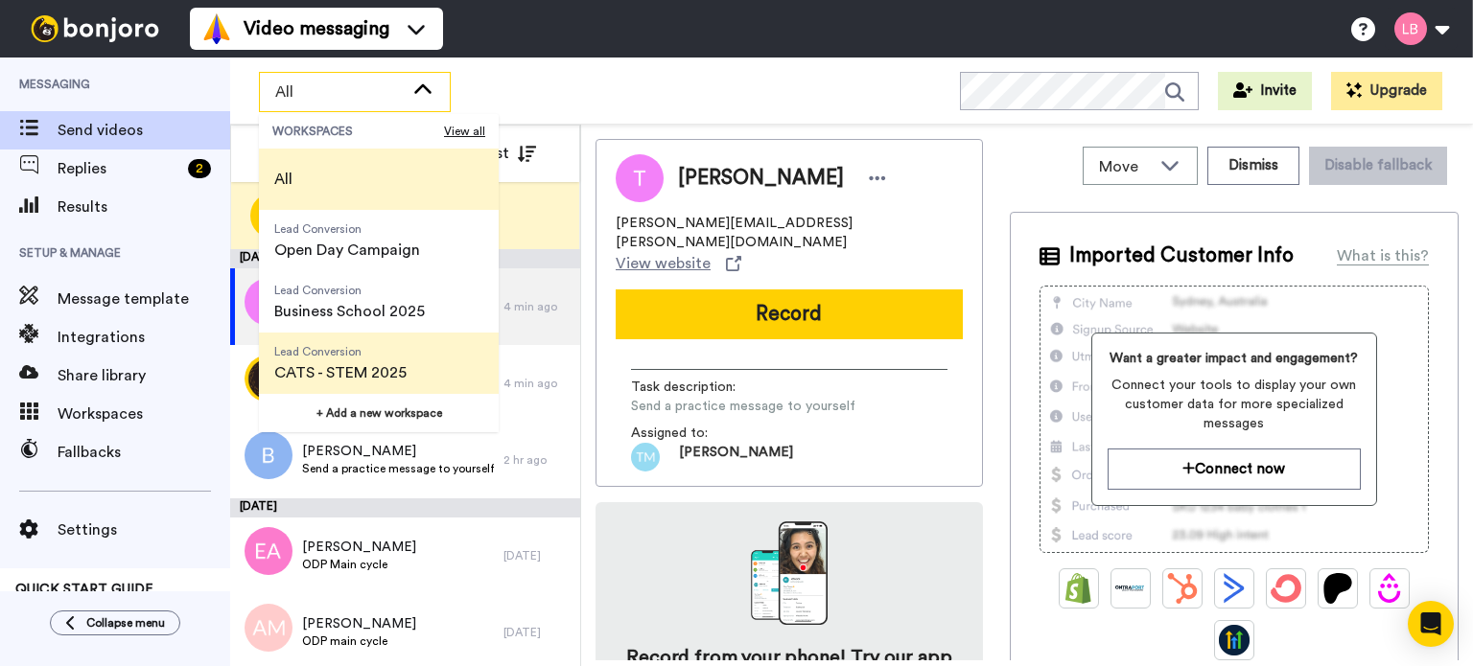
click at [344, 344] on span "Lead Conversion" at bounding box center [340, 351] width 132 height 15
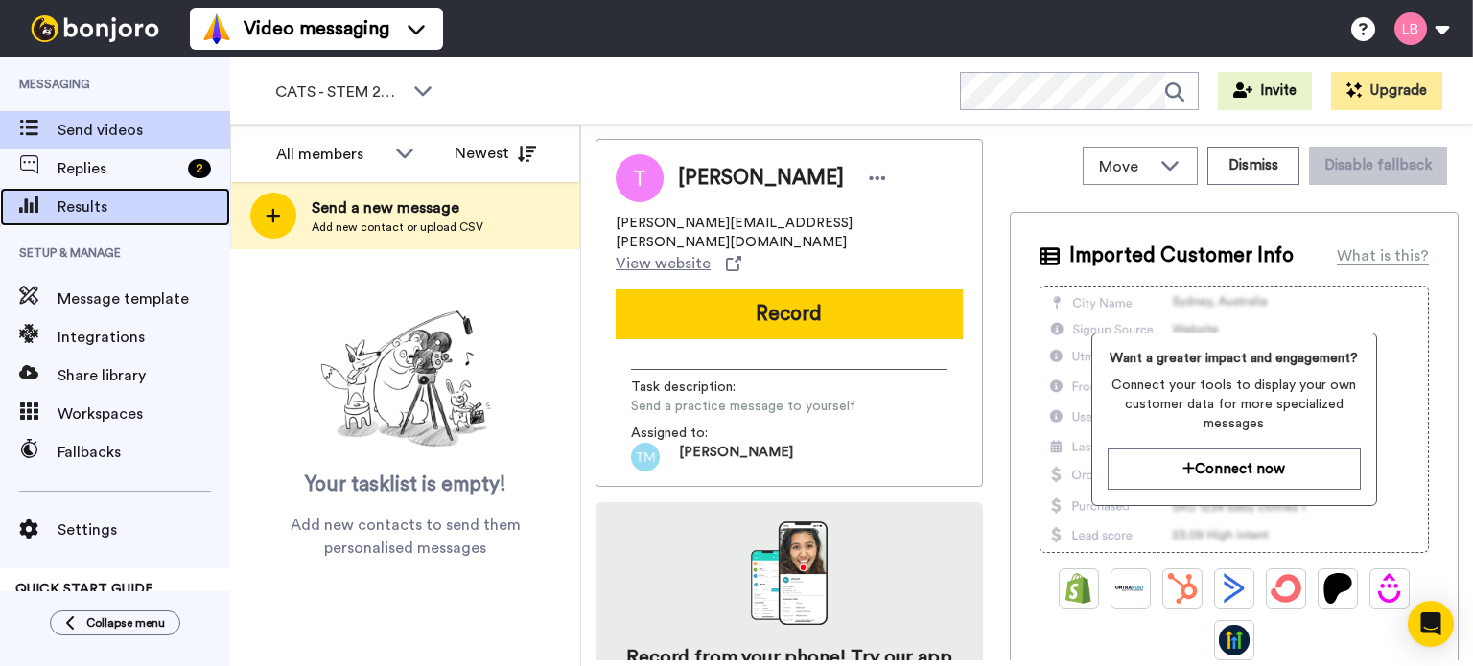
click at [82, 204] on span "Results" at bounding box center [144, 207] width 173 height 23
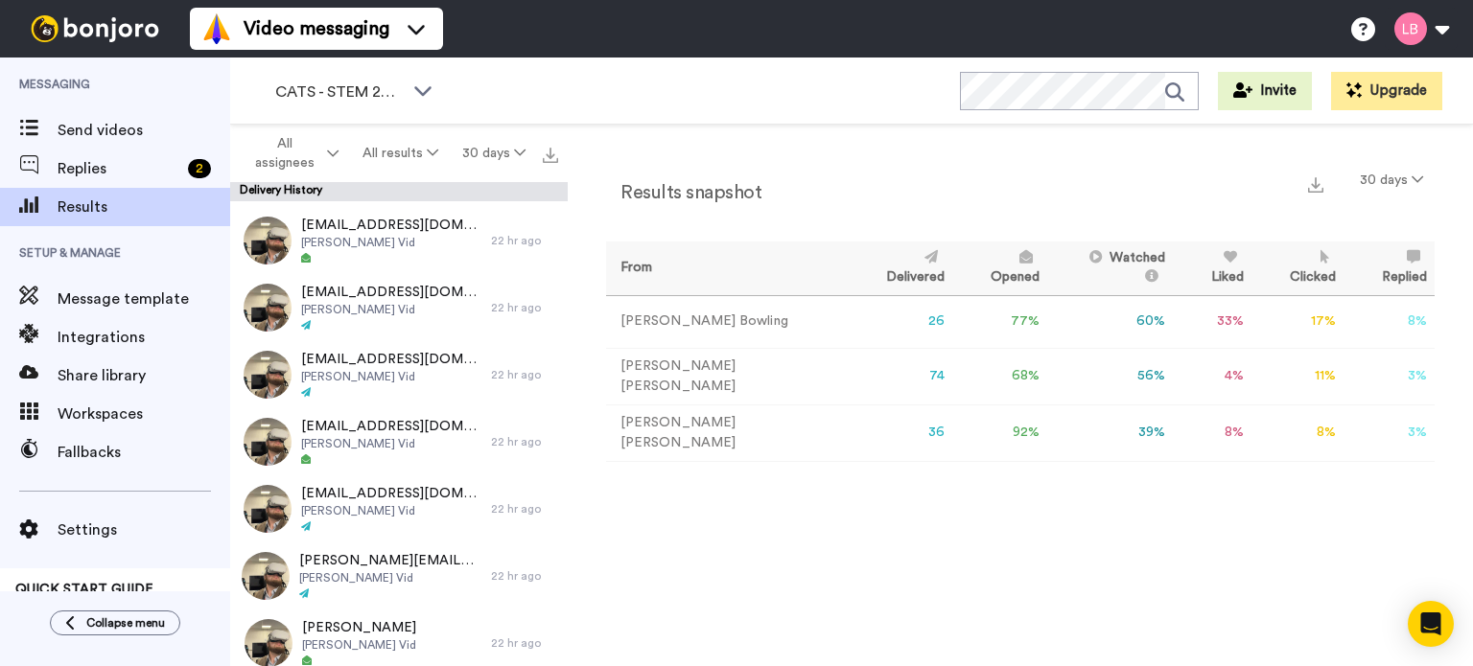
scroll to position [1726, 0]
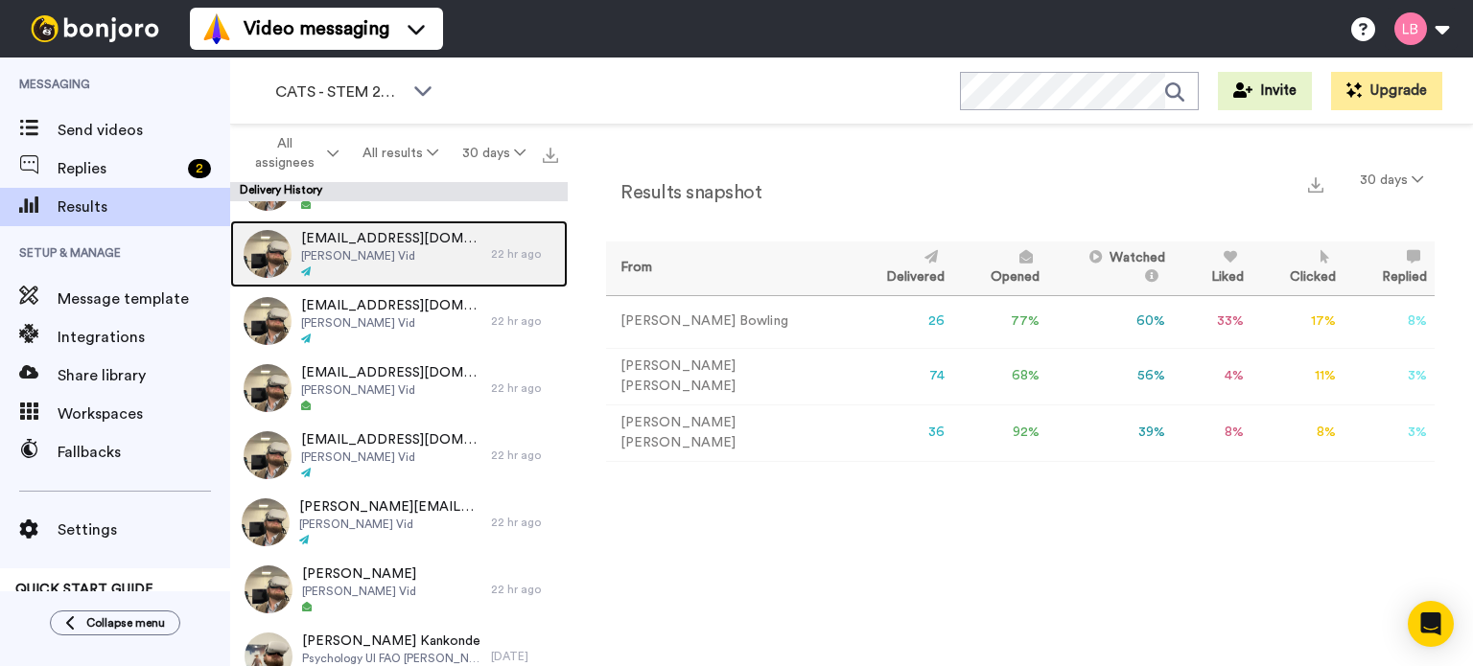
click at [391, 239] on span "[EMAIL_ADDRESS][DOMAIN_NAME]" at bounding box center [391, 238] width 180 height 19
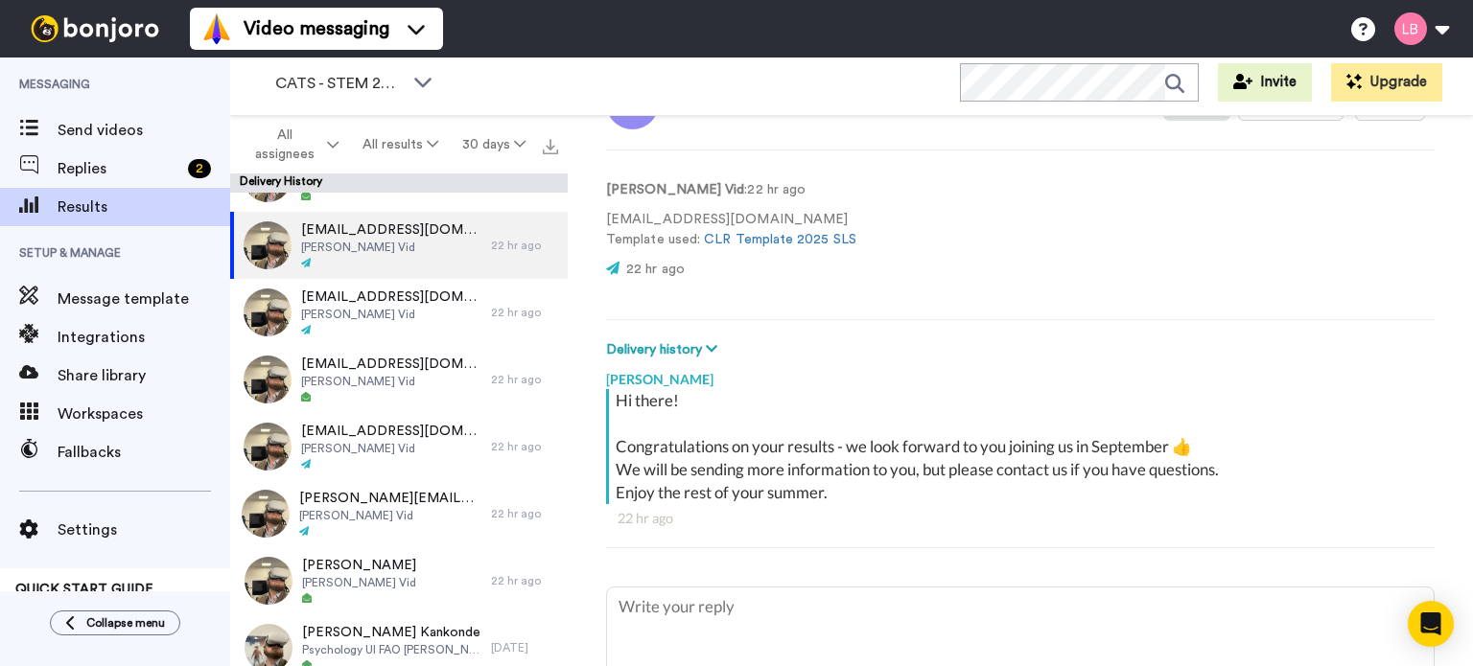
scroll to position [111, 0]
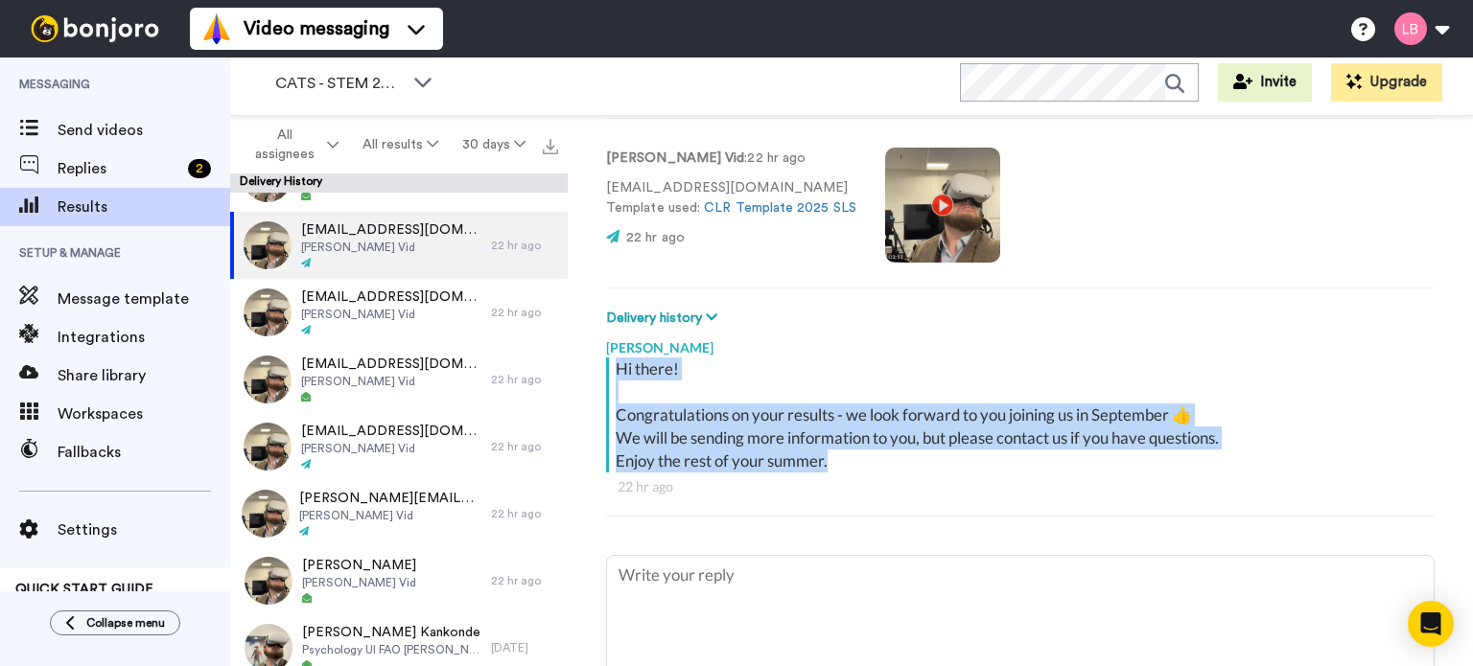
drag, startPoint x: 619, startPoint y: 370, endPoint x: 840, endPoint y: 455, distance: 236.5
click at [840, 455] on div "Hi there! Congratulations on your results - we look forward to you joining us i…" at bounding box center [1023, 415] width 814 height 115
copy div "Hi there! Congratulations on your results - we look forward to you joining us i…"
type textarea "x"
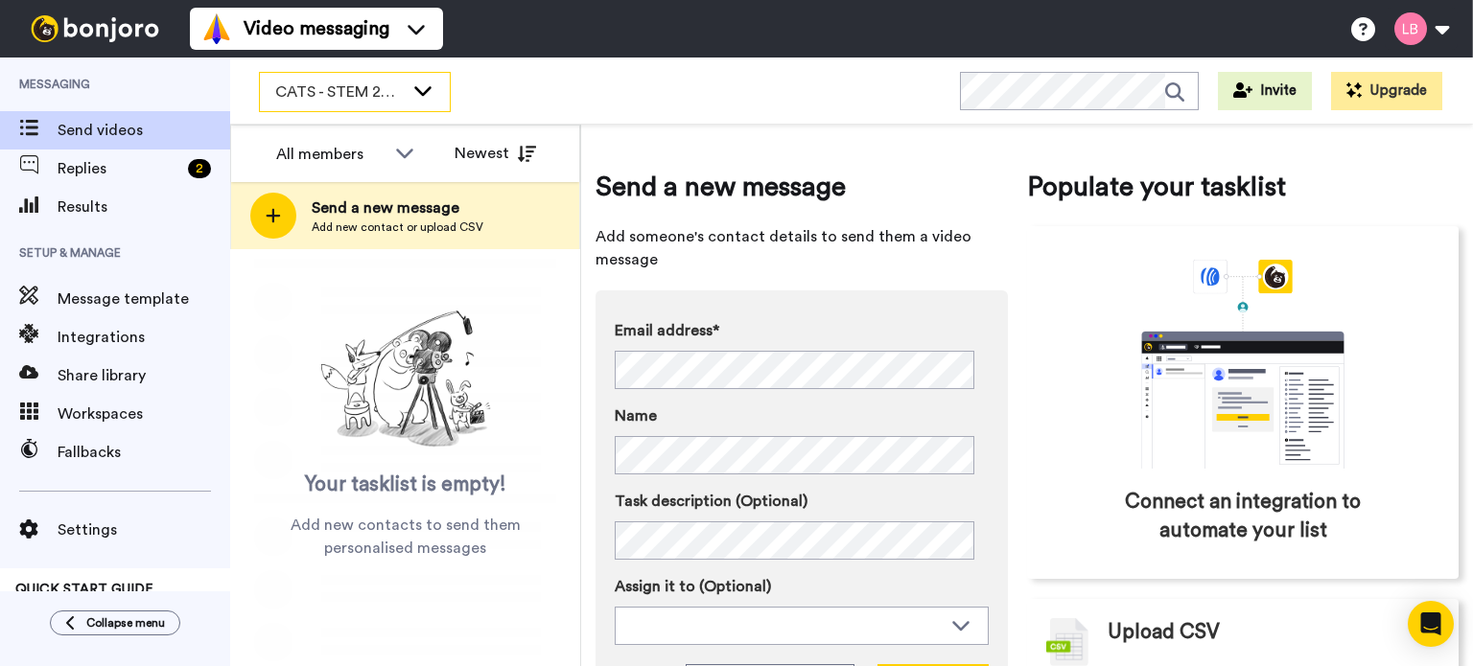
click at [352, 91] on span "CATS - STEM 2025" at bounding box center [339, 92] width 128 height 23
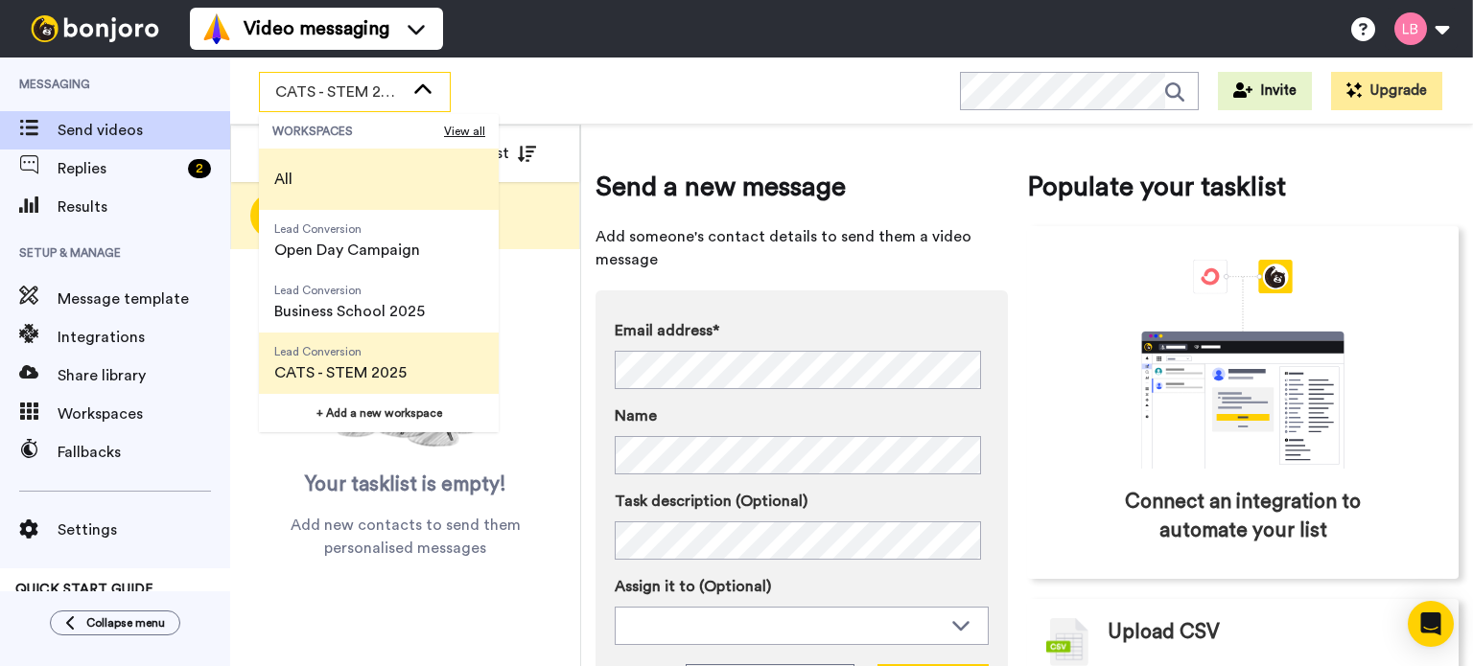
click at [343, 167] on li "All" at bounding box center [379, 179] width 240 height 61
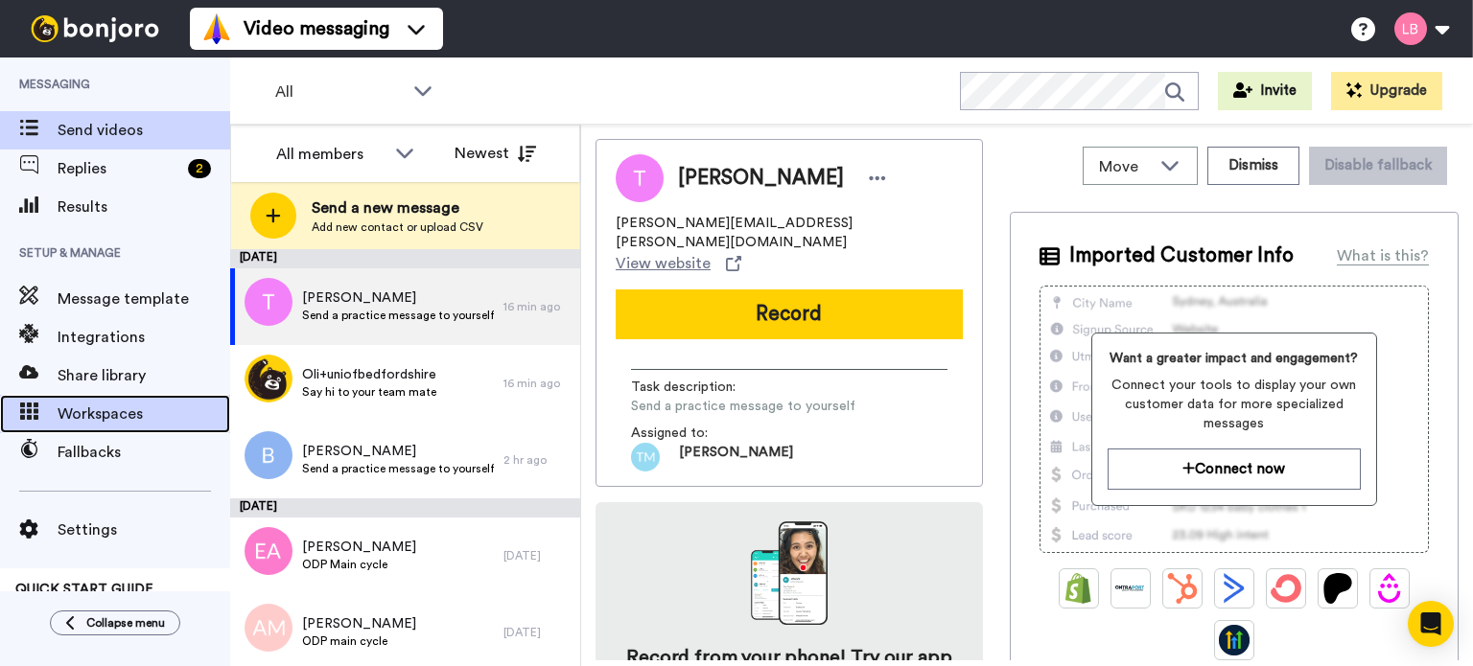
click at [100, 420] on span "Workspaces" at bounding box center [144, 414] width 173 height 23
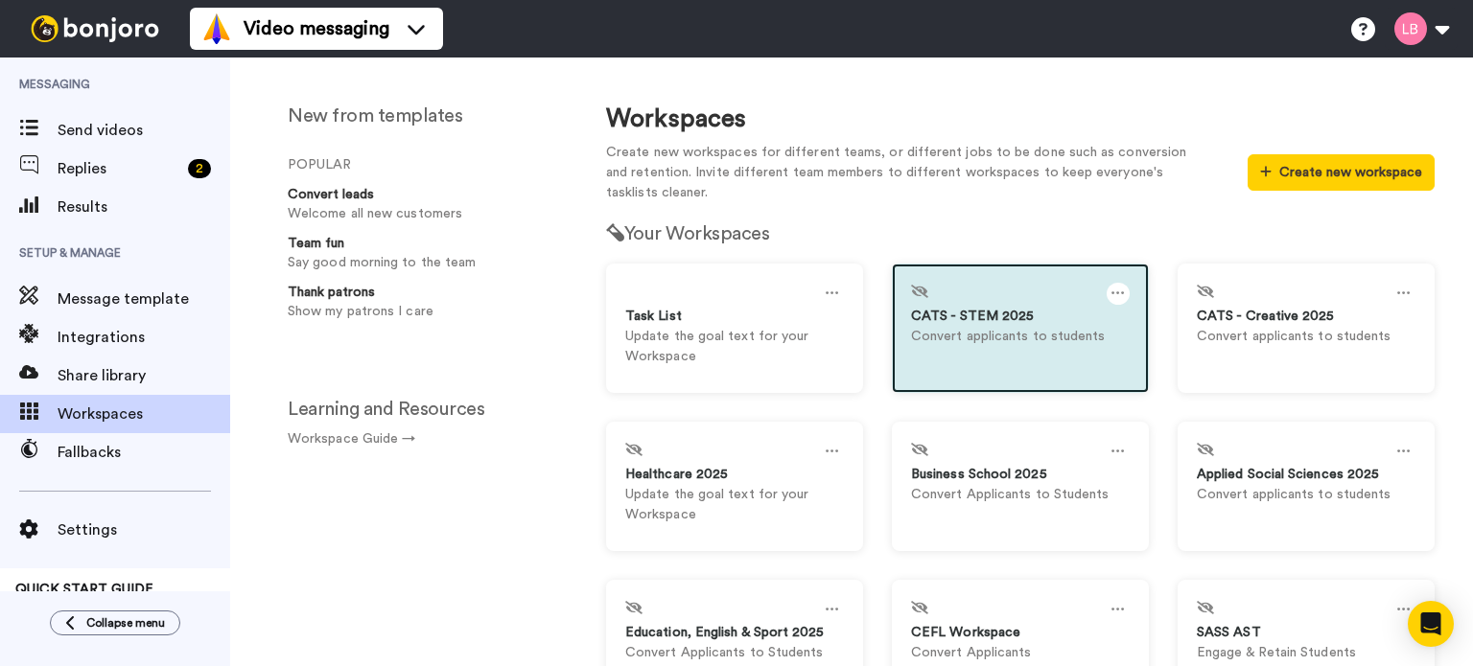
click at [1111, 296] on icon at bounding box center [1117, 293] width 13 height 21
click at [1112, 292] on icon at bounding box center [1117, 293] width 13 height 21
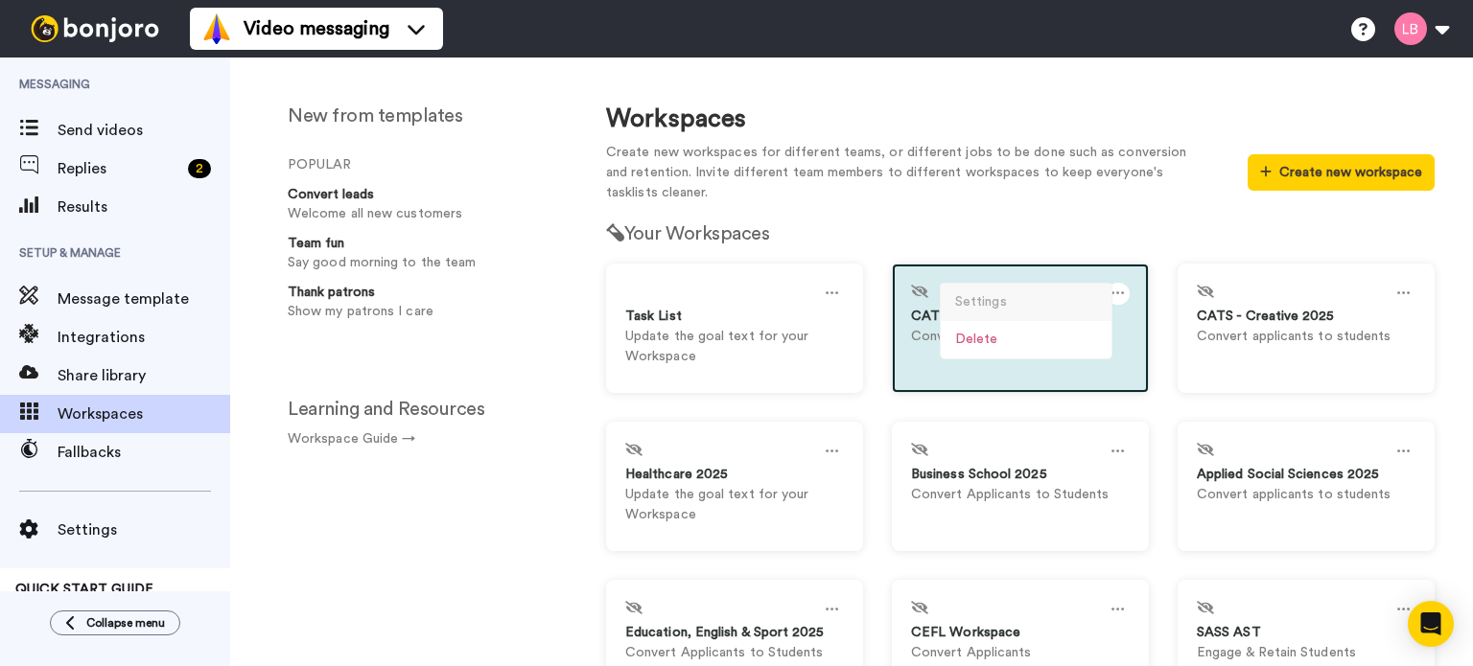
click at [987, 306] on div "Settings" at bounding box center [1026, 302] width 171 height 37
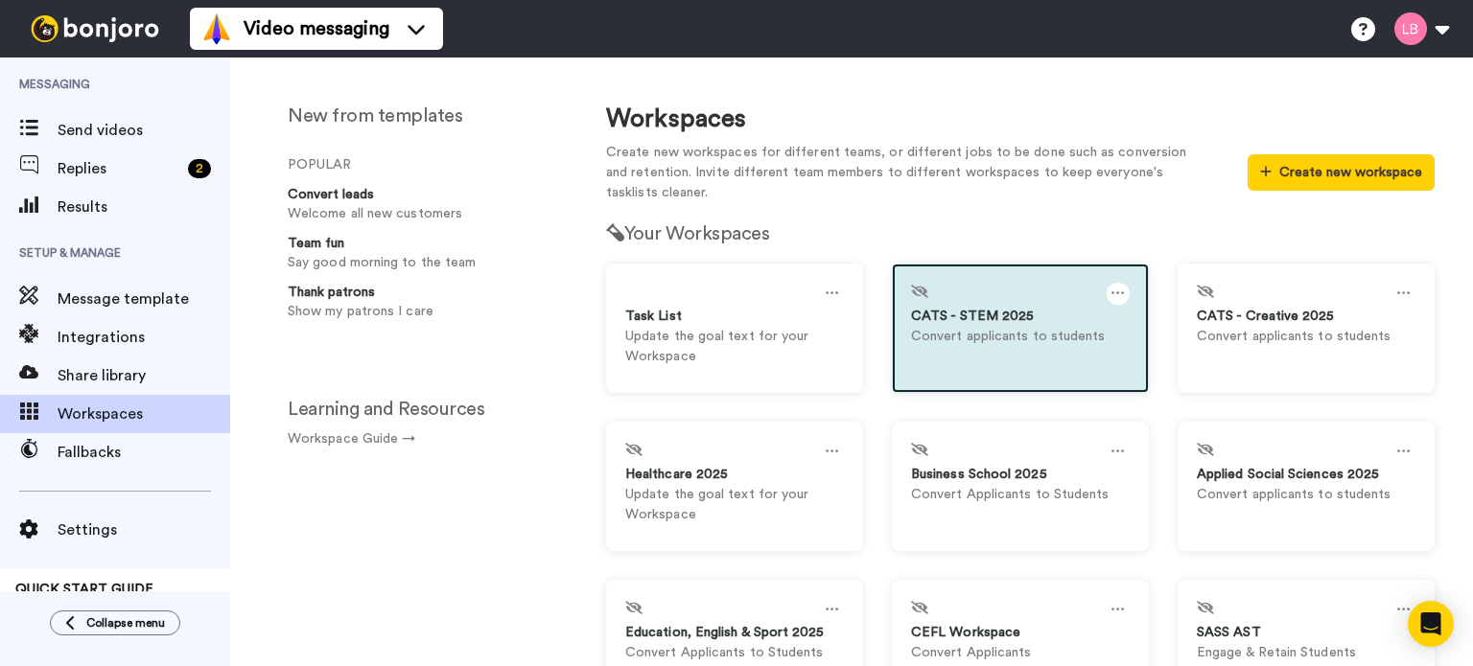
click at [1111, 292] on icon at bounding box center [1117, 293] width 13 height 21
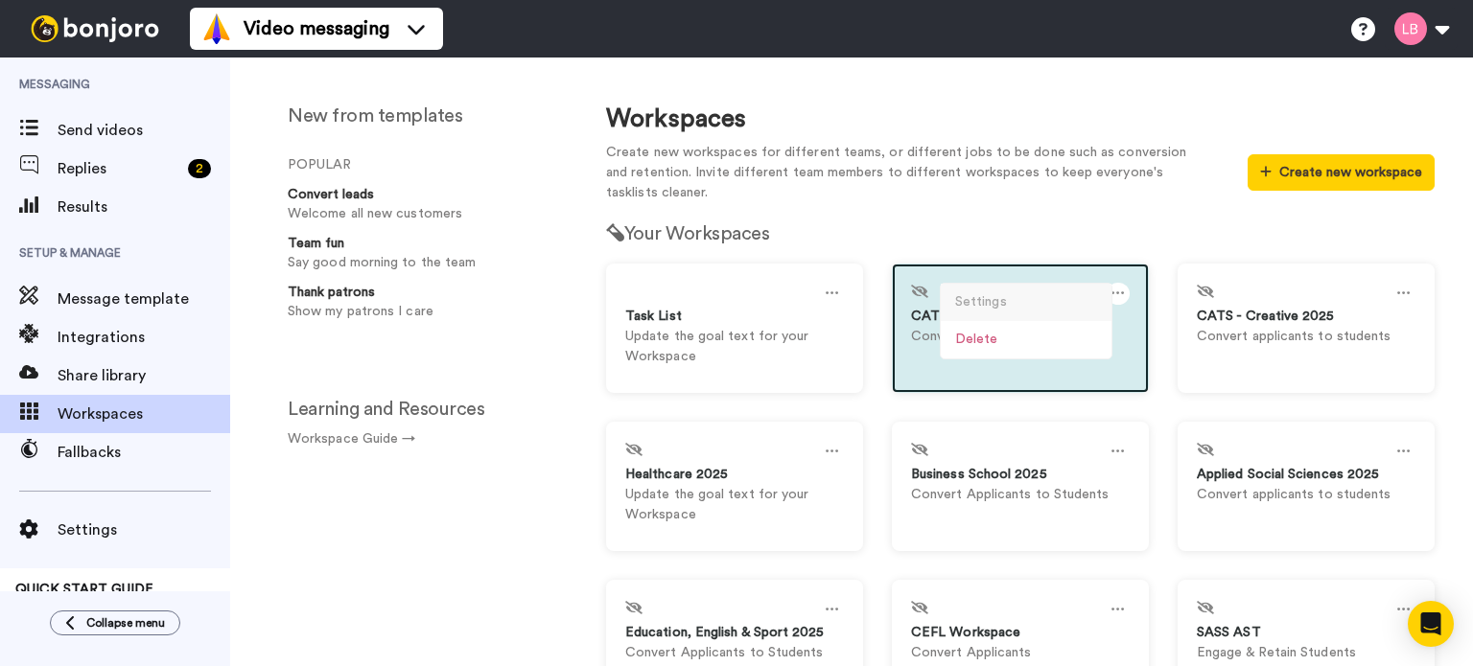
click at [984, 300] on div "Settings" at bounding box center [1026, 302] width 171 height 37
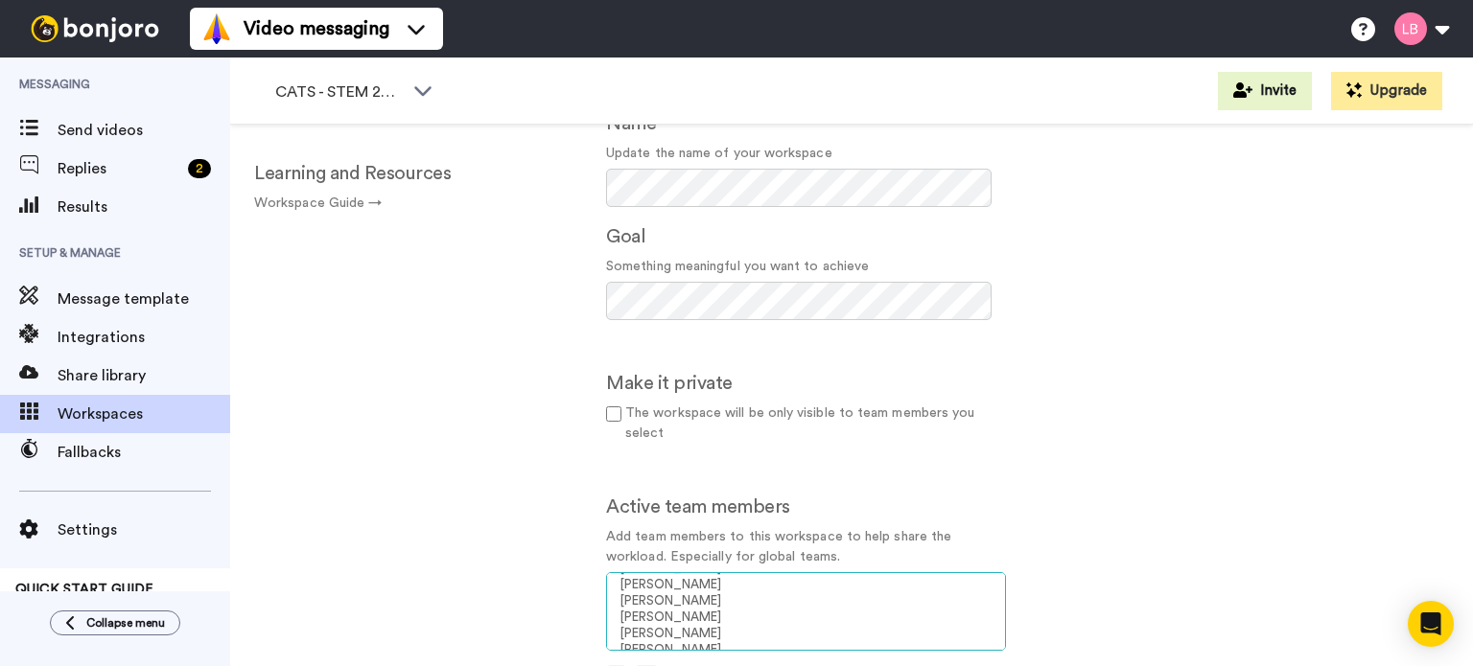
scroll to position [1572, 0]
click at [771, 665] on option "Taiwo Adewale Shittu" at bounding box center [805, 677] width 375 height 16
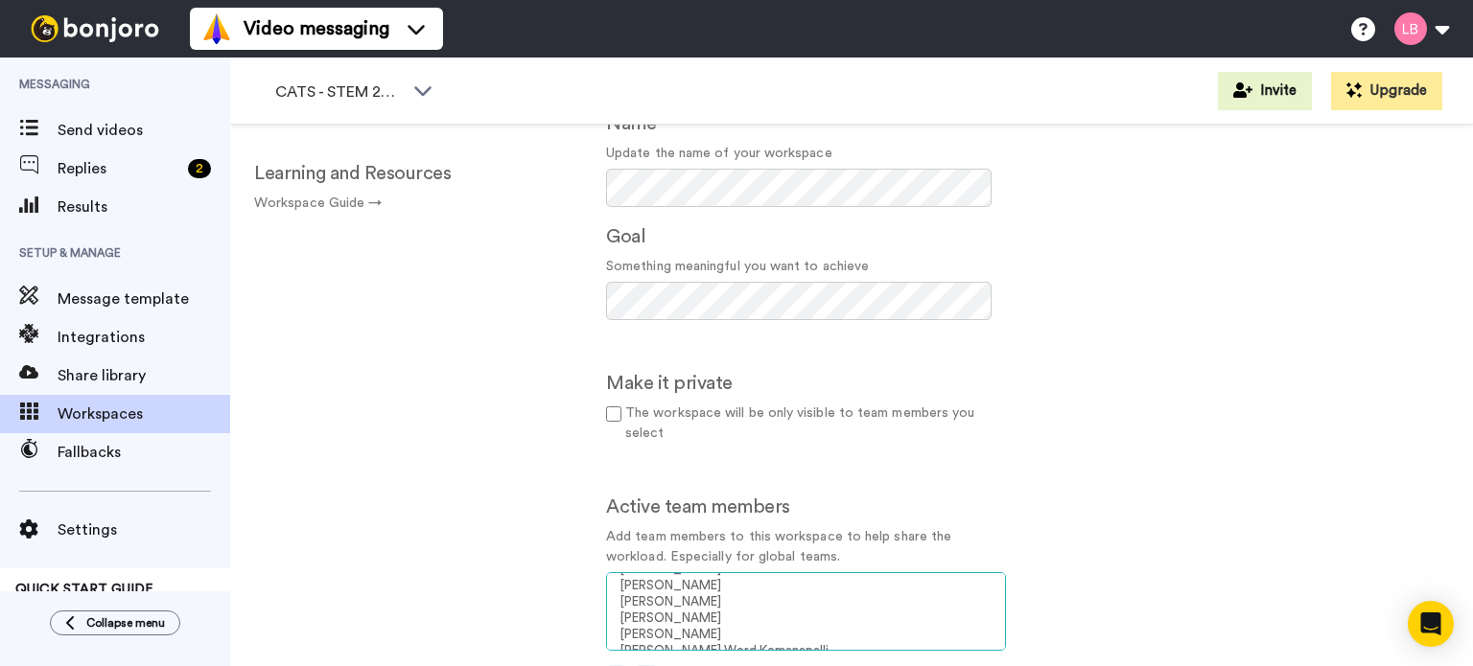
select select "00b8ffbc-47bd-4899-adc8-2a28928767a9"
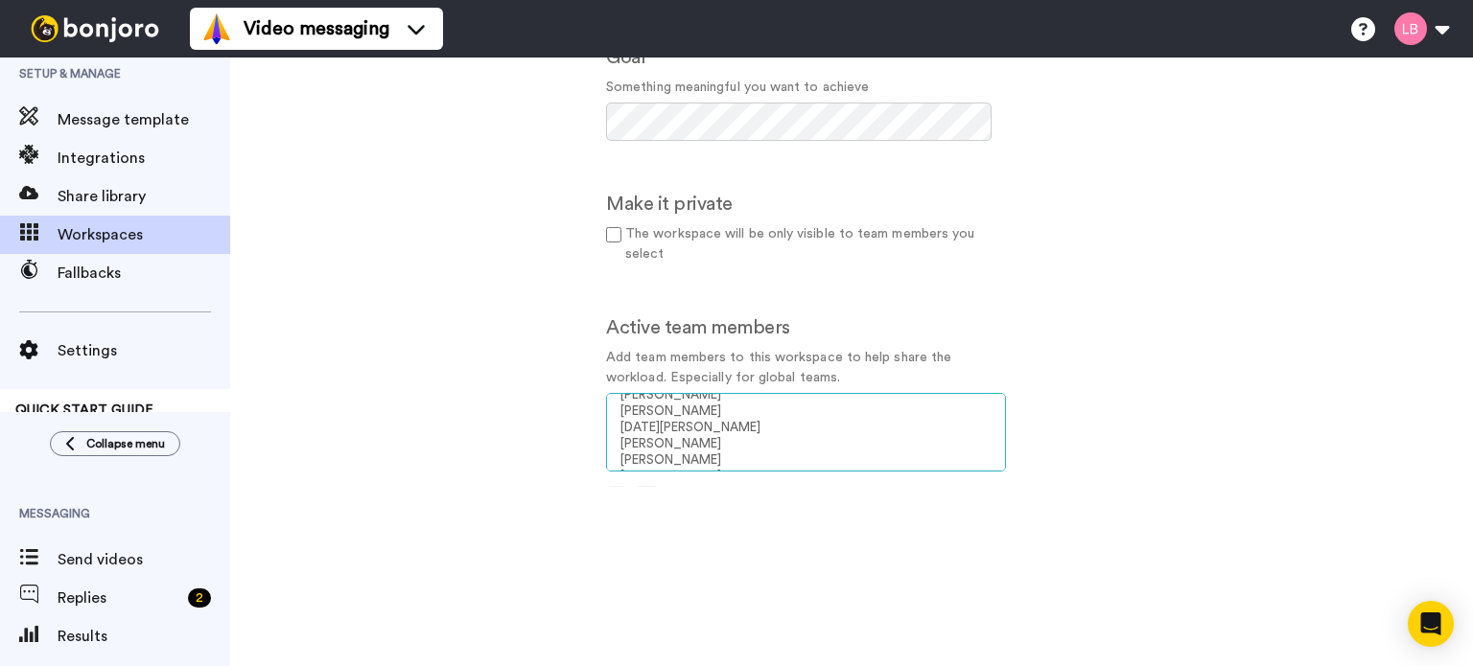
scroll to position [192, 0]
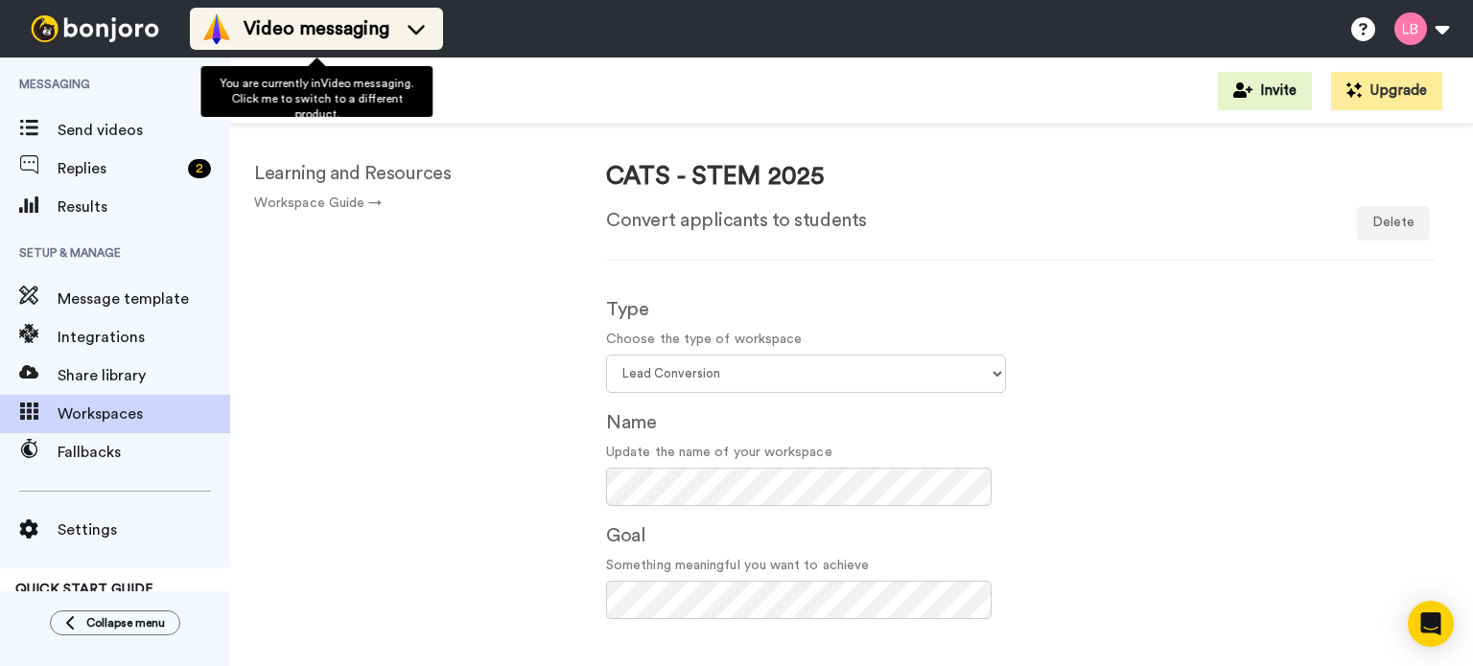
click at [357, 26] on span "Video messaging" at bounding box center [317, 28] width 146 height 27
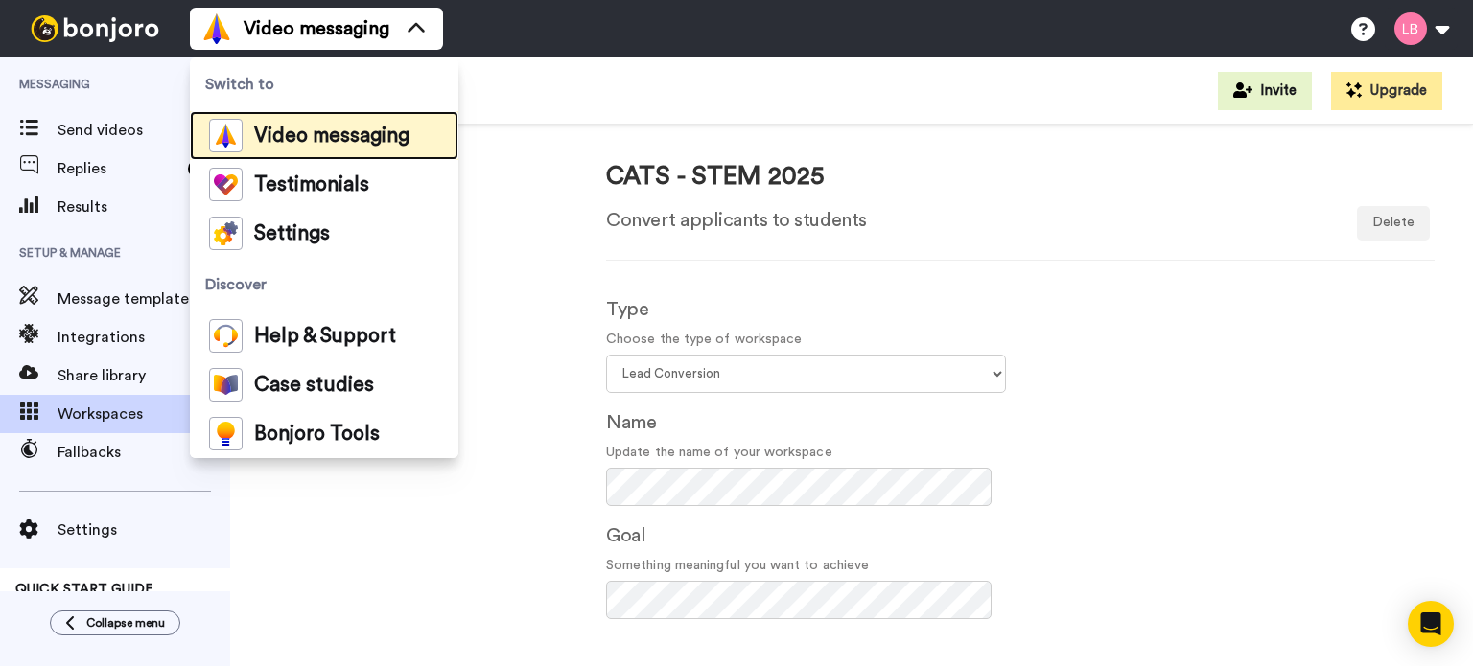
click at [263, 149] on div "Video messaging" at bounding box center [309, 136] width 200 height 34
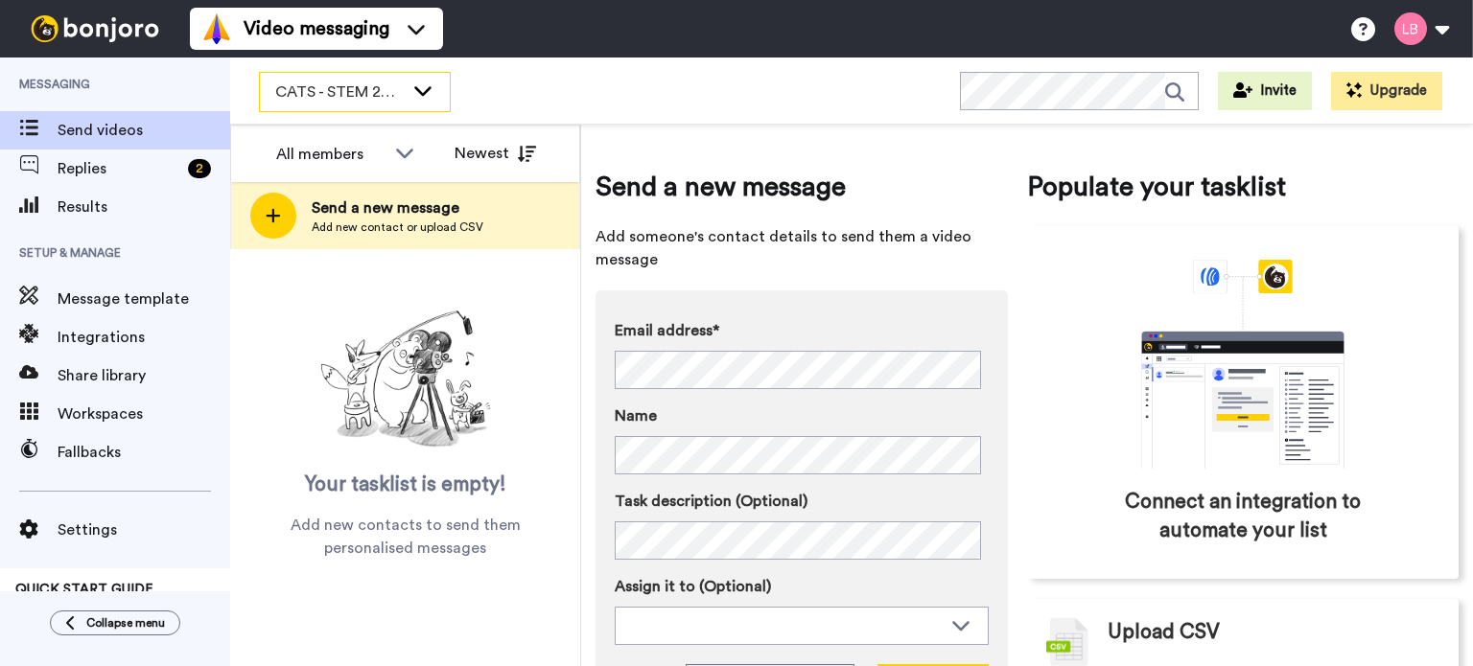
click at [341, 87] on span "CATS - STEM 2025" at bounding box center [339, 92] width 128 height 23
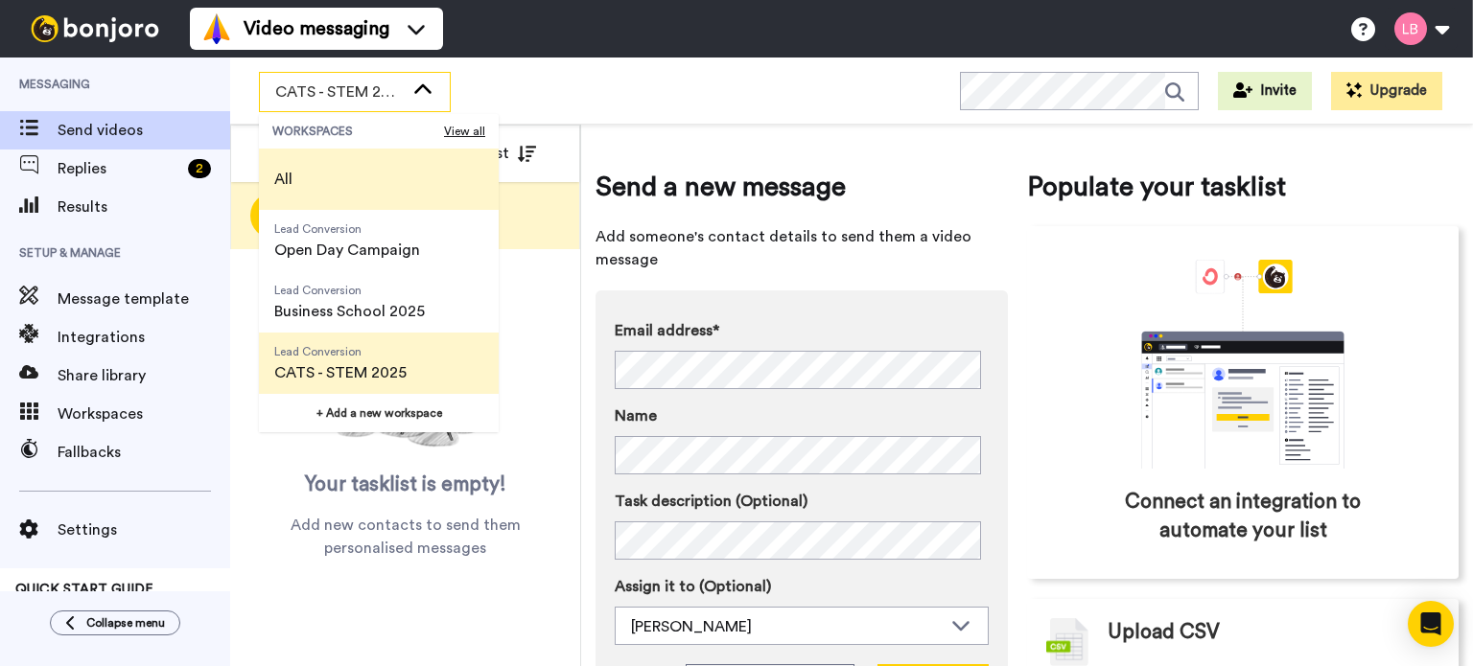
click at [307, 163] on span "All" at bounding box center [283, 179] width 49 height 61
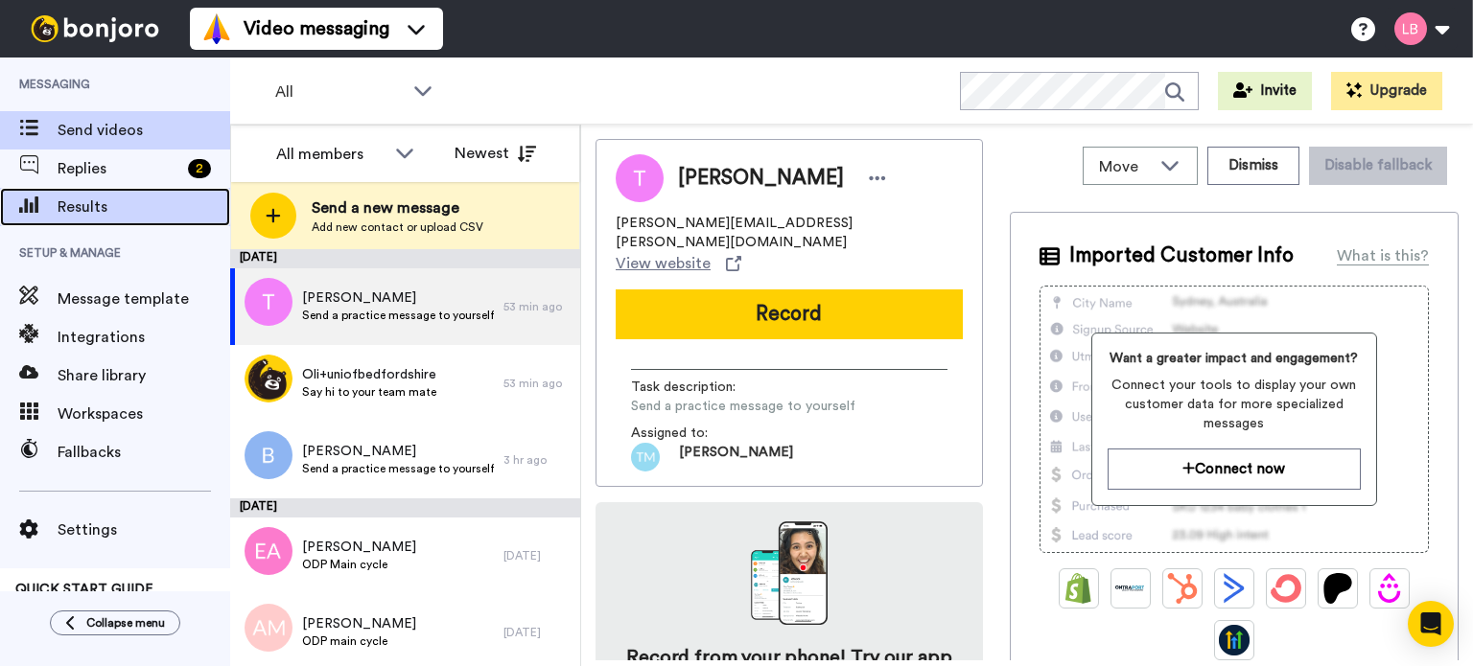
click at [115, 215] on span "Results" at bounding box center [144, 207] width 173 height 23
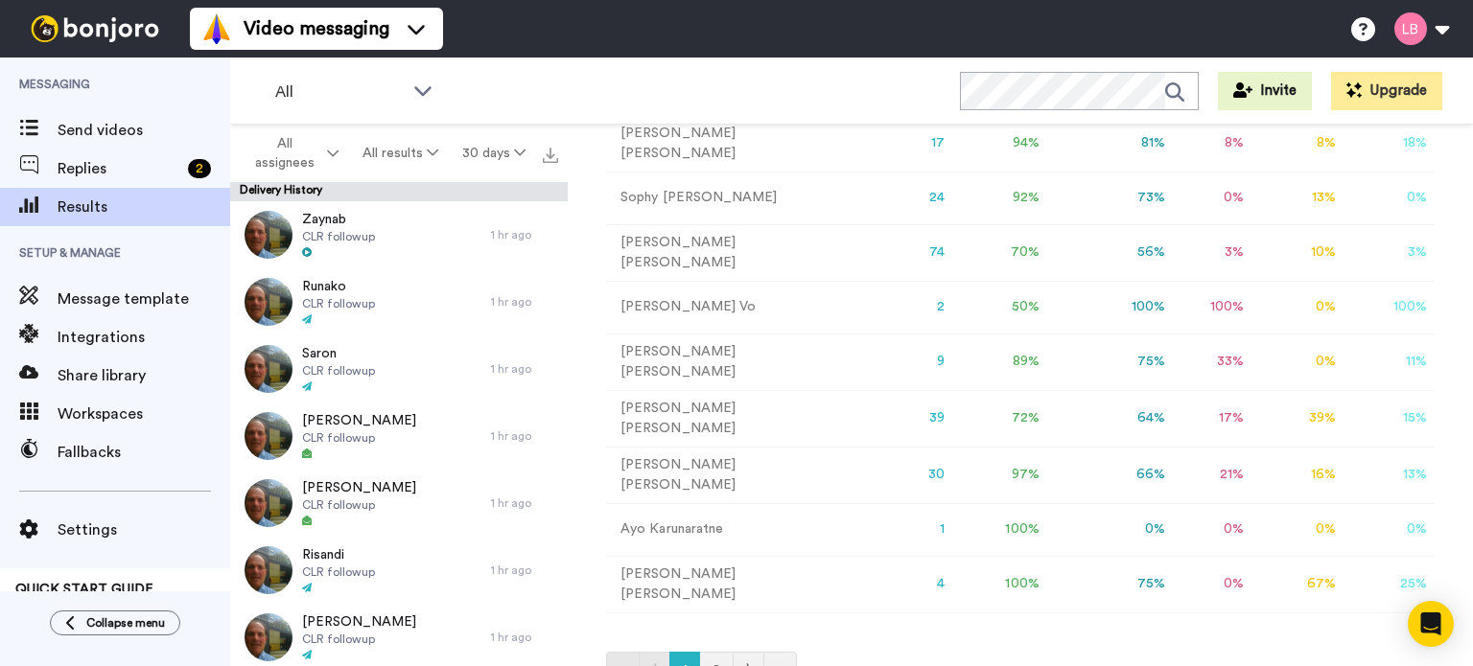
scroll to position [510, 0]
